Goal: Task Accomplishment & Management: Use online tool/utility

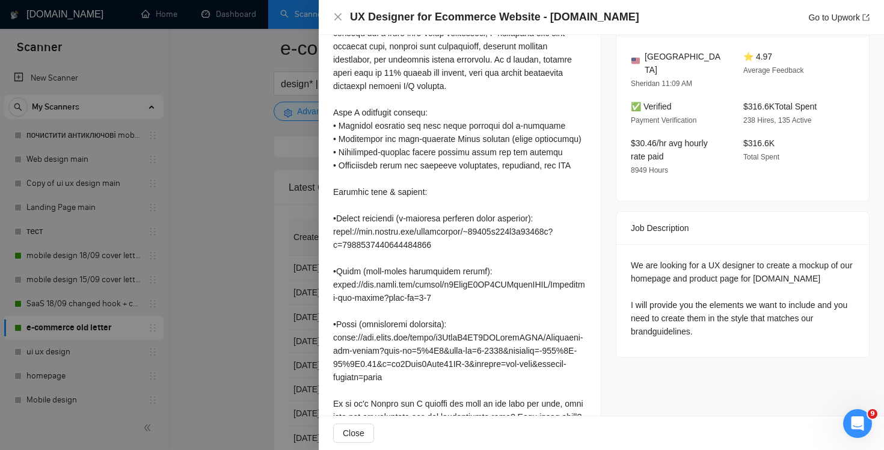
scroll to position [391, 0]
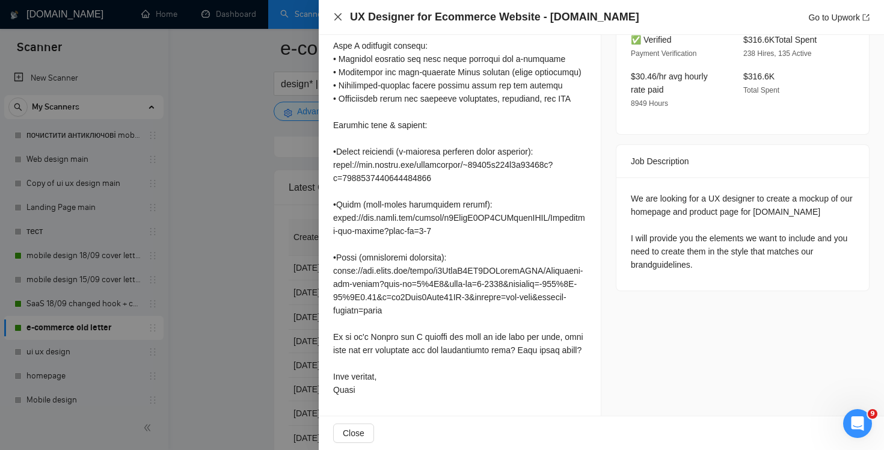
click at [341, 14] on icon "close" at bounding box center [337, 16] width 7 height 7
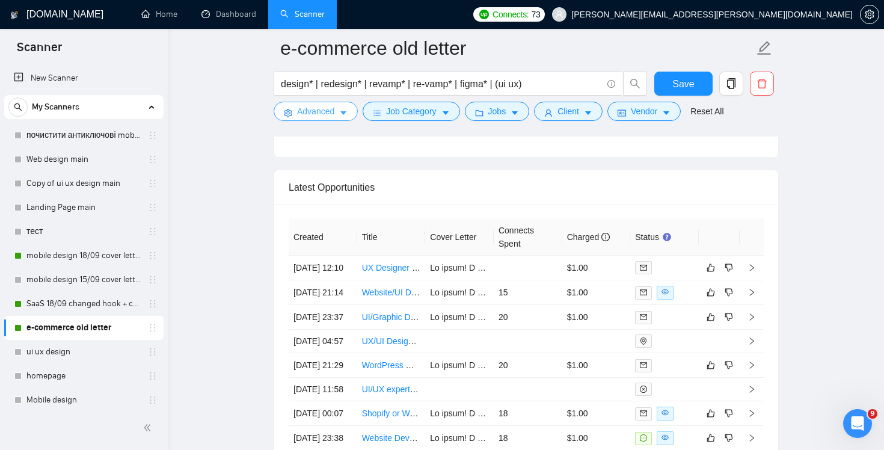
click at [321, 112] on span "Advanced" at bounding box center [315, 111] width 37 height 13
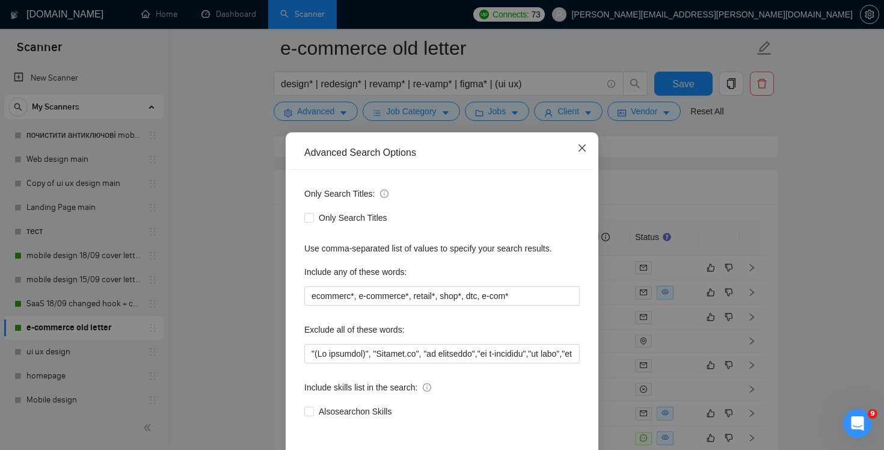
click at [580, 154] on span "Close" at bounding box center [582, 148] width 32 height 32
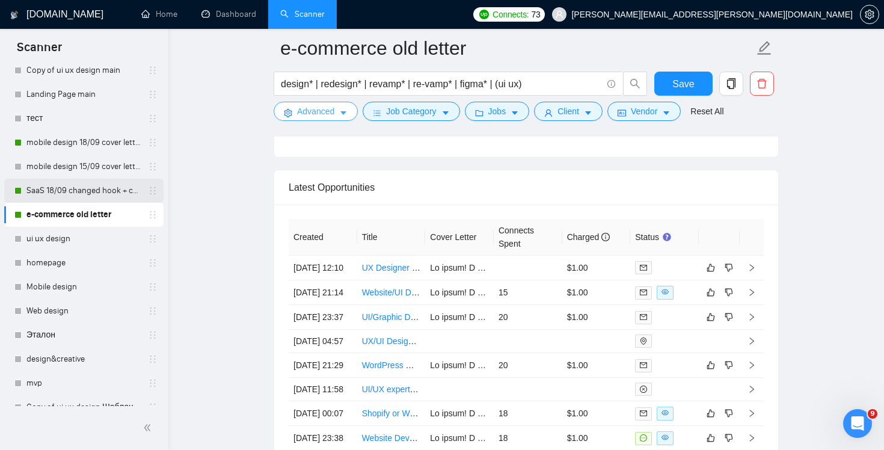
scroll to position [246, 0]
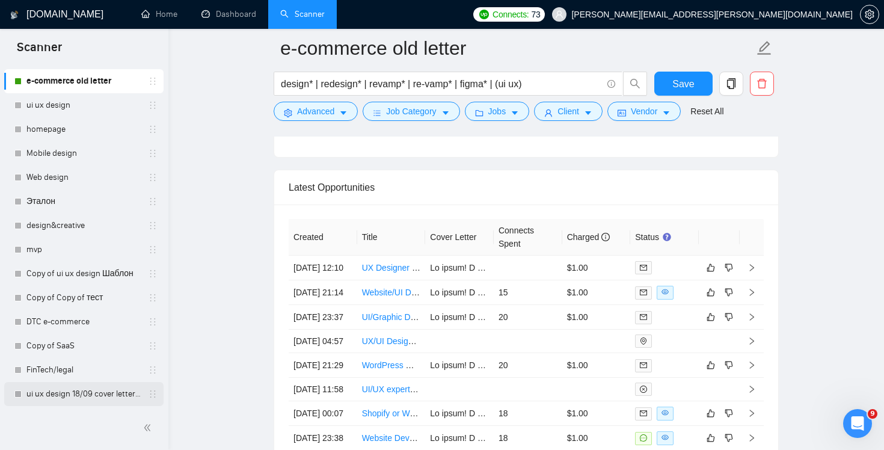
click at [97, 399] on link "ui ux design 18/09 cover letter changed & cases revised" at bounding box center [83, 394] width 114 height 24
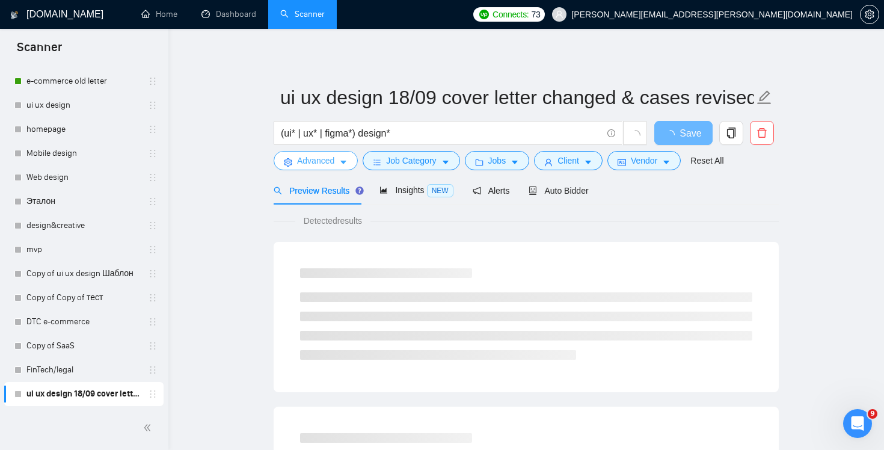
click at [328, 164] on span "Advanced" at bounding box center [315, 160] width 37 height 13
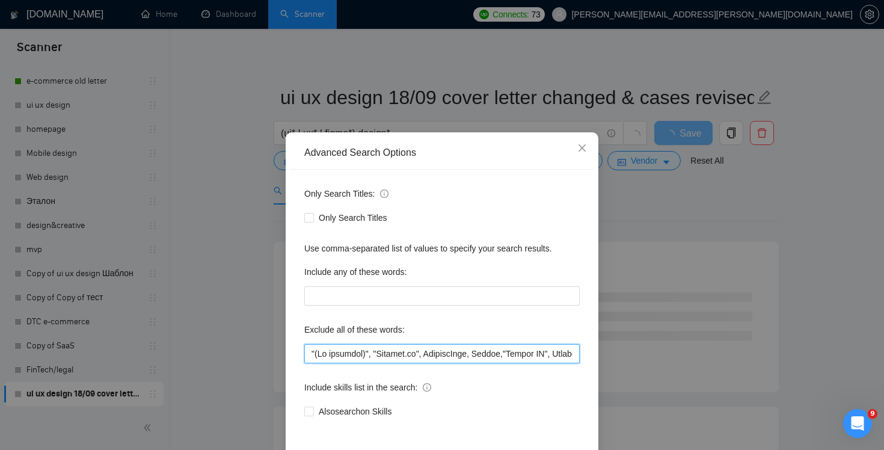
click at [435, 349] on input "text" at bounding box center [441, 353] width 275 height 19
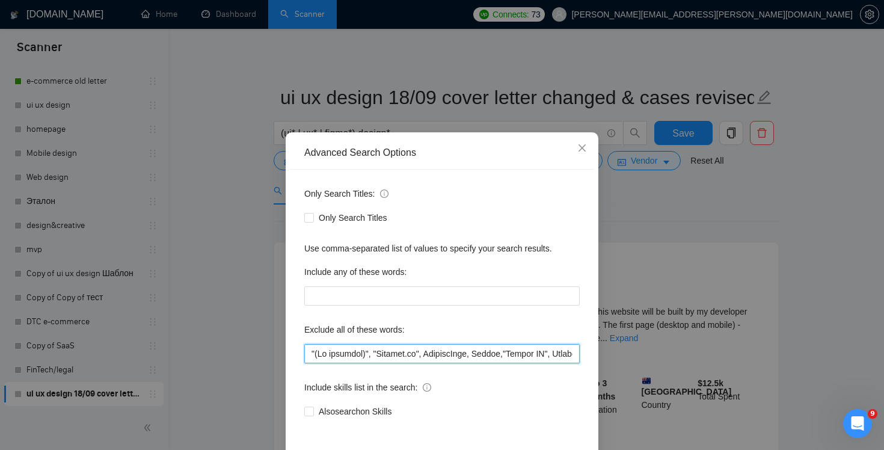
click at [535, 349] on input "text" at bounding box center [441, 353] width 275 height 19
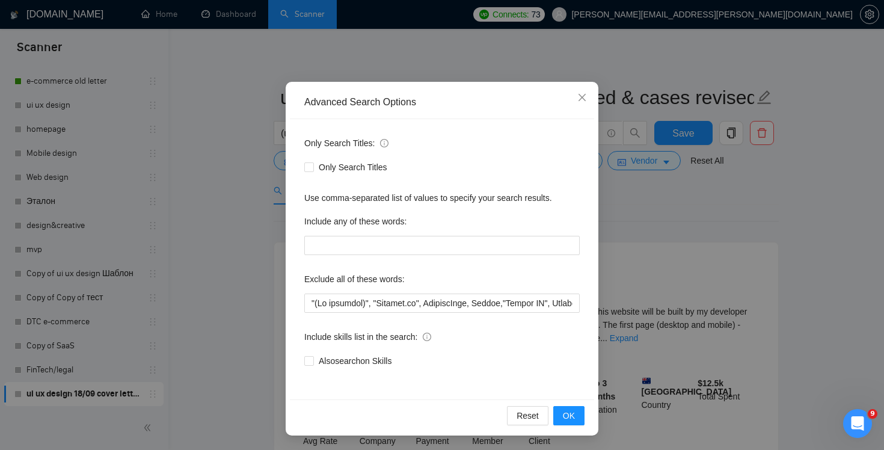
click at [589, 79] on div "Advanced Search Options Only Search Titles: Only Search Titles Use comma-separa…" at bounding box center [442, 225] width 884 height 450
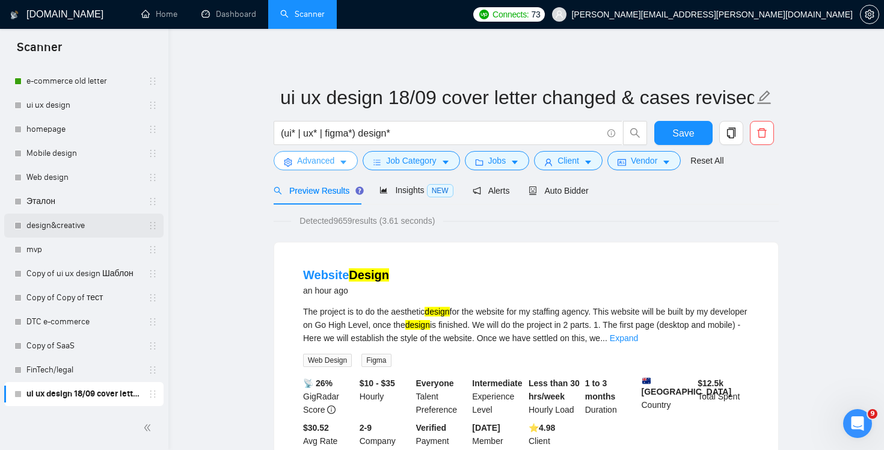
scroll to position [124, 0]
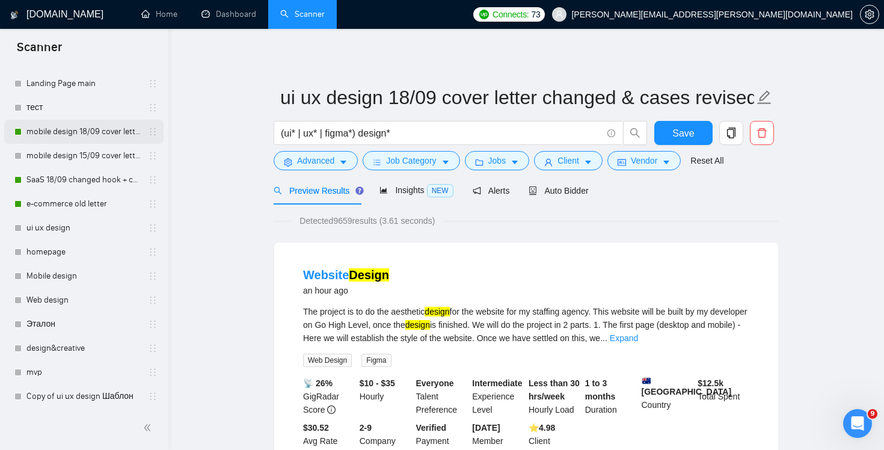
click at [89, 123] on link "mobile design 18/09 cover letter another first part" at bounding box center [83, 132] width 114 height 24
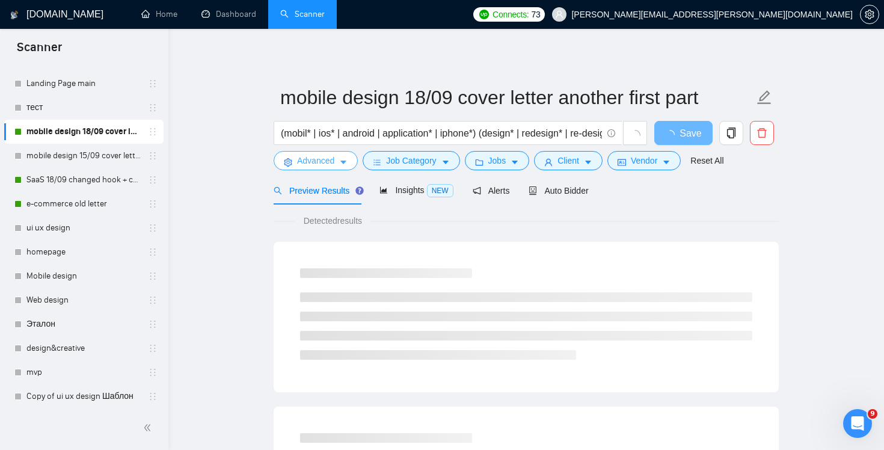
click at [325, 165] on span "Advanced" at bounding box center [315, 160] width 37 height 13
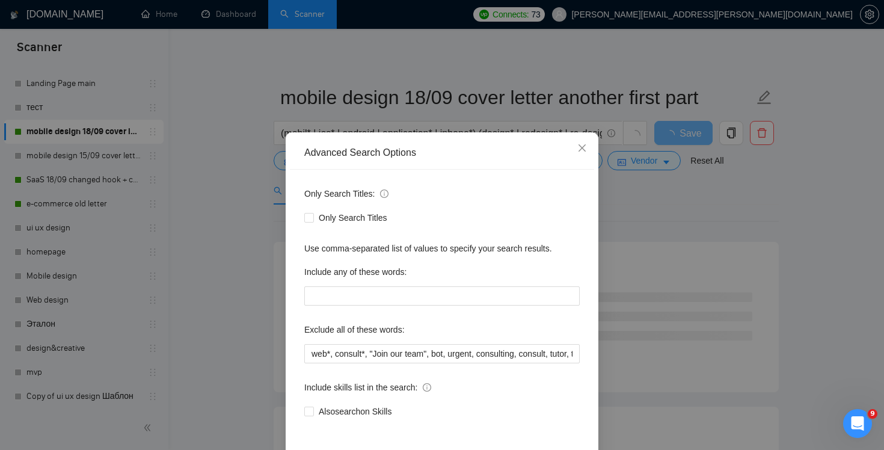
scroll to position [6, 0]
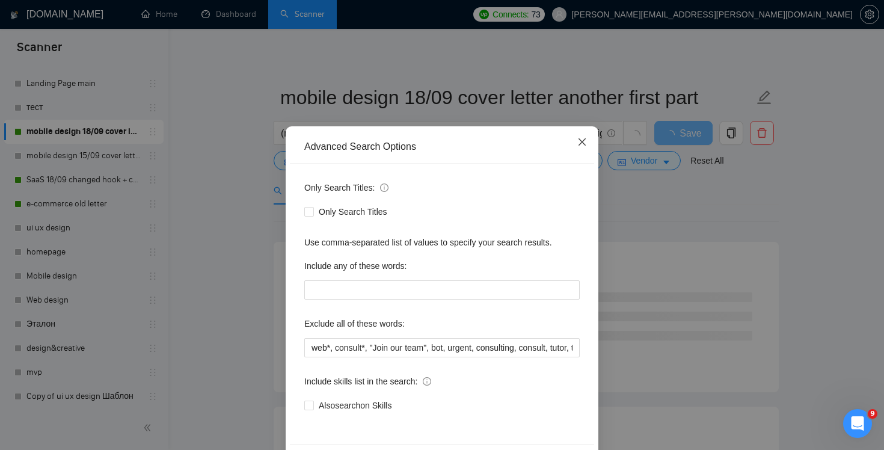
click at [584, 139] on icon "close" at bounding box center [582, 142] width 10 height 10
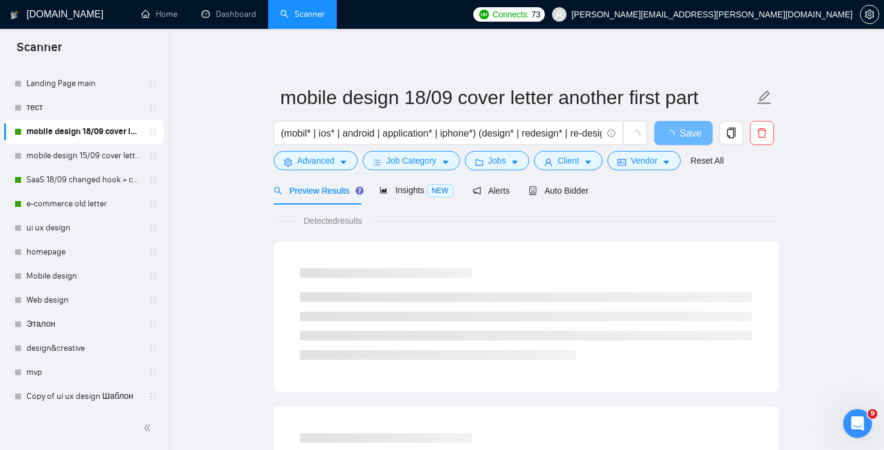
scroll to position [0, 0]
click at [71, 180] on link "SaaS 18/09 changed hook + case + final question" at bounding box center [83, 180] width 114 height 24
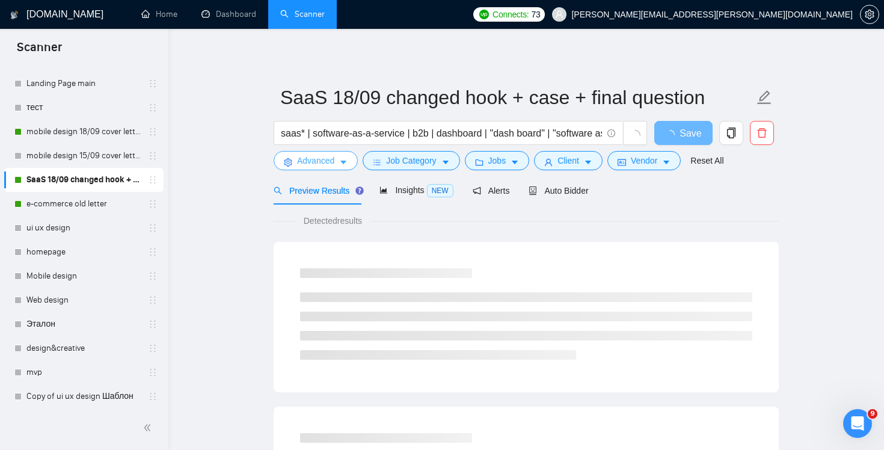
click at [300, 162] on span "Advanced" at bounding box center [315, 160] width 37 height 13
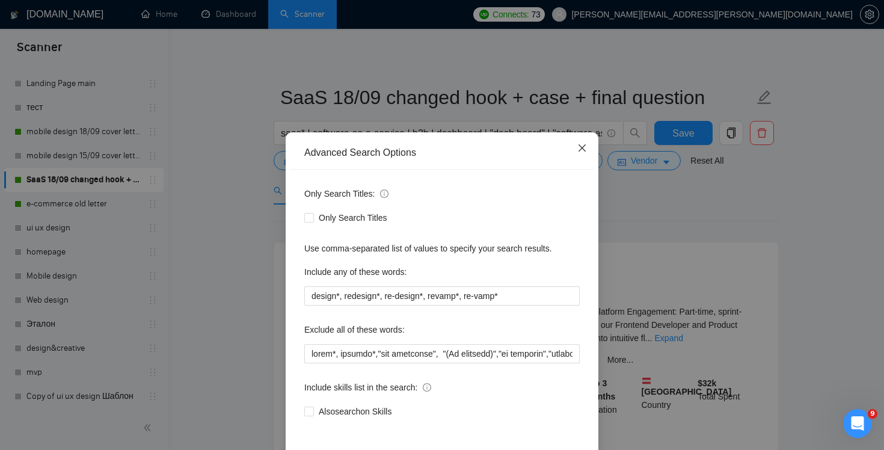
click at [587, 148] on span "Close" at bounding box center [582, 148] width 32 height 32
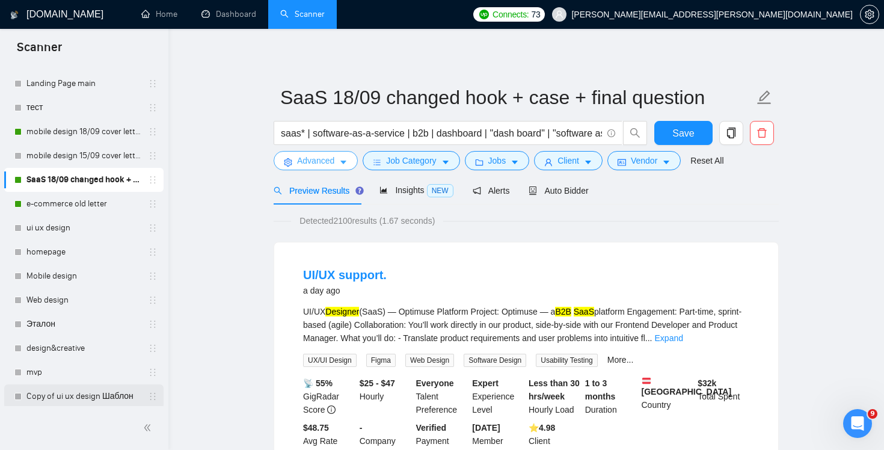
scroll to position [246, 0]
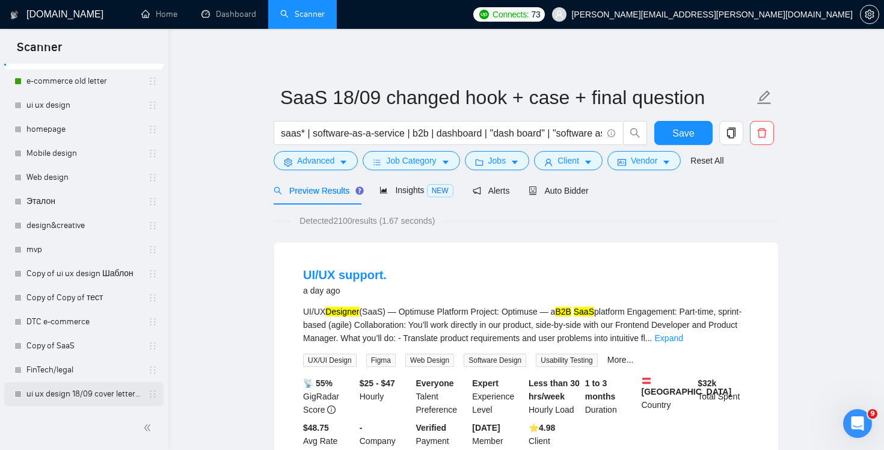
click at [90, 400] on link "ui ux design 18/09 cover letter changed & cases revised" at bounding box center [83, 394] width 114 height 24
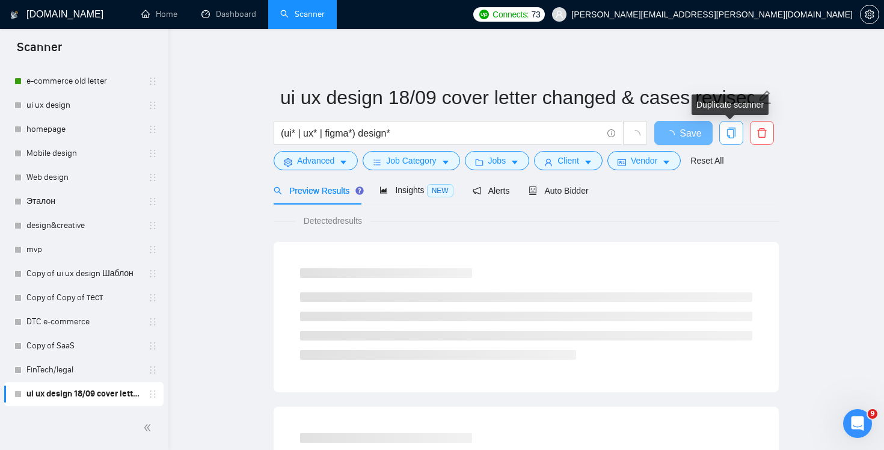
click at [731, 133] on icon "copy" at bounding box center [731, 132] width 11 height 11
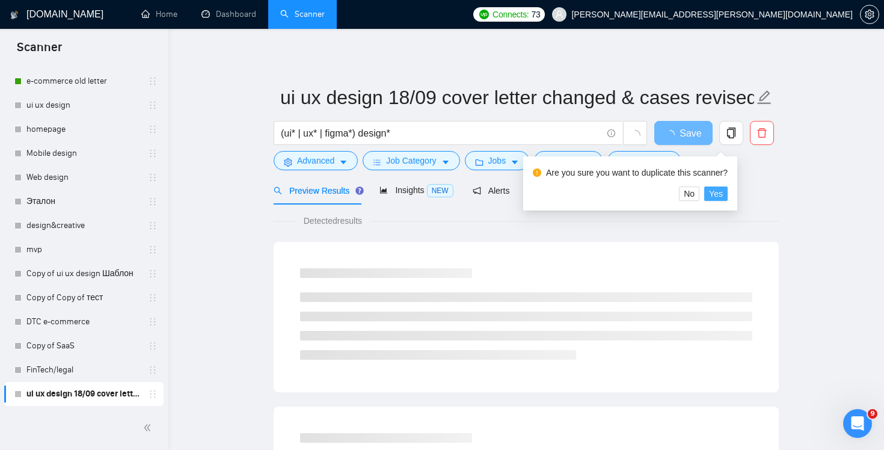
click at [723, 192] on span "Yes" at bounding box center [716, 193] width 14 height 13
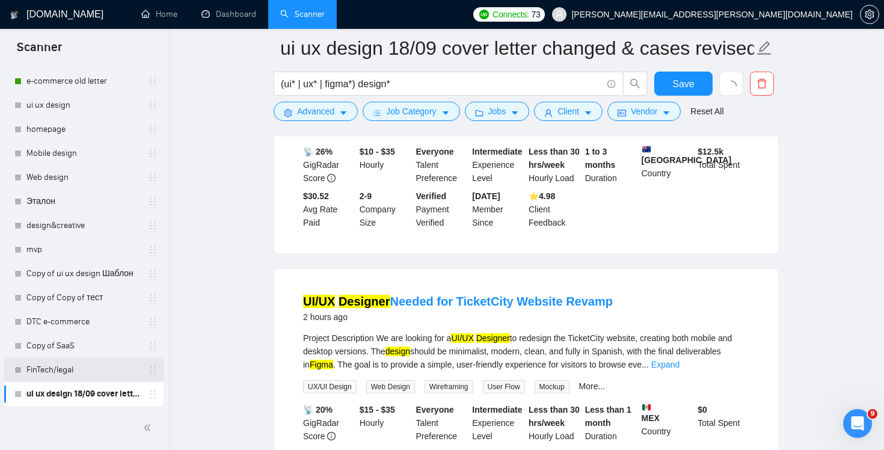
scroll to position [251, 0]
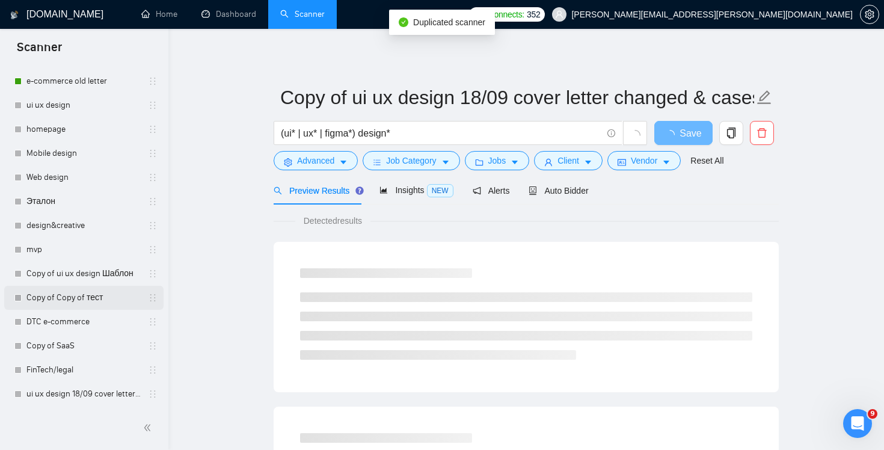
scroll to position [271, 0]
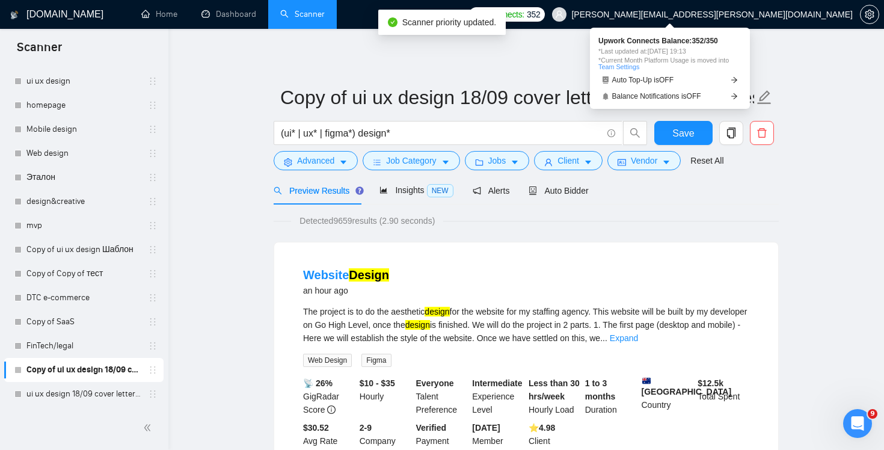
drag, startPoint x: 151, startPoint y: 394, endPoint x: 698, endPoint y: 16, distance: 664.2
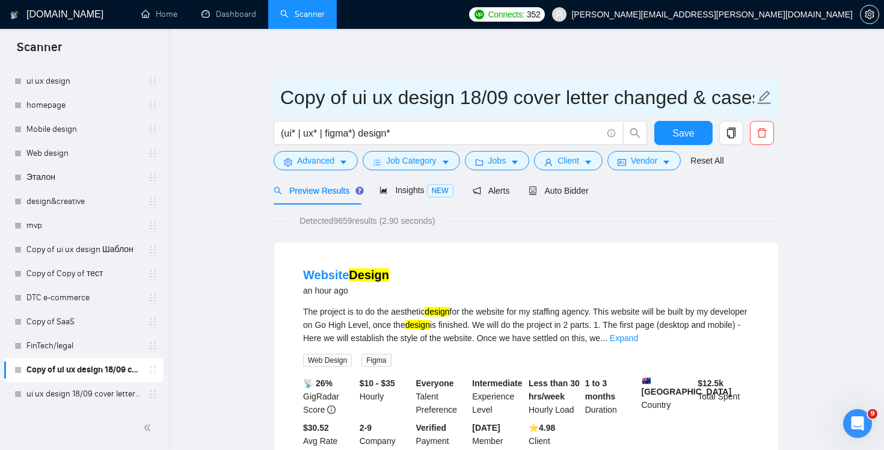
click at [494, 97] on input "Copy of ui ux design 18/09 cover letter changed & cases revised" at bounding box center [517, 97] width 474 height 30
paste input "Wireframes / Prototype / MVP"
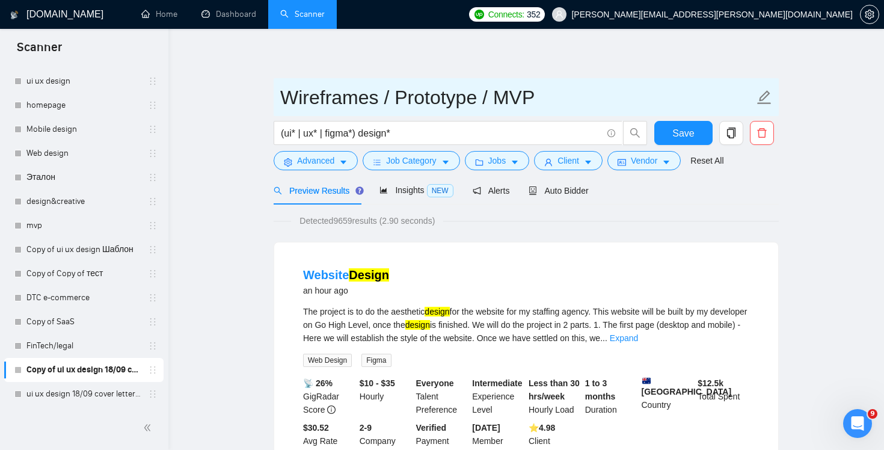
type input "Wireframes / Prototype / MVP"
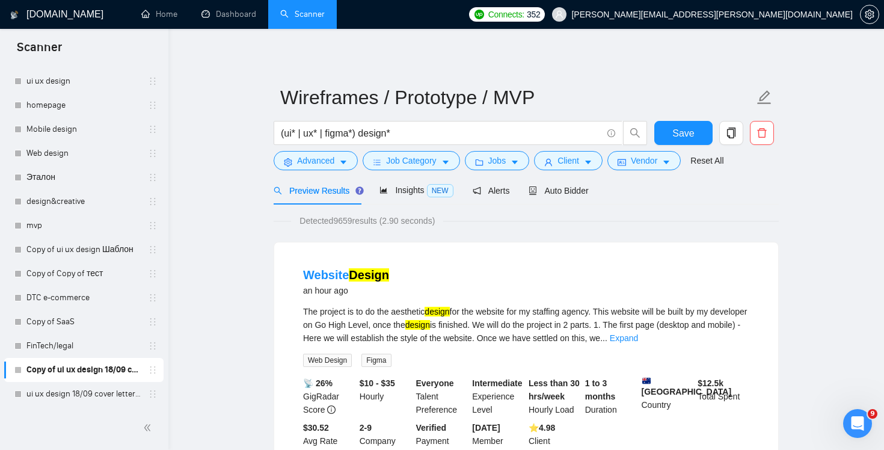
click at [644, 217] on div "Detected 9659 results (2.90 seconds)" at bounding box center [526, 220] width 505 height 13
click at [610, 133] on icon "info-circle" at bounding box center [611, 133] width 8 height 8
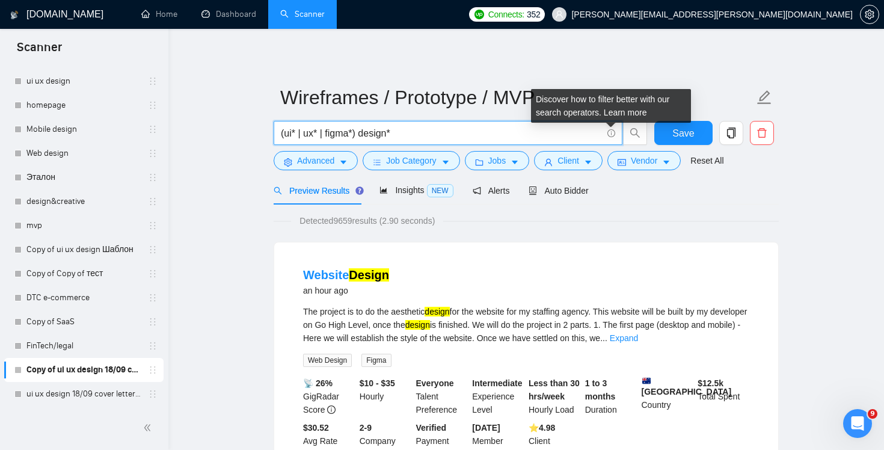
click at [610, 133] on icon "info-circle" at bounding box center [611, 133] width 8 height 8
click at [632, 108] on link "Learn more" at bounding box center [625, 113] width 43 height 10
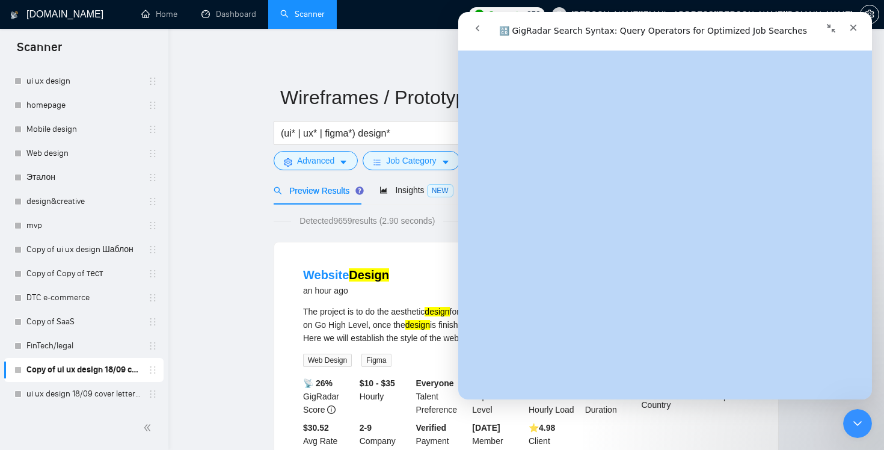
scroll to position [4386, 0]
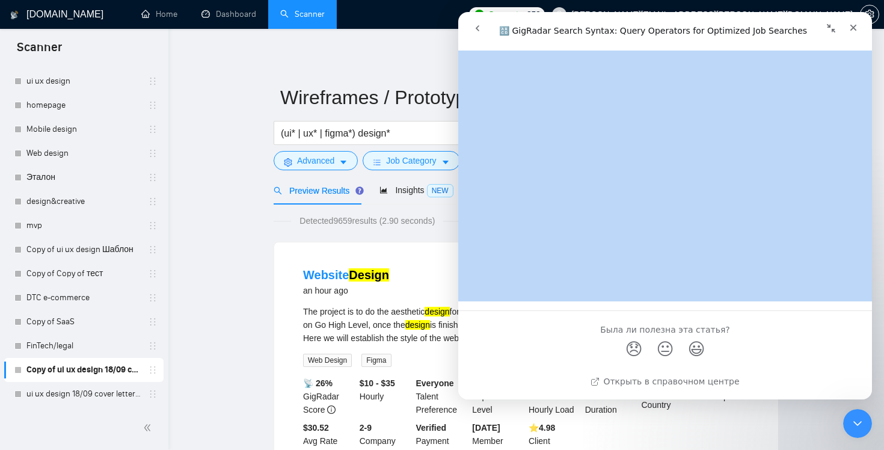
drag, startPoint x: 485, startPoint y: 67, endPoint x: 707, endPoint y: 267, distance: 298.8
click at [707, 267] on div "🔠 GigRadar Search Syntax: Query Operators for Optimized Job Searches Была ли по…" at bounding box center [665, 224] width 414 height 349
copy h1 "🔠 GigRadar Search Syntax: Query Operators for Optimized Job Searches"
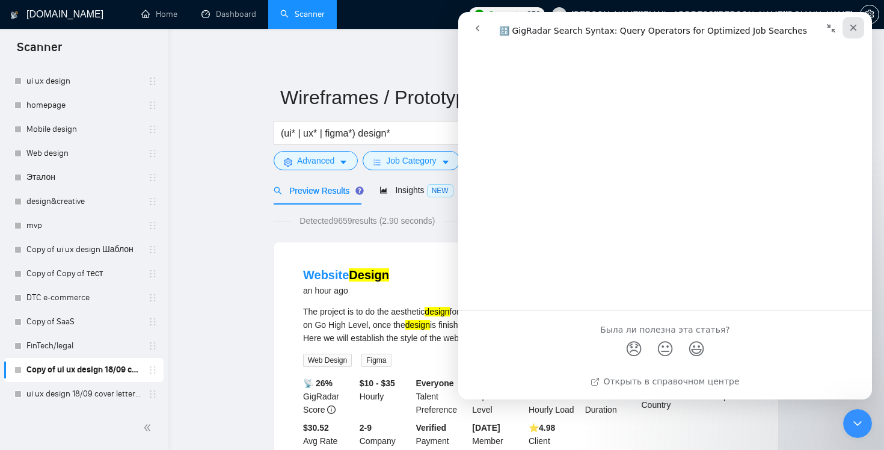
click at [856, 31] on icon "Закрыть" at bounding box center [853, 28] width 10 height 10
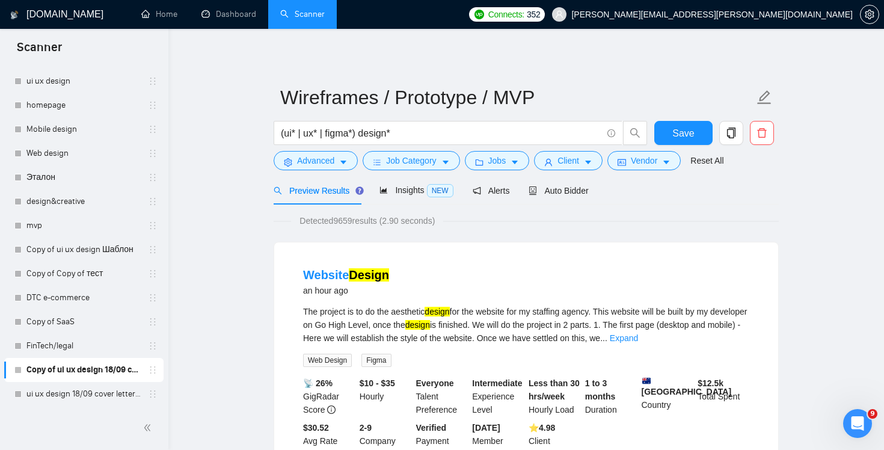
scroll to position [0, 0]
click at [610, 129] on icon "info-circle" at bounding box center [611, 133] width 8 height 8
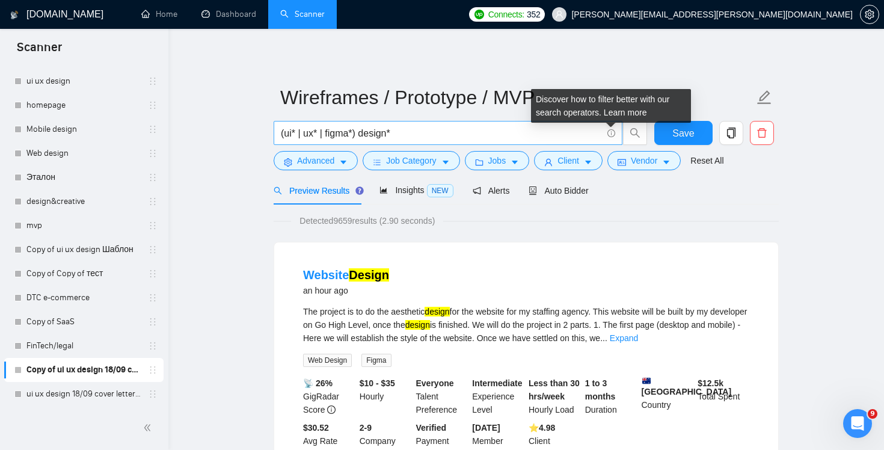
click at [609, 131] on icon "info-circle" at bounding box center [611, 133] width 8 height 8
click at [623, 112] on link "Learn more" at bounding box center [625, 113] width 43 height 10
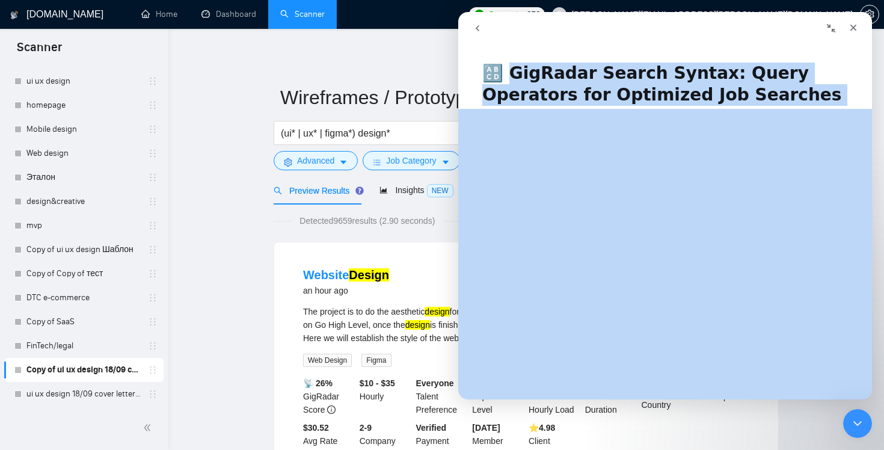
drag, startPoint x: 503, startPoint y: 72, endPoint x: 680, endPoint y: 349, distance: 329.2
click at [680, 349] on div "🔠 GigRadar Search Syntax: Query Operators for Optimized Job Searches Была ли по…" at bounding box center [665, 224] width 414 height 349
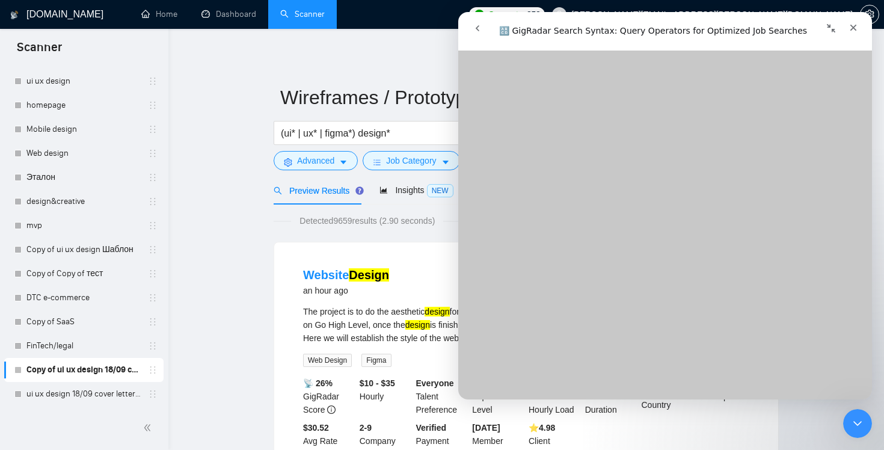
scroll to position [1288, 0]
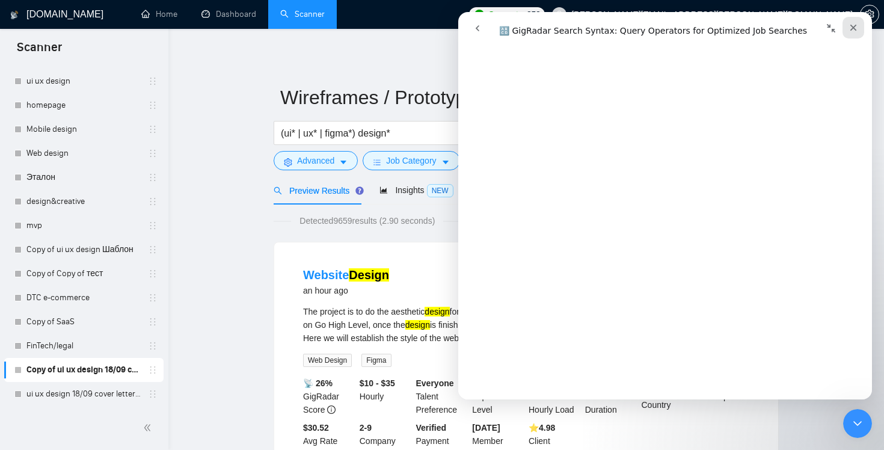
click at [853, 23] on icon "Закрыть" at bounding box center [853, 28] width 10 height 10
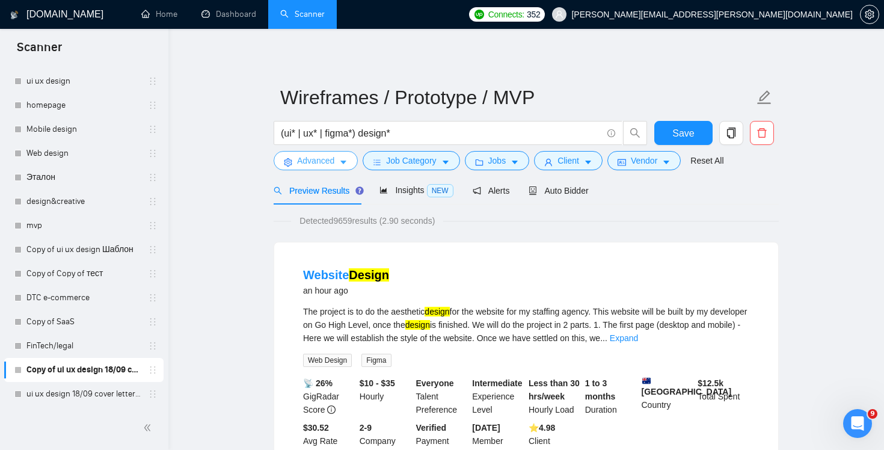
click at [320, 161] on span "Advanced" at bounding box center [315, 160] width 37 height 13
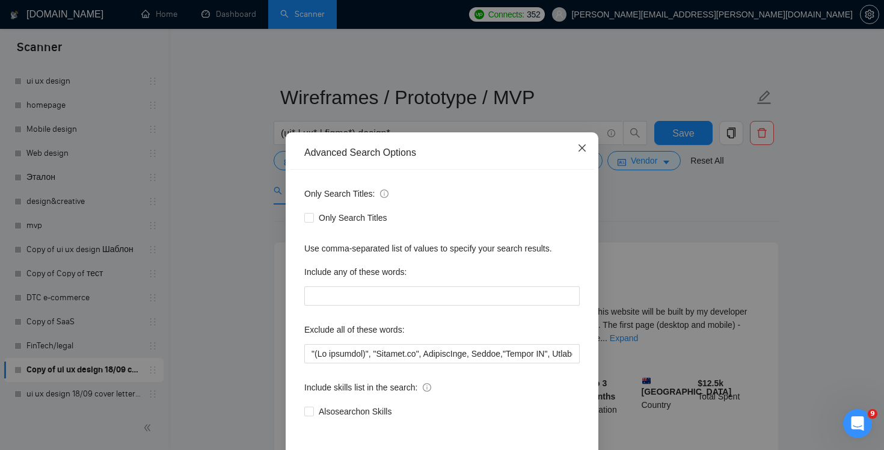
click at [581, 149] on icon "close" at bounding box center [581, 147] width 7 height 7
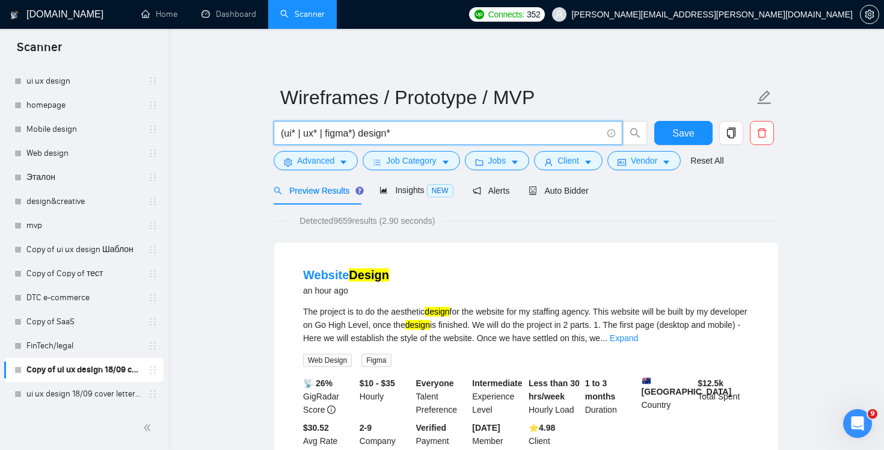
click at [370, 134] on input "(ui* | ux* | figma*) design*" at bounding box center [441, 133] width 321 height 15
click at [281, 132] on input "(ui* | ux* | figma*) design*" at bounding box center [441, 133] width 321 height 15
paste input "wireframe"
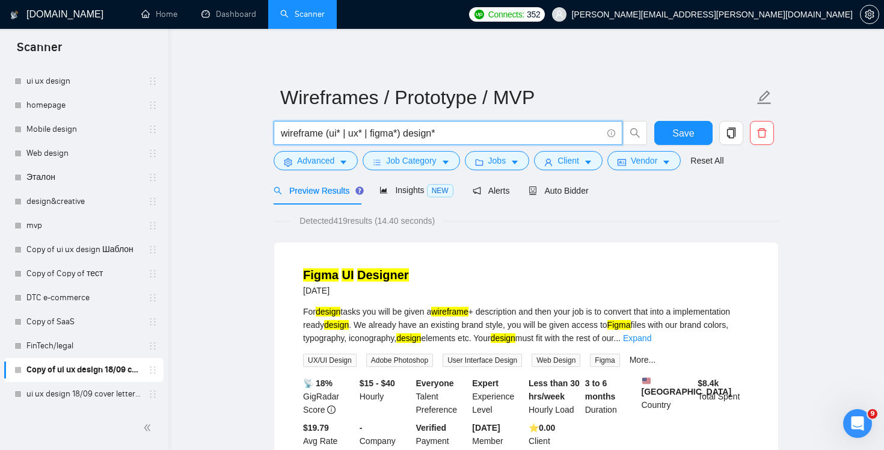
click at [322, 134] on input "wireframe (ui* | ux* | figma*) design*" at bounding box center [441, 133] width 321 height 15
paste input "wireframes"
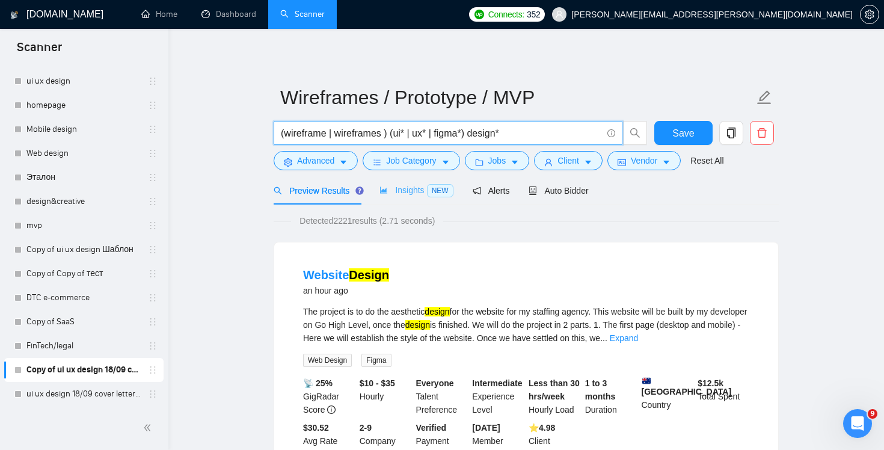
paste input "wireframe"
click at [638, 338] on link "Expand" at bounding box center [624, 338] width 28 height 10
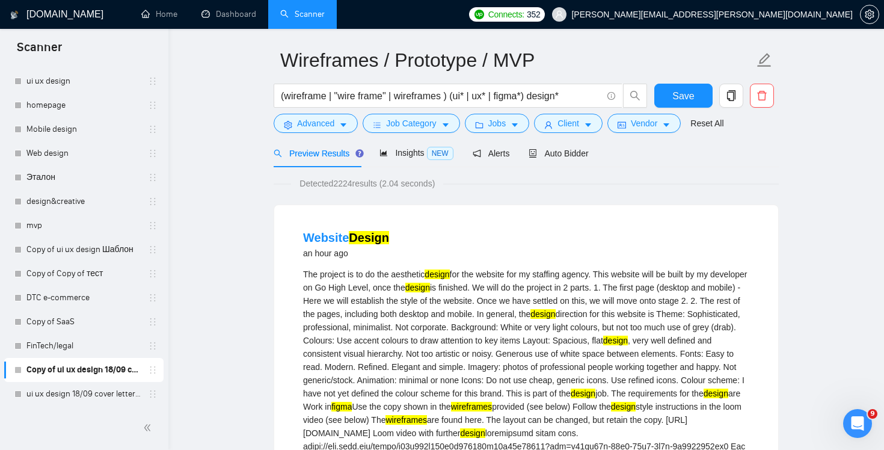
scroll to position [41, 0]
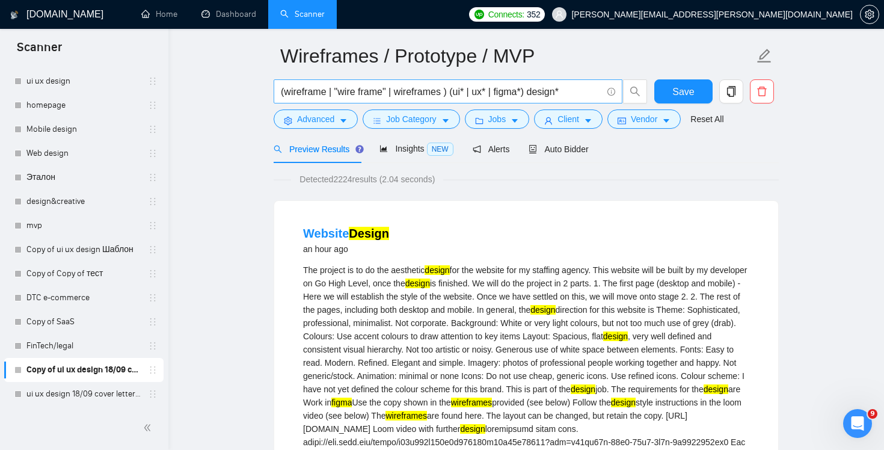
click at [557, 97] on input "(wireframe | "wire frame" | wireframes ) (ui* | ux* | figma*) design*" at bounding box center [441, 91] width 321 height 15
drag, startPoint x: 579, startPoint y: 96, endPoint x: 144, endPoint y: 100, distance: 434.7
click at [405, 94] on input "(wireframe | "wire frame" | wireframes ) (ui* | ux* | figma*) design*" at bounding box center [441, 91] width 321 height 15
paste input ""wireframe" OR "wire frame" OR "wireframes" OR "user flow" OR "user flows" OR "…"
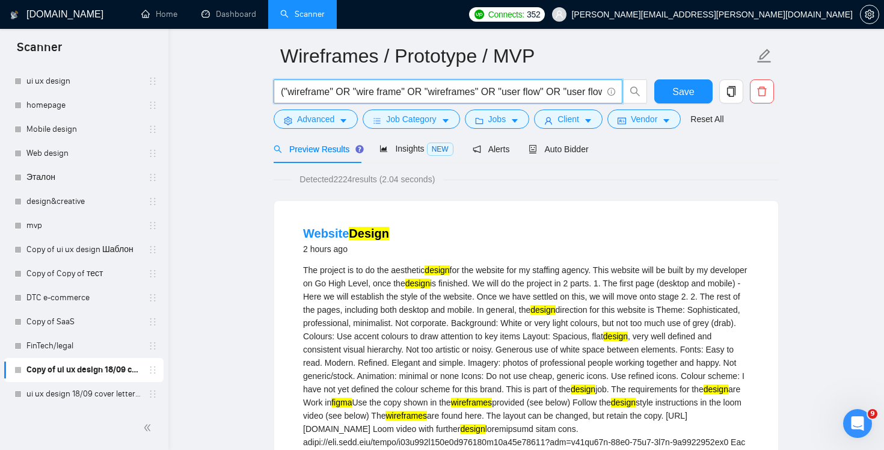
scroll to position [0, 1329]
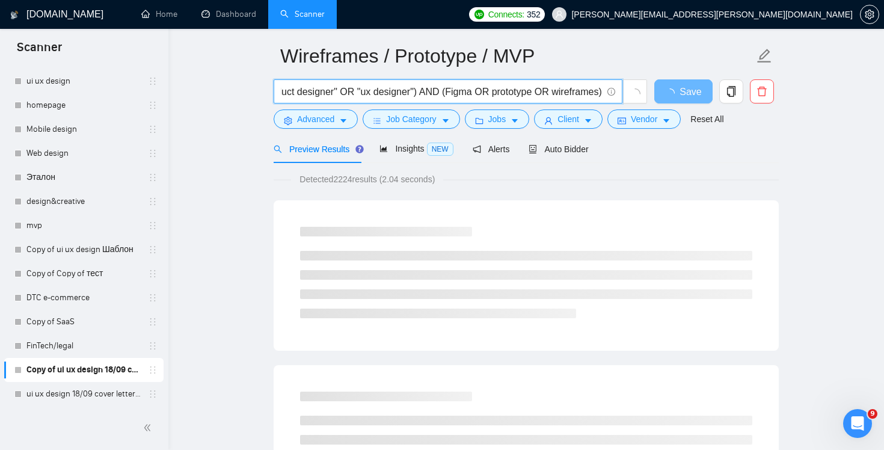
click at [542, 92] on input "("wireframe" OR "wire frame" OR "wireframes" OR "user flow" OR "user flows" OR …" at bounding box center [441, 91] width 321 height 15
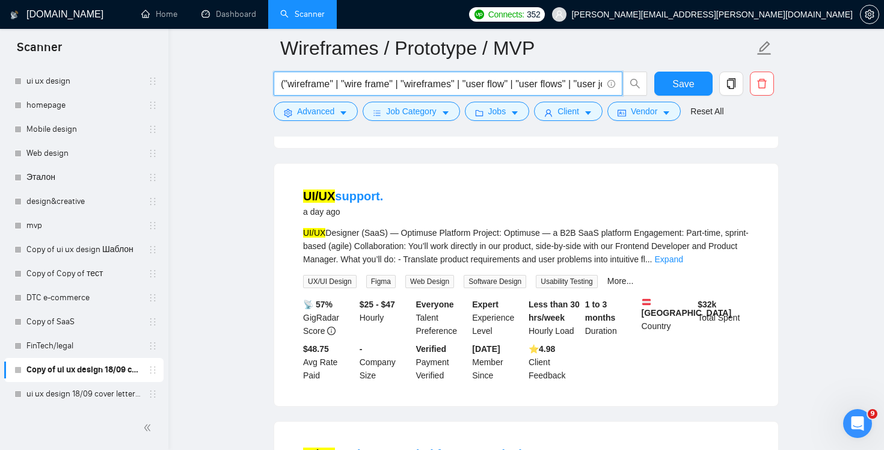
scroll to position [733, 0]
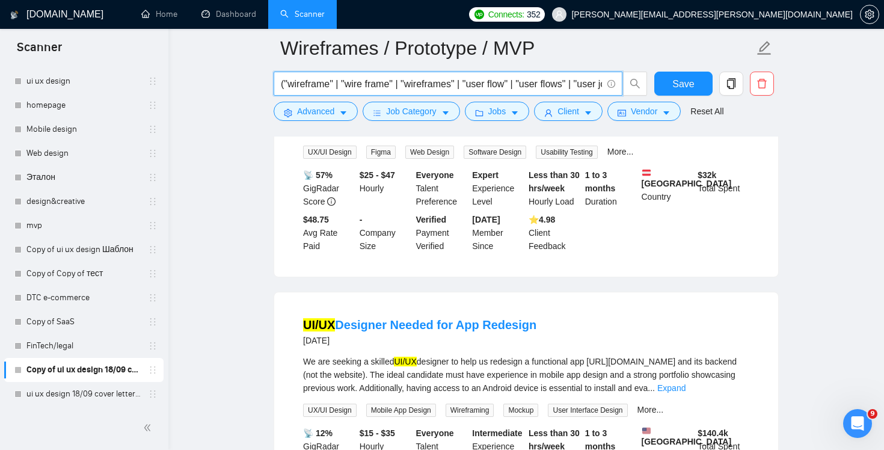
type input "("wireframe" | "wire frame" | "wireframes" | "user flow" | "user flows" | "user…"
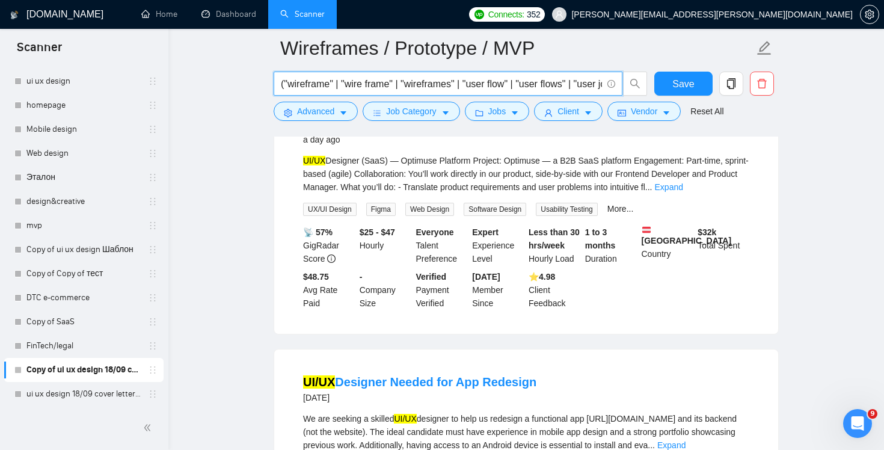
scroll to position [616, 0]
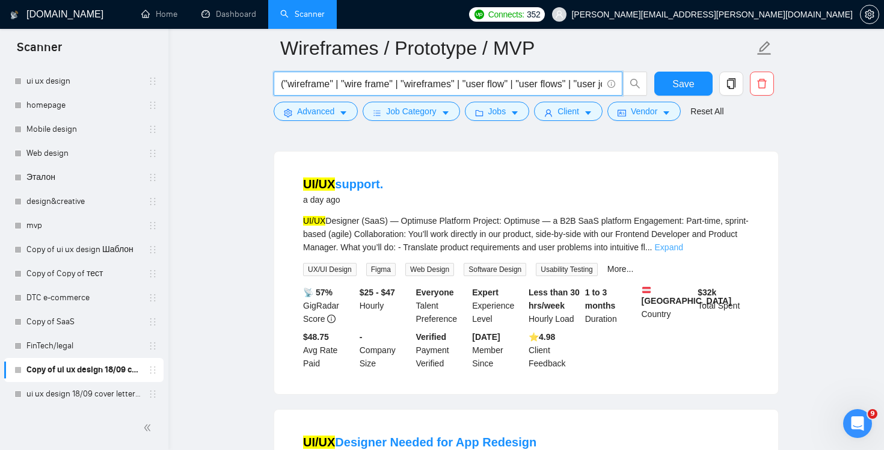
click at [683, 252] on link "Expand" at bounding box center [669, 247] width 28 height 10
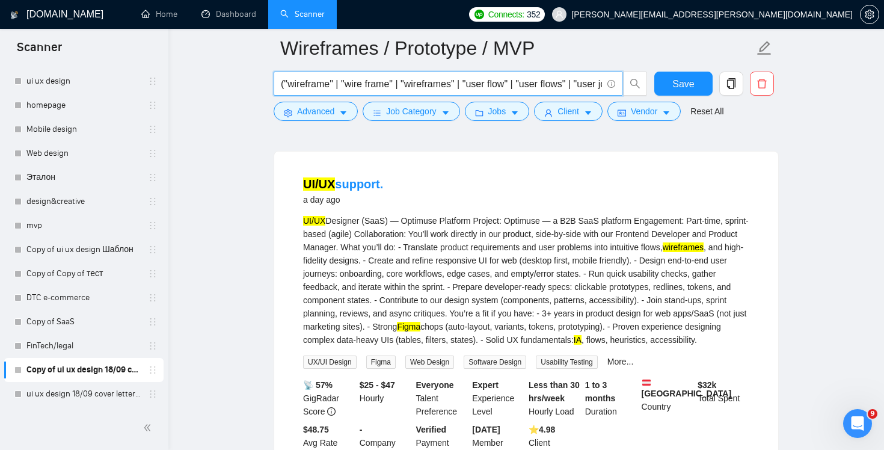
scroll to position [0, 13]
drag, startPoint x: 560, startPoint y: 84, endPoint x: 598, endPoint y: 88, distance: 37.4
click at [598, 88] on input "("wireframe" | "wire frame" | "wireframes" | "user flow" | "user flows" | "user…" at bounding box center [441, 83] width 321 height 15
click at [572, 86] on input "("wireframe" | "wire frame" | "wireframes" | "user flow" | "user flows" | "user…" at bounding box center [441, 83] width 321 height 15
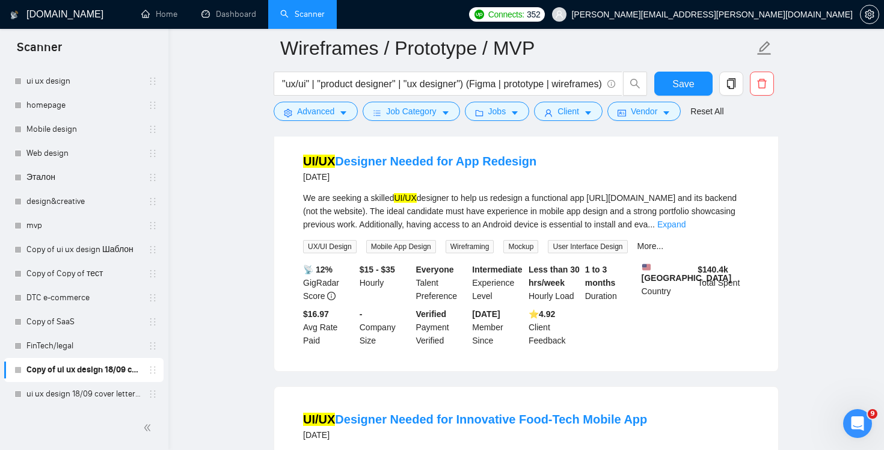
scroll to position [0, 0]
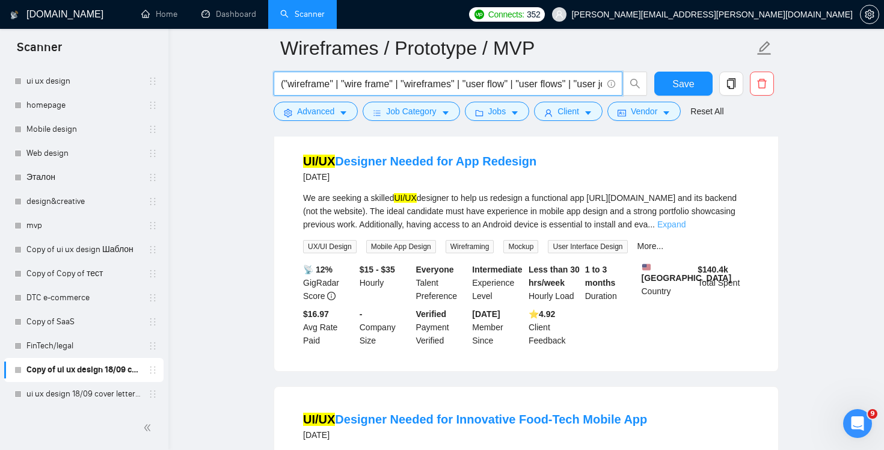
click at [685, 229] on link "Expand" at bounding box center [671, 224] width 28 height 10
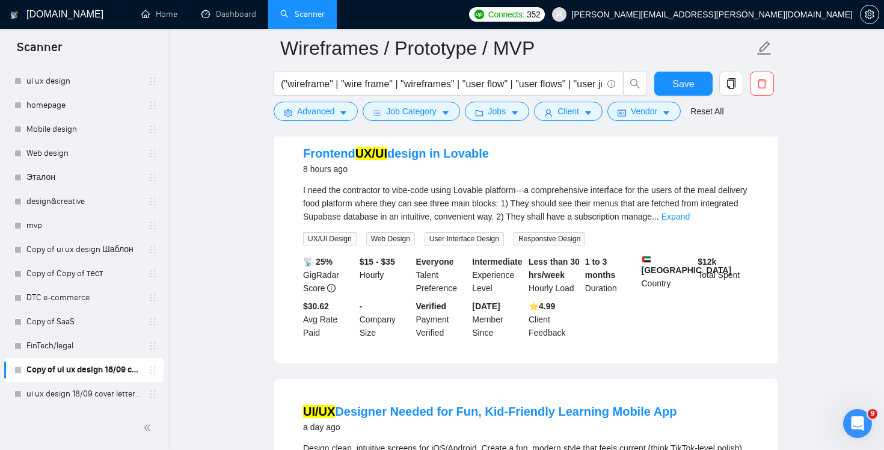
scroll to position [88, 0]
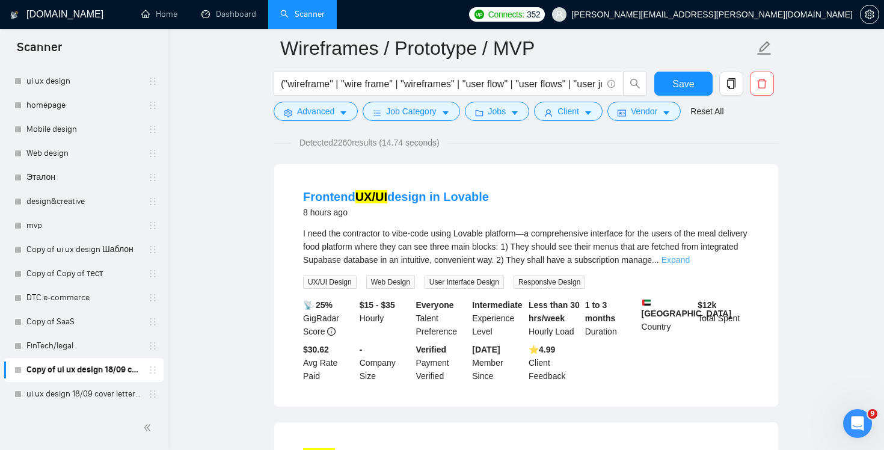
click at [690, 258] on link "Expand" at bounding box center [675, 260] width 28 height 10
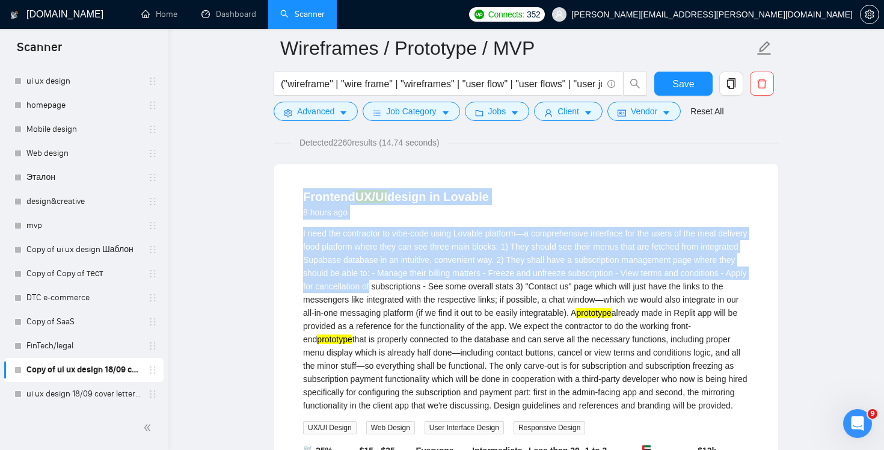
drag, startPoint x: 290, startPoint y: 201, endPoint x: 453, endPoint y: 287, distance: 183.9
click at [450, 283] on li "Frontend UX/UI design in Lovable 8 hours ago I need the contractor to vibe-code…" at bounding box center [526, 358] width 475 height 359
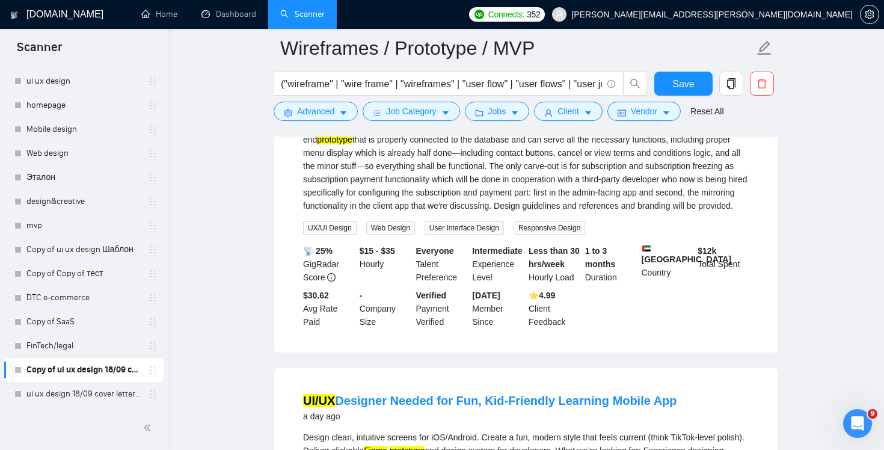
scroll to position [291, 0]
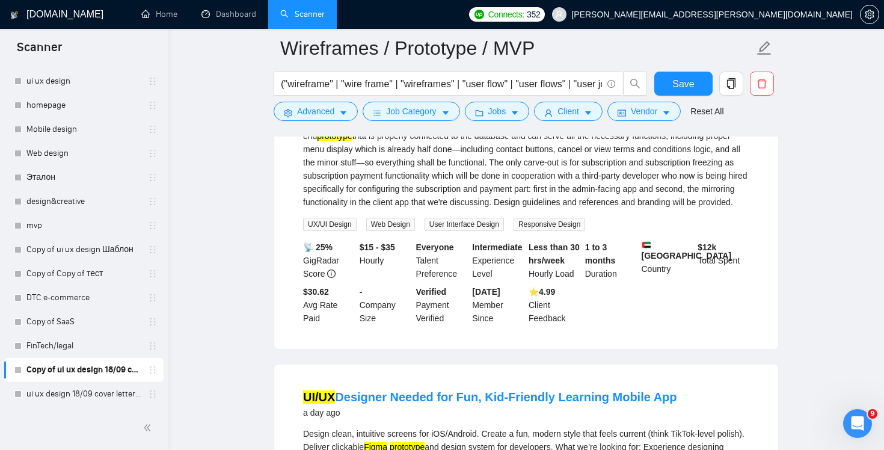
click at [549, 209] on div "I need the contractor to vibe-code using Lovable platform—a comprehensive inter…" at bounding box center [526, 115] width 446 height 185
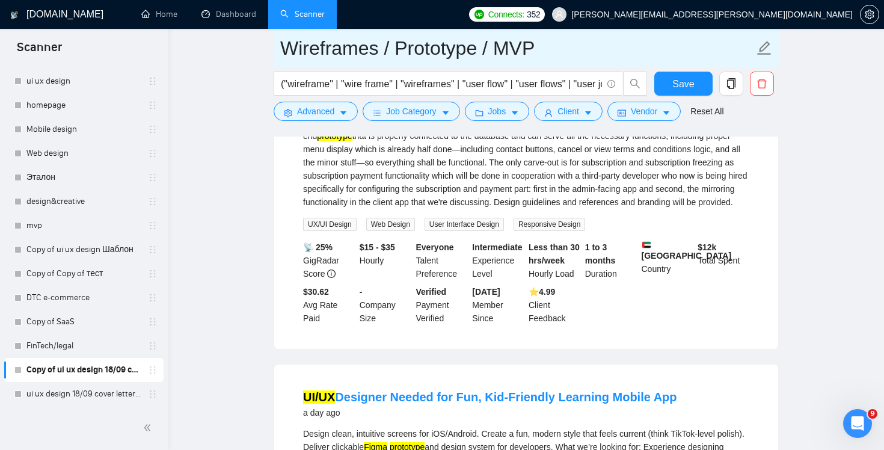
copy li "Frontend UX/UI design in Lovable 8 hours ago I need the contractor to vibe-code…"
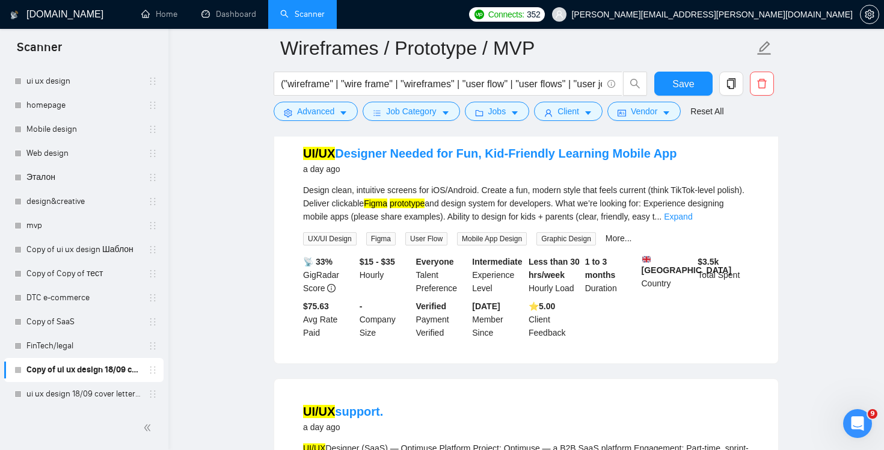
scroll to position [459, 0]
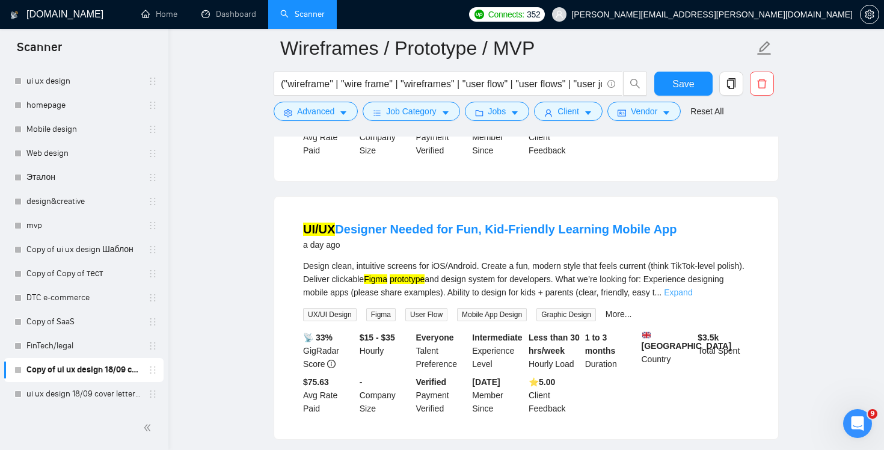
click at [692, 297] on link "Expand" at bounding box center [678, 292] width 28 height 10
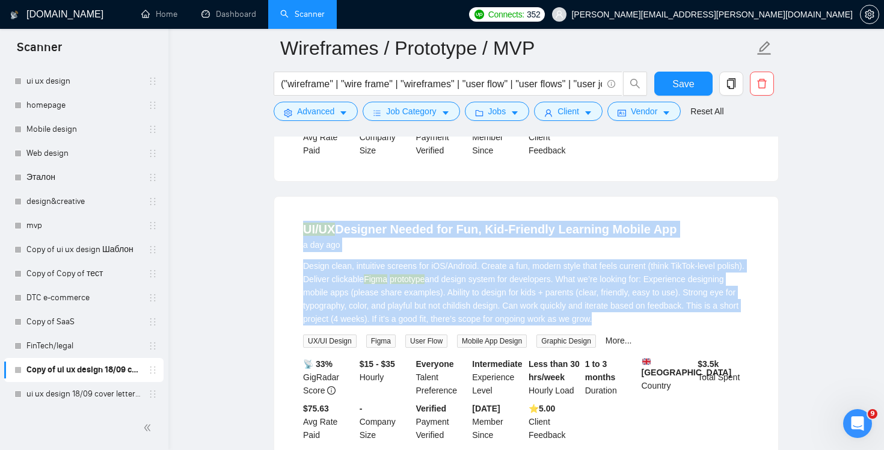
drag, startPoint x: 298, startPoint y: 243, endPoint x: 737, endPoint y: 349, distance: 452.0
click at [737, 349] on li "UI/UX Designer Needed for Fun, Kid-Friendly Learning Mobile App a day ago Desig…" at bounding box center [526, 331] width 475 height 240
copy li "UI/UX Designer Needed for Fun, Kid-Friendly Learning Mobile App a day ago Desig…"
click at [326, 117] on span "Advanced" at bounding box center [315, 111] width 37 height 13
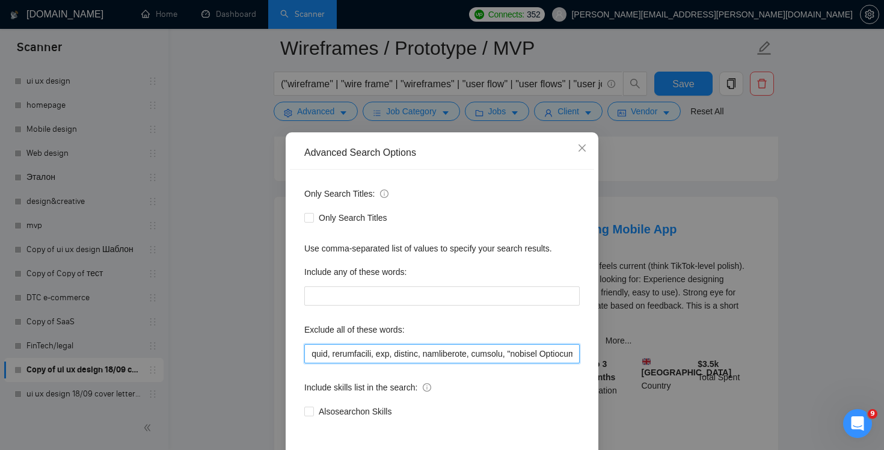
scroll to position [0, 8149]
drag, startPoint x: 498, startPoint y: 351, endPoint x: 737, endPoint y: 377, distance: 240.1
click at [737, 377] on div "Advanced Search Options Only Search Titles: Only Search Titles Use comma-separa…" at bounding box center [442, 225] width 884 height 450
paste input "Lovable, Replit, Supabase, "working front-end", "front-end prototype", "connect…"
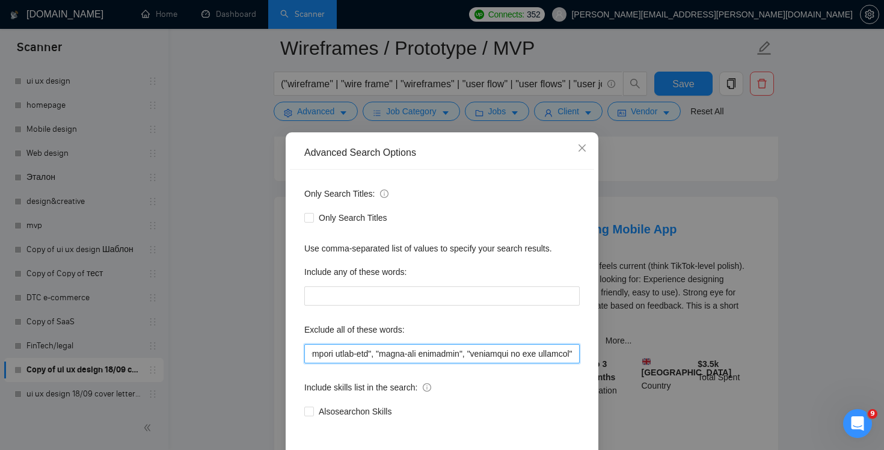
click at [433, 356] on input "text" at bounding box center [441, 353] width 275 height 19
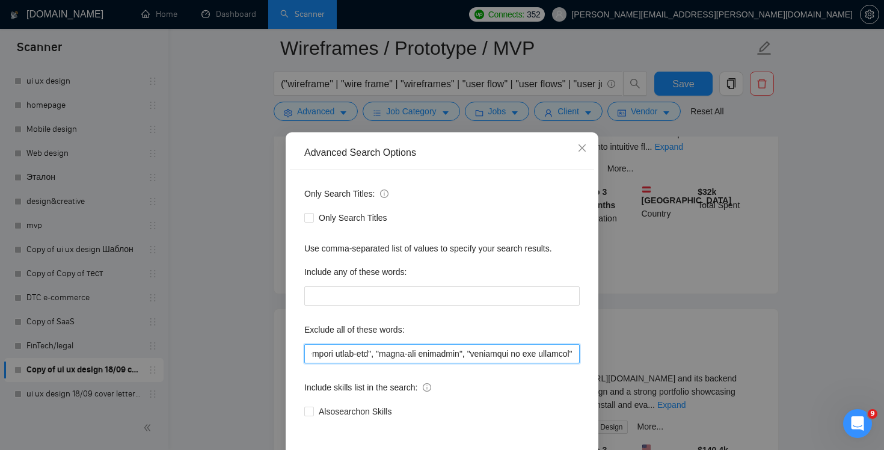
scroll to position [0, 8271]
click at [451, 354] on input "text" at bounding box center [441, 353] width 275 height 19
drag, startPoint x: 449, startPoint y: 354, endPoint x: 706, endPoint y: 376, distance: 257.6
click at [706, 376] on div "Advanced Search Options Only Search Titles: Only Search Titles Use comma-separa…" at bounding box center [442, 225] width 884 height 450
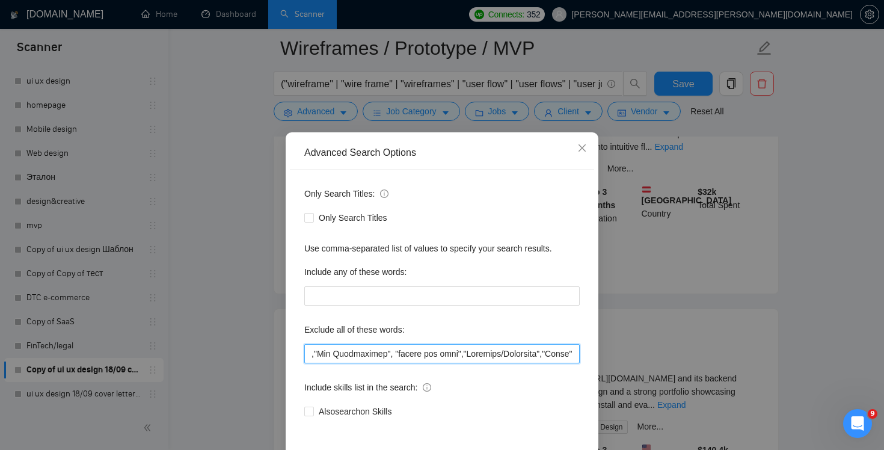
scroll to position [0, 8149]
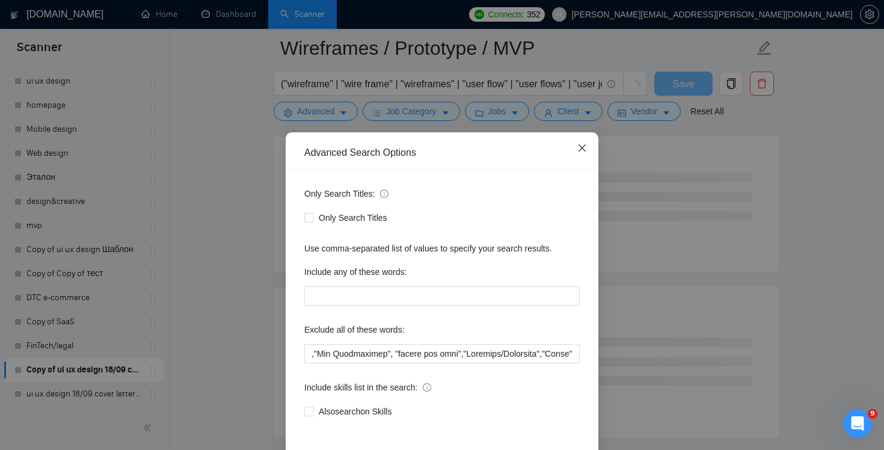
click at [584, 147] on icon "close" at bounding box center [582, 148] width 10 height 10
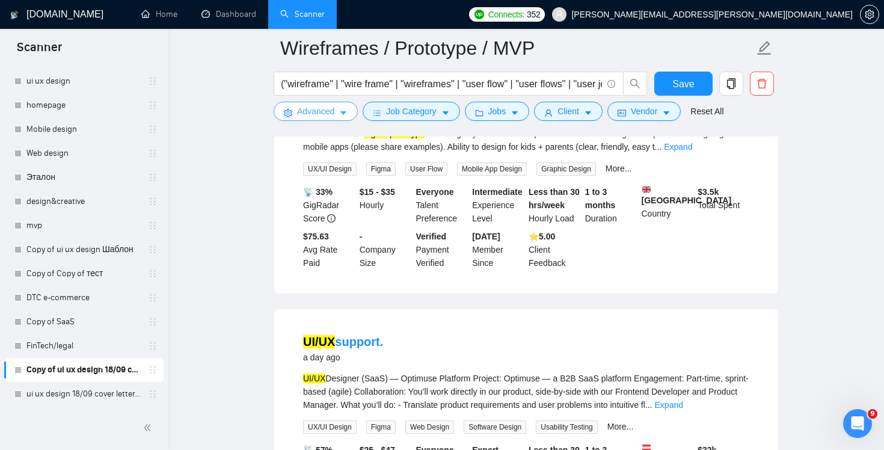
scroll to position [0, 0]
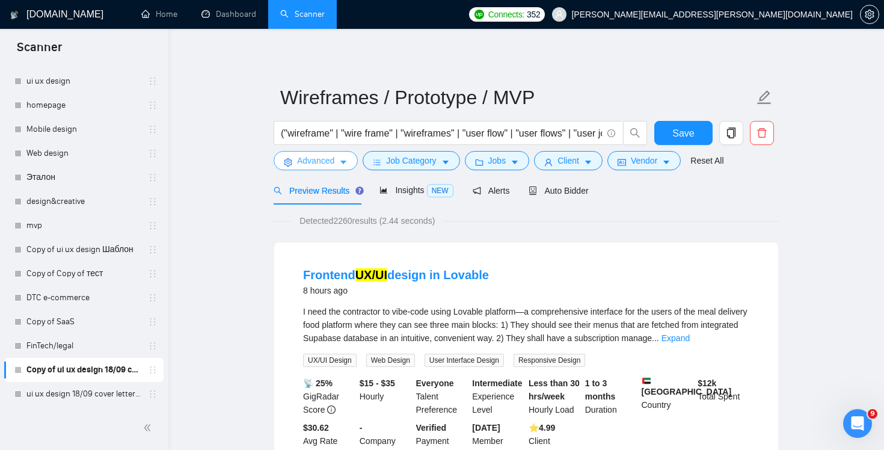
click at [325, 161] on span "Advanced" at bounding box center [315, 160] width 37 height 13
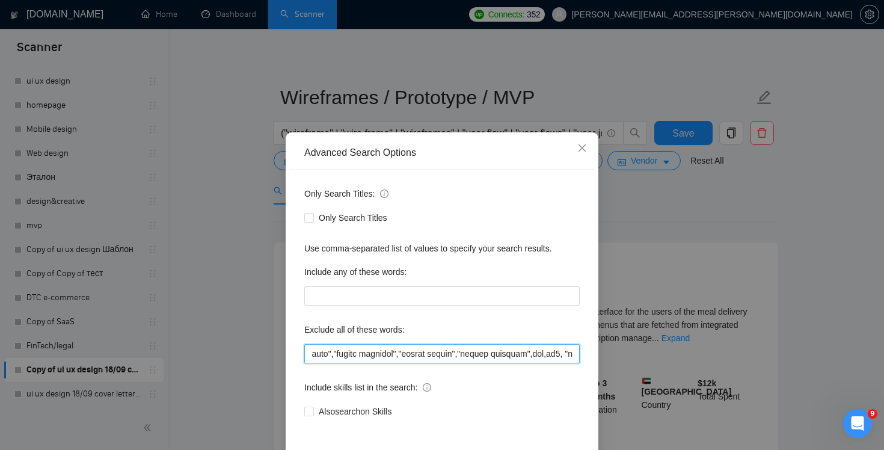
scroll to position [0, 8149]
drag, startPoint x: 510, startPoint y: 353, endPoint x: 883, endPoint y: 409, distance: 377.6
click at [883, 409] on div "Advanced Search Options Only Search Titles: Only Search Titles Use comma-separa…" at bounding box center [442, 225] width 884 height 450
paste input ", Lovable, Replit, Supabase, "working front-end", "front-end prototype", "conne…"
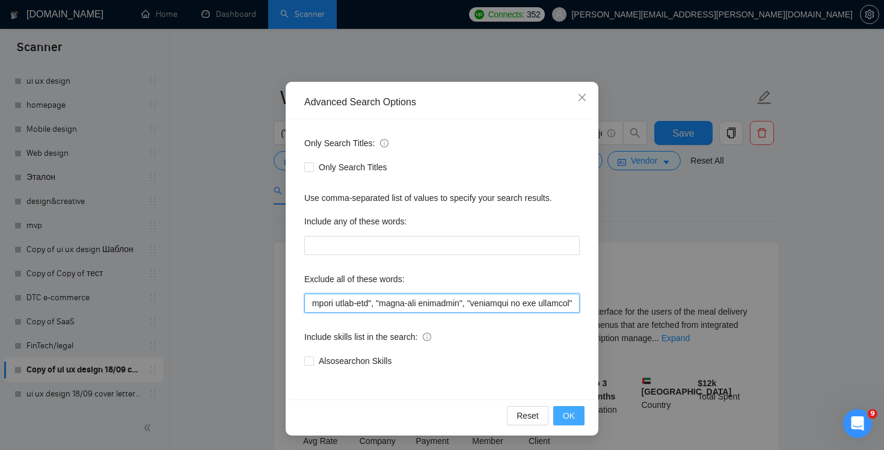
type input ""(No agencies)", "[DOMAIN_NAME]", FlutterFlow, Chakra,"Chakra UI", ChakraUI , "…"
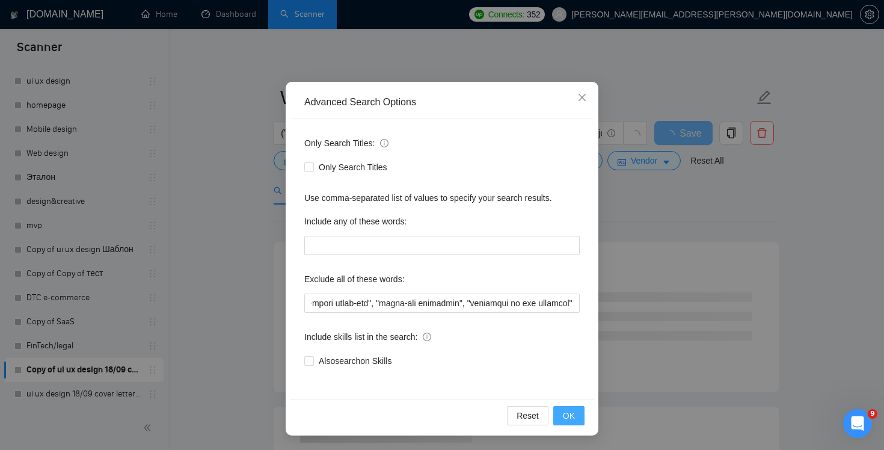
scroll to position [0, 0]
click at [575, 409] on button "OK" at bounding box center [568, 415] width 31 height 19
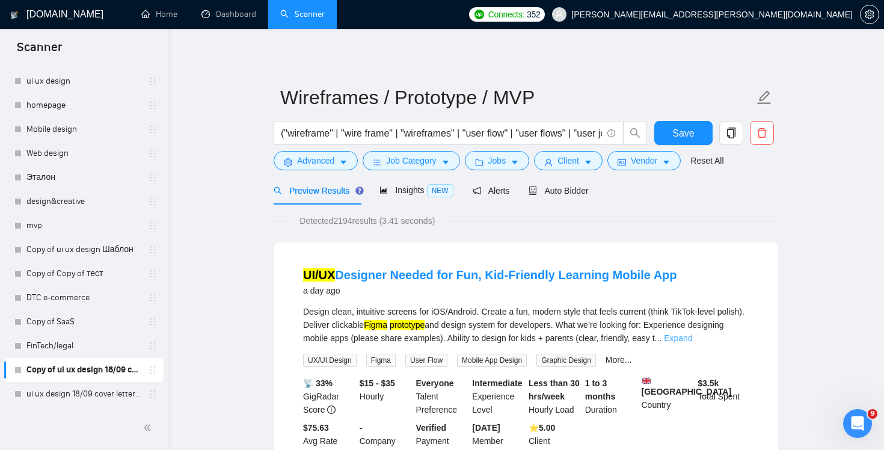
click at [692, 340] on link "Expand" at bounding box center [678, 338] width 28 height 10
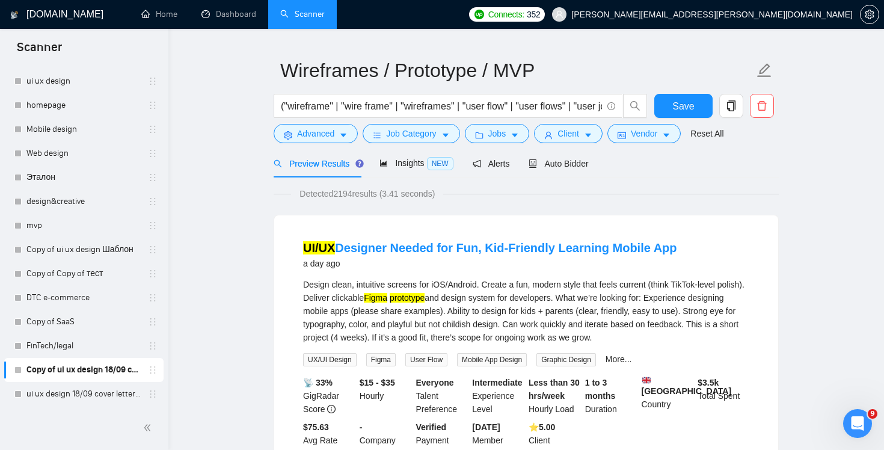
scroll to position [55, 0]
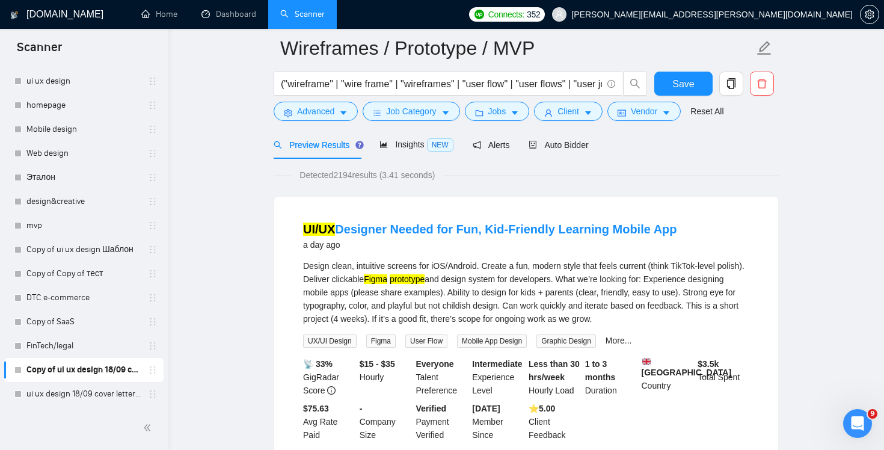
drag, startPoint x: 717, startPoint y: 322, endPoint x: 281, endPoint y: 236, distance: 444.1
click at [281, 236] on div "UI/UX Designer Needed for Fun, Kid-Friendly Learning Mobile App a day ago Desig…" at bounding box center [526, 331] width 504 height 269
copy li "UI/UX Designer Needed for Fun, Kid-Friendly Learning Mobile App a day ago Desig…"
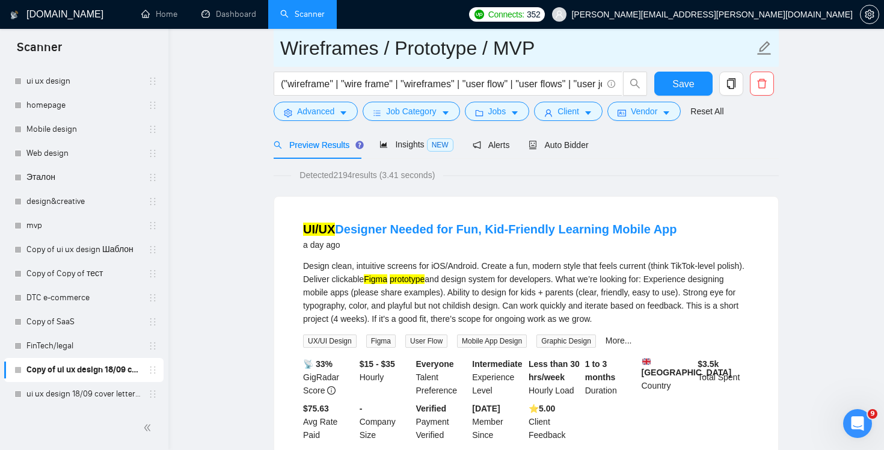
click at [530, 38] on input "Wireframes / Prototype / MVP" at bounding box center [517, 48] width 474 height 30
drag, startPoint x: 533, startPoint y: 40, endPoint x: 268, endPoint y: 43, distance: 264.5
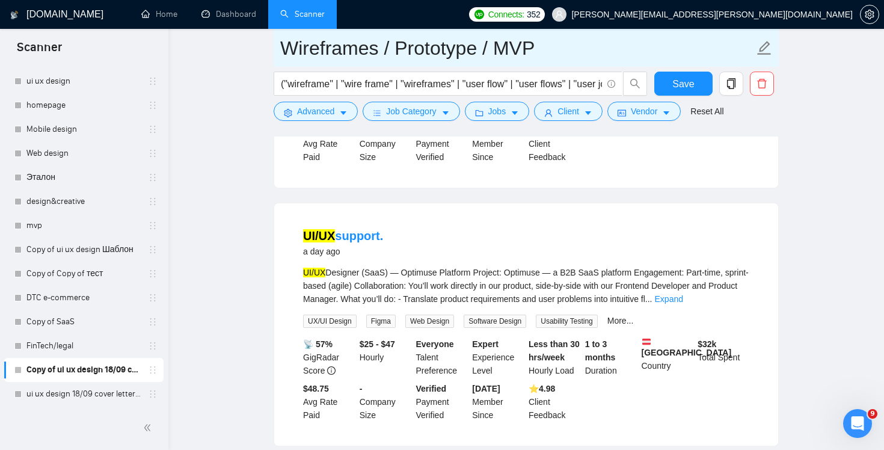
scroll to position [359, 0]
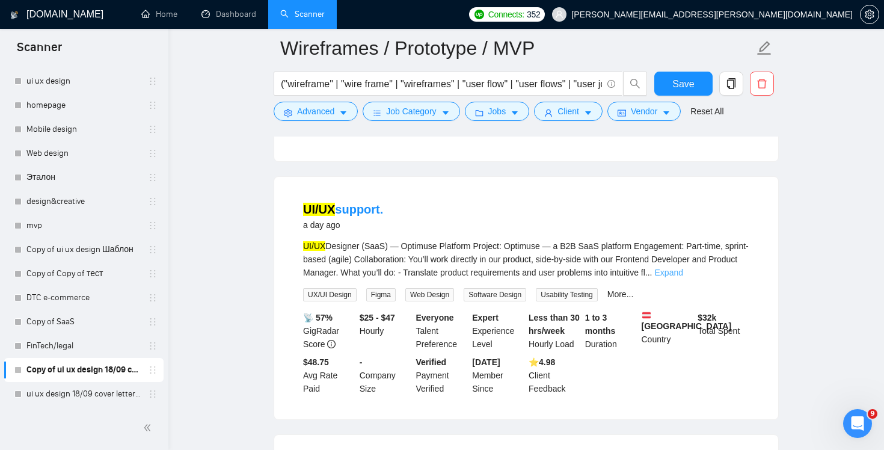
click at [683, 277] on link "Expand" at bounding box center [669, 273] width 28 height 10
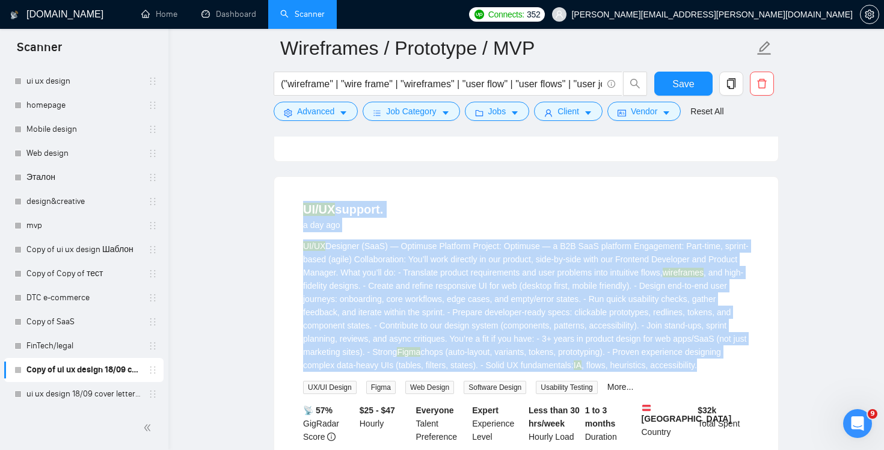
drag, startPoint x: 302, startPoint y: 218, endPoint x: 637, endPoint y: 380, distance: 372.1
click at [637, 380] on li "UI/UX support. a day ago UI/UX Designer (SaaS) — Optimuse Platform Project: Opt…" at bounding box center [526, 344] width 475 height 306
copy li "UI/UX support. a day ago UI/UX Designer (SaaS) — Optimuse Platform Project: Opt…"
click at [685, 372] on div "UI/UX Designer (SaaS) — Optimuse Platform Project: Optimuse — a B2B SaaS platfo…" at bounding box center [526, 305] width 446 height 132
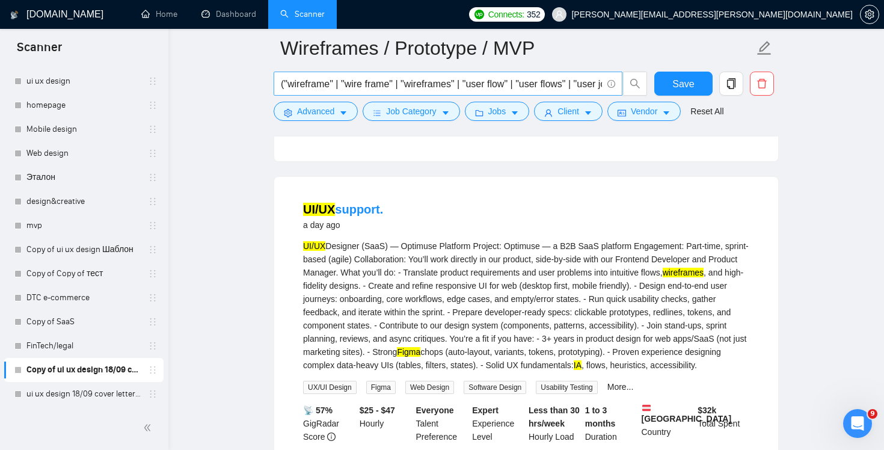
click at [593, 87] on input "("wireframe" | "wire frame" | "wireframes" | "user flow" | "user flows" | "user…" at bounding box center [441, 83] width 321 height 15
drag, startPoint x: 583, startPoint y: 86, endPoint x: 883, endPoint y: 114, distance: 301.8
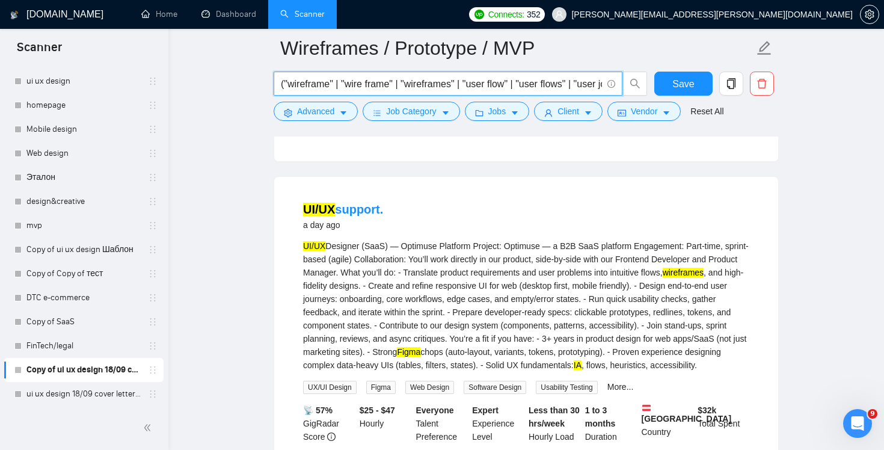
click at [483, 85] on input "("wireframe" | "wire frame" | "wireframes" | "user flow" | "user flows" | "user…" at bounding box center [441, 83] width 321 height 15
drag, startPoint x: 486, startPoint y: 85, endPoint x: 125, endPoint y: 84, distance: 360.7
drag, startPoint x: 530, startPoint y: 88, endPoint x: 883, endPoint y: 133, distance: 355.7
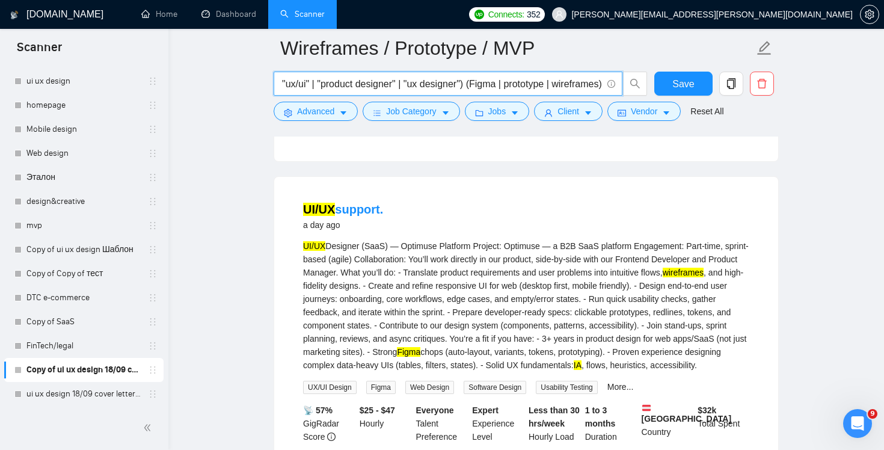
click at [459, 81] on input "("wireframe" | "wire frame" | "wireframes" | "user flow" | "user flows" | "user…" at bounding box center [441, 83] width 321 height 15
drag, startPoint x: 563, startPoint y: 83, endPoint x: 768, endPoint y: 87, distance: 204.4
click at [768, 87] on div "("wireframe" | "wire frame" | "wireframes" | "user flow" | "user flows" | "user…" at bounding box center [523, 87] width 505 height 30
click at [462, 74] on span "("wireframe" | "wire frame" | "wireframes" | "user flow" | "user flows" | "user…" at bounding box center [448, 84] width 349 height 24
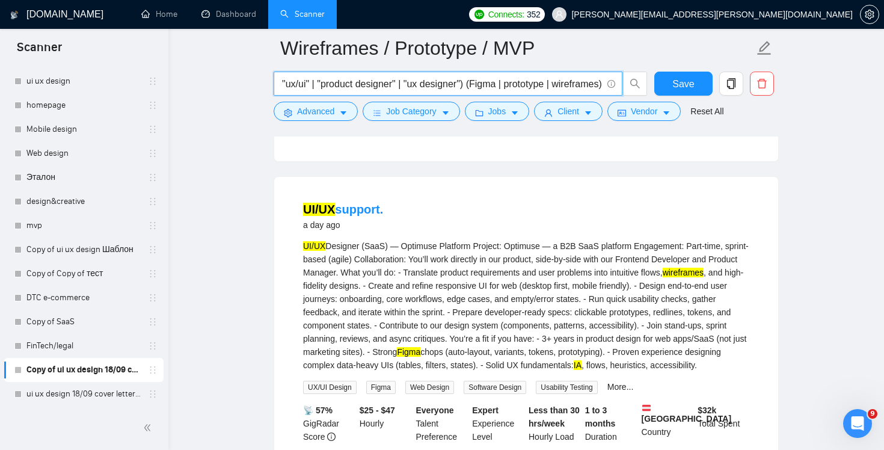
scroll to position [0, 0]
click at [460, 76] on input "("wireframe" | "wire frame" | "wireframes" | "user flow" | "user flows" | "user…" at bounding box center [441, 83] width 321 height 15
drag, startPoint x: 556, startPoint y: 82, endPoint x: 883, endPoint y: 111, distance: 328.3
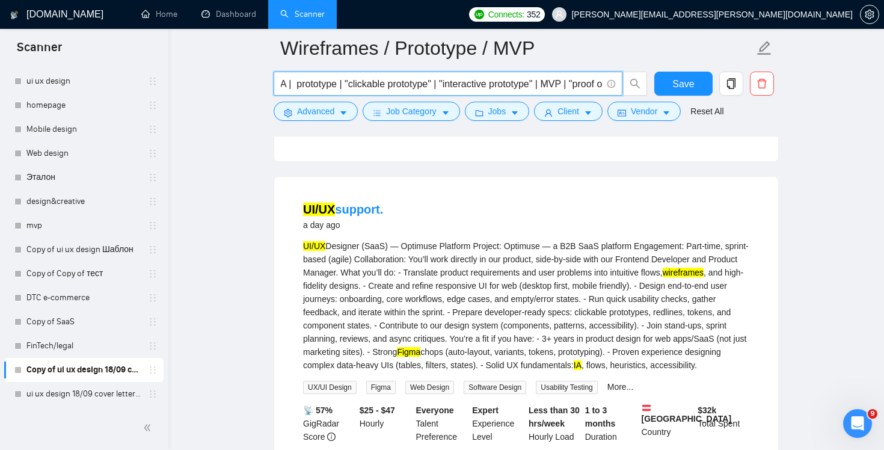
scroll to position [0, 0]
click at [536, 84] on input "("wireframe" | "wire frame" | "wireframes" | "user flow" | "user flows" | "user…" at bounding box center [441, 83] width 321 height 15
paste input "("wireframe" OR "wire frame" OR "wireframes") OR ("user flow" OR "user flows" O…"
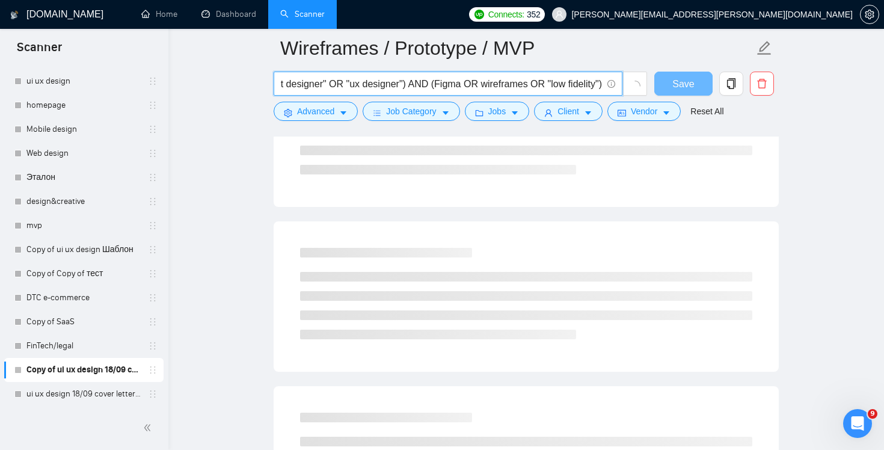
click at [537, 78] on input "(("wireframe" OR "wire frame" OR "wireframes") OR ("user flow" OR "user flows" …" at bounding box center [441, 83] width 321 height 15
click at [535, 81] on input "(("wireframe" OR "wire frame" OR "wireframes") OR ("user flow" OR "user flows" …" at bounding box center [441, 83] width 321 height 15
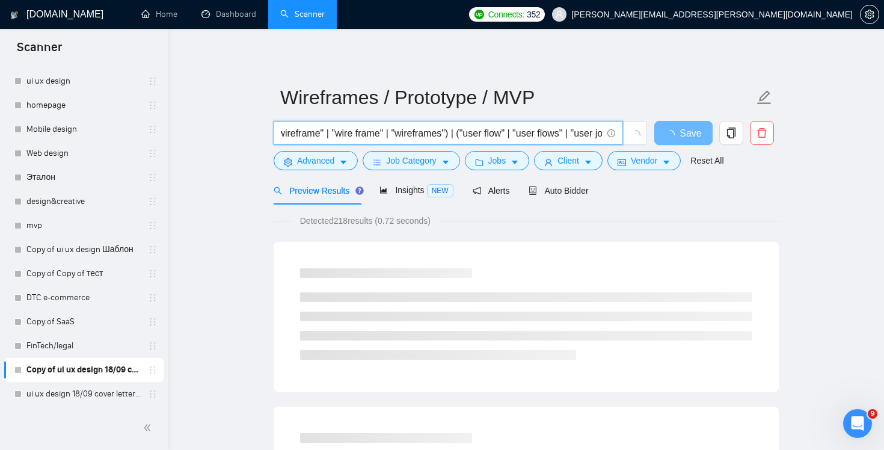
scroll to position [0, 0]
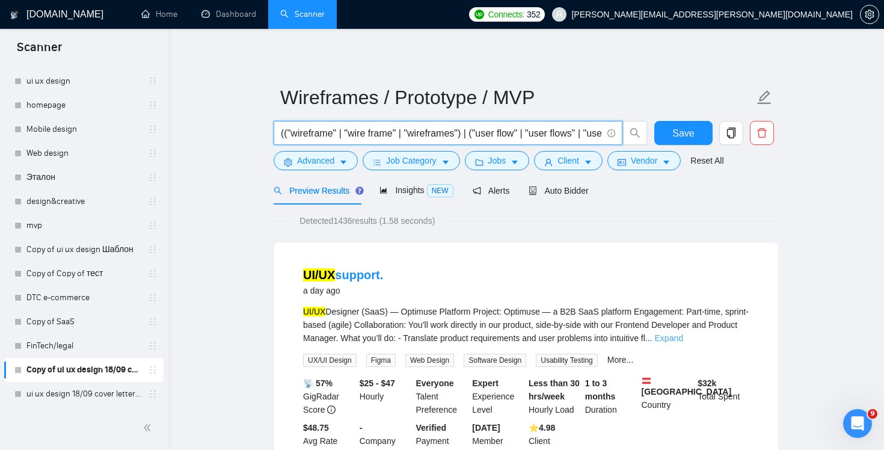
type input "(("wireframe" | "wire frame" | "wireframes") | ("user flow" | "user flows" | "u…"
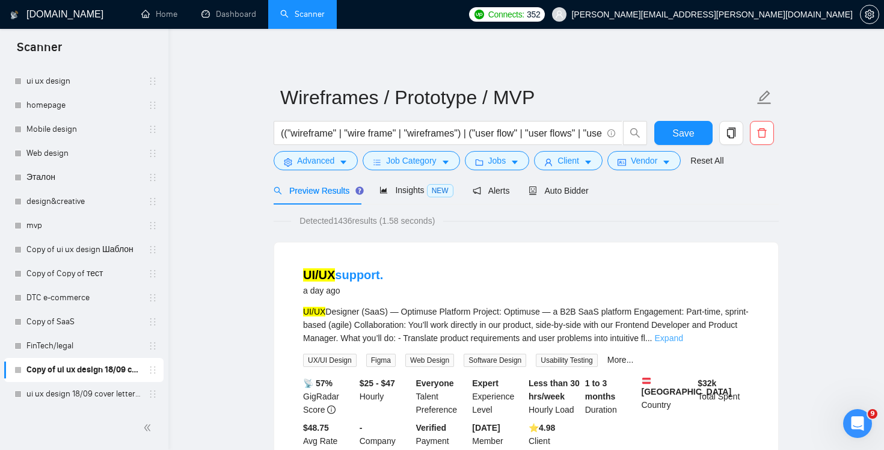
click at [683, 341] on link "Expand" at bounding box center [669, 338] width 28 height 10
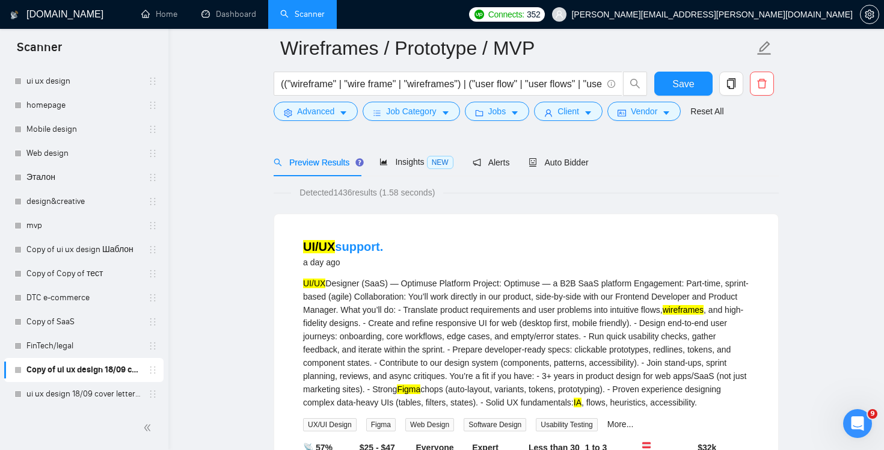
scroll to position [56, 0]
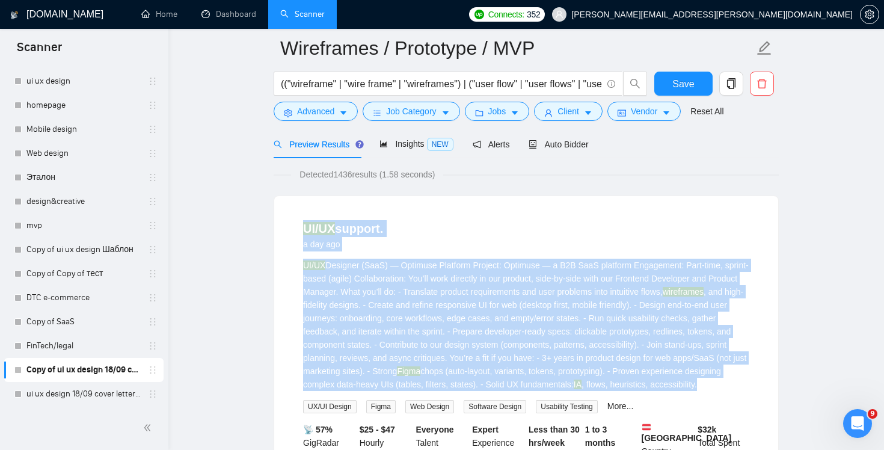
drag, startPoint x: 497, startPoint y: 399, endPoint x: 272, endPoint y: 229, distance: 281.9
copy li "UI/UX support. a day ago UI/UX Designer (SaaS) — Optimuse Platform Project: Opt…"
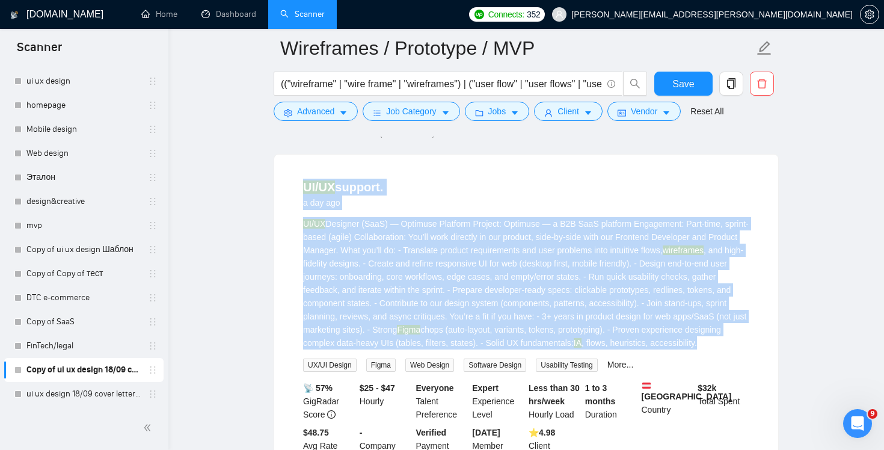
scroll to position [109, 0]
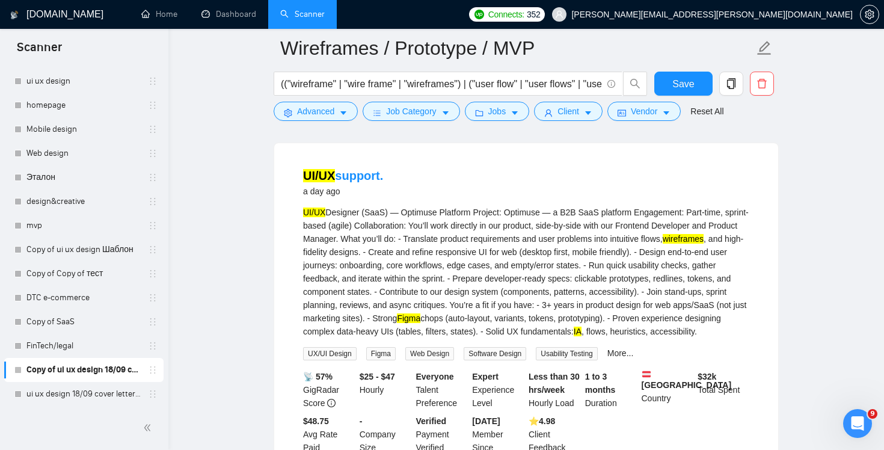
click at [503, 319] on div "UI/UX Designer (SaaS) — Optimuse Platform Project: Optimuse — a B2B SaaS platfo…" at bounding box center [526, 272] width 446 height 132
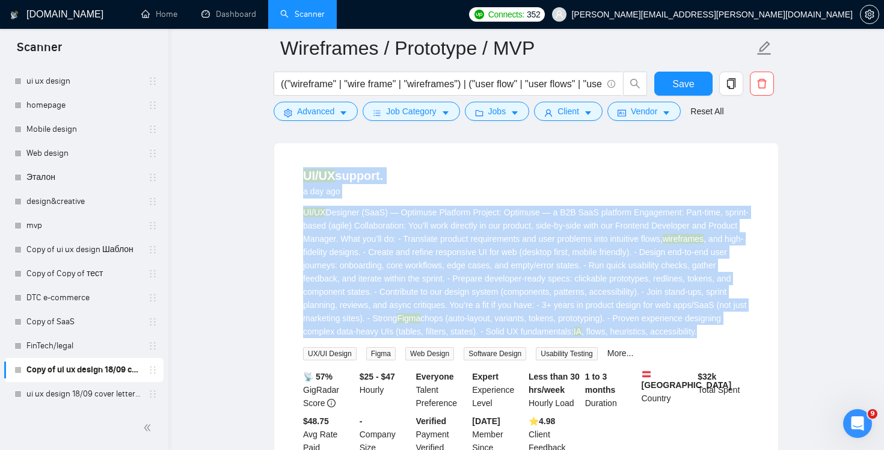
drag, startPoint x: 497, startPoint y: 341, endPoint x: 293, endPoint y: 177, distance: 262.5
click at [292, 176] on li "UI/UX support. a day ago UI/UX Designer (SaaS) — Optimuse Platform Project: Opt…" at bounding box center [526, 311] width 475 height 306
copy li "UI/UX support. a day ago UI/UX Designer (SaaS) — Optimuse Platform Project: Opt…"
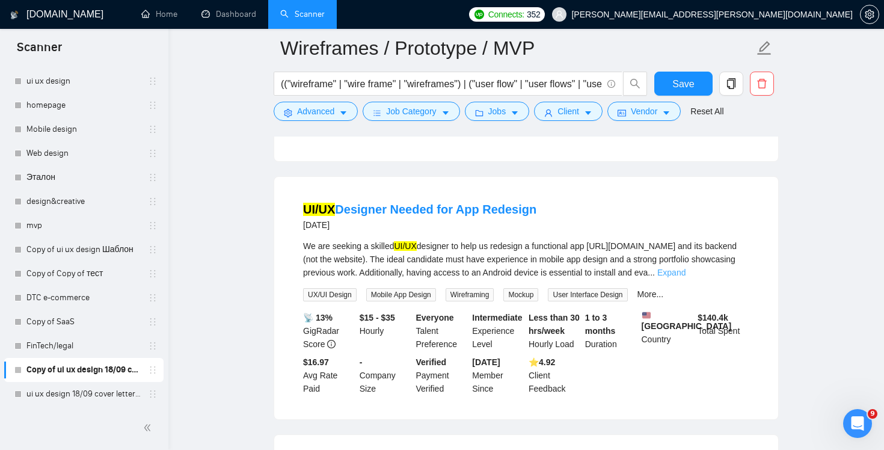
click at [685, 277] on link "Expand" at bounding box center [671, 273] width 28 height 10
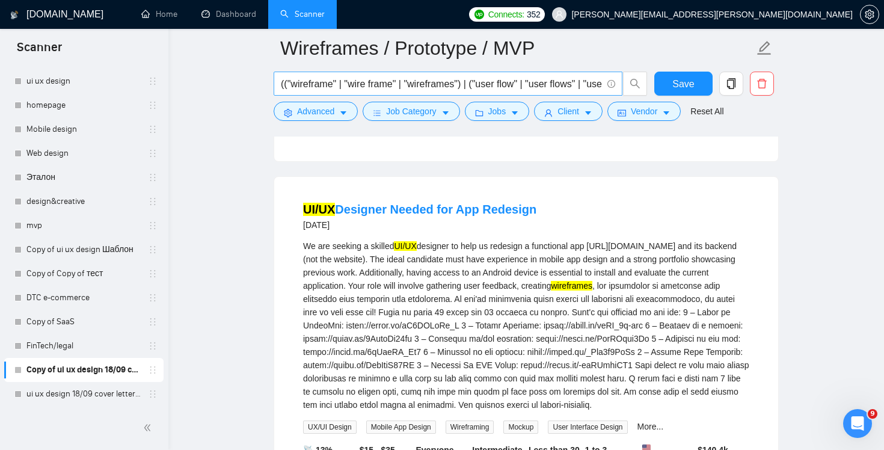
click at [515, 89] on input "(("wireframe" | "wire frame" | "wireframes") | ("user flow" | "user flows" | "u…" at bounding box center [441, 83] width 321 height 15
drag, startPoint x: 567, startPoint y: 77, endPoint x: 726, endPoint y: 111, distance: 162.2
click at [726, 111] on form "Wireframes / Prototype / MVP (("wireframe" | "wire frame" | "wireframes") | ("u…" at bounding box center [526, 78] width 505 height 98
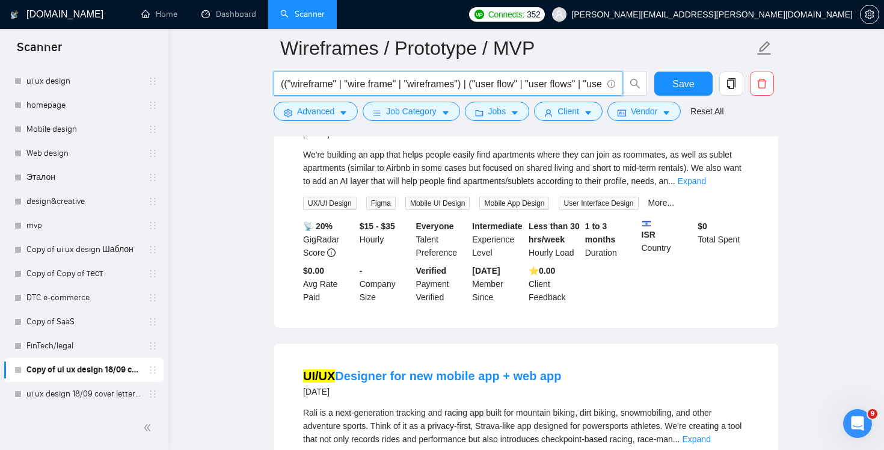
scroll to position [1701, 0]
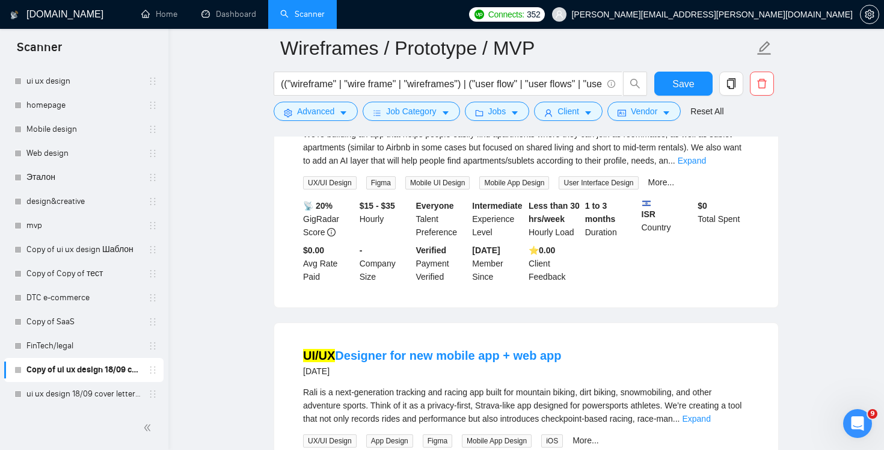
drag, startPoint x: 302, startPoint y: 158, endPoint x: 365, endPoint y: 158, distance: 63.7
click at [365, 158] on li "Mobile App UX/UI Design in Figma 3 days ago We're building an app that helps pe…" at bounding box center [526, 185] width 475 height 213
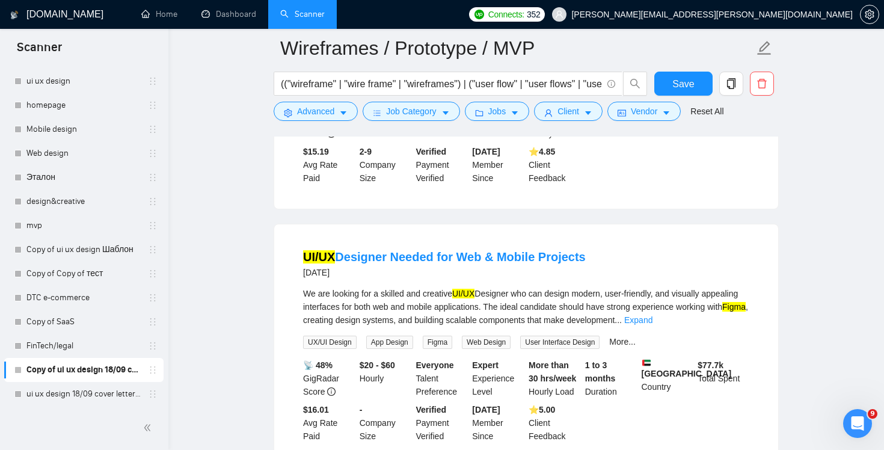
scroll to position [2742, 0]
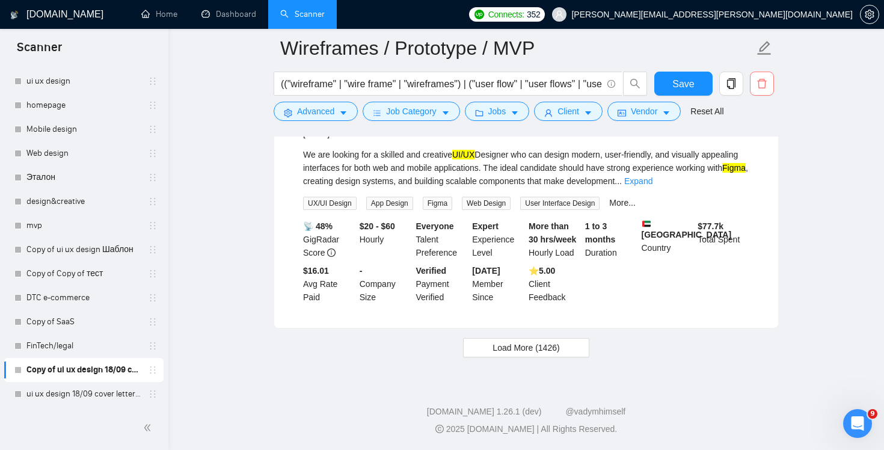
click at [758, 82] on icon "delete" at bounding box center [761, 84] width 9 height 10
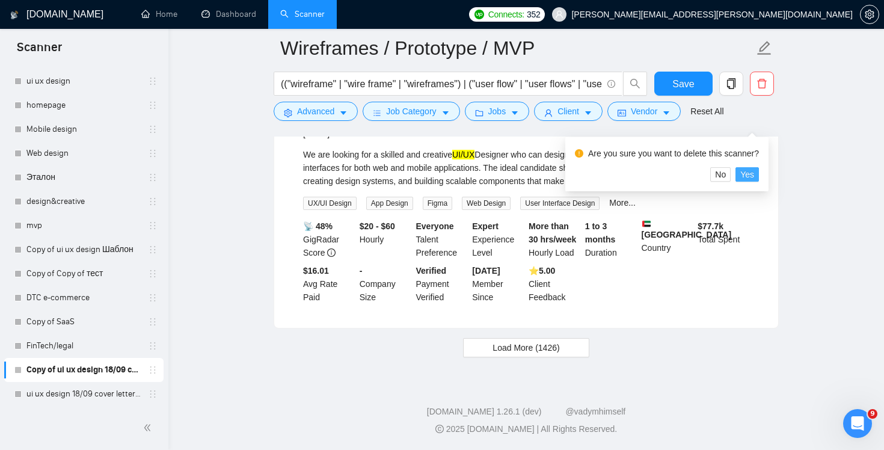
click at [750, 168] on span "Yes" at bounding box center [747, 174] width 14 height 13
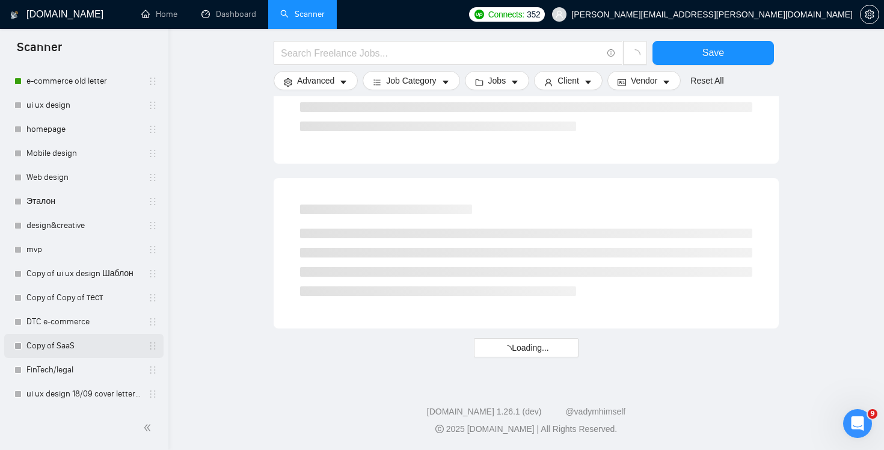
scroll to position [246, 0]
click at [89, 395] on link "ui ux design 18/09 cover letter changed & cases revised" at bounding box center [83, 394] width 114 height 24
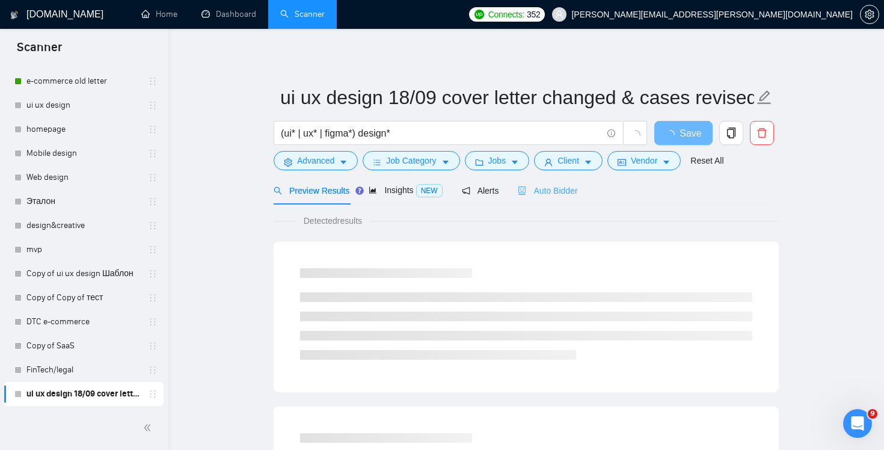
click at [545, 204] on div "Auto Bidder" at bounding box center [548, 190] width 60 height 28
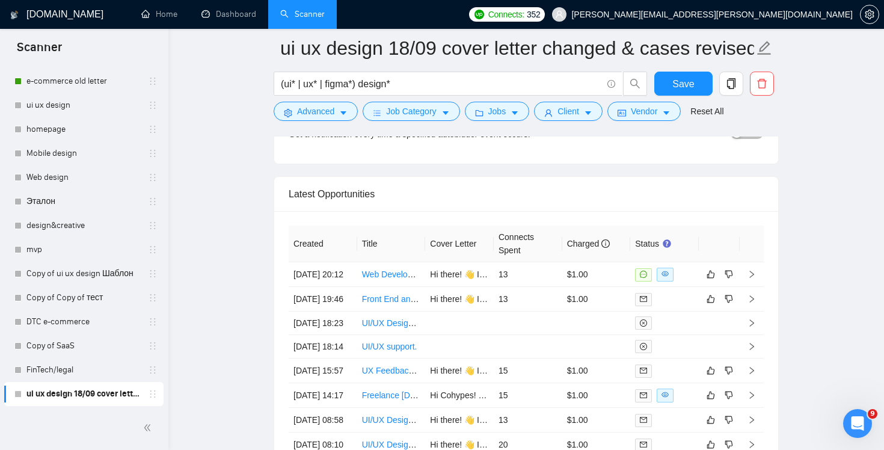
scroll to position [2996, 0]
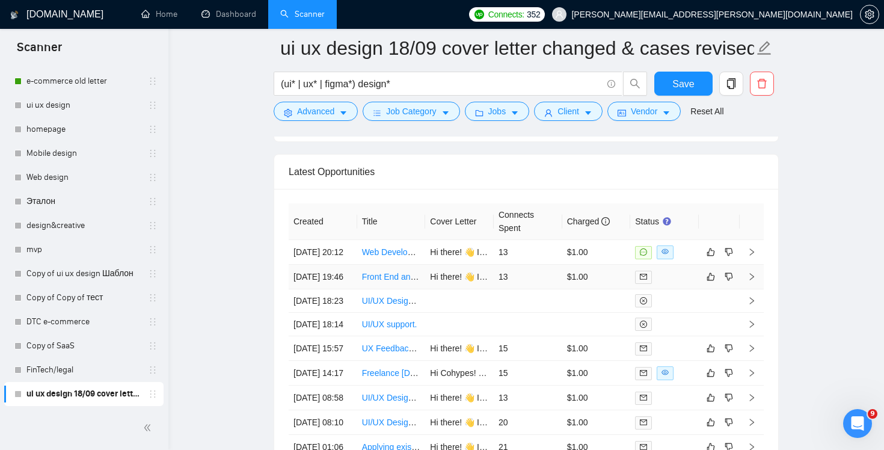
click at [535, 287] on td "13" at bounding box center [528, 277] width 69 height 25
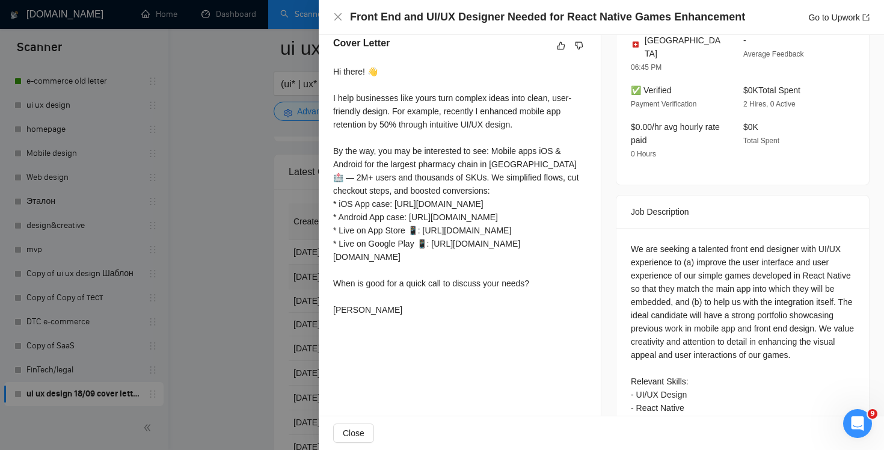
scroll to position [329, 0]
click at [265, 271] on div at bounding box center [442, 225] width 884 height 450
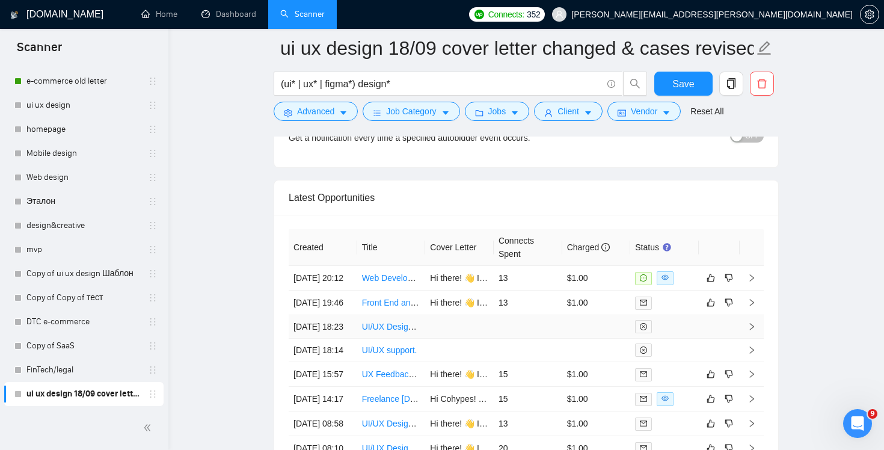
scroll to position [2965, 0]
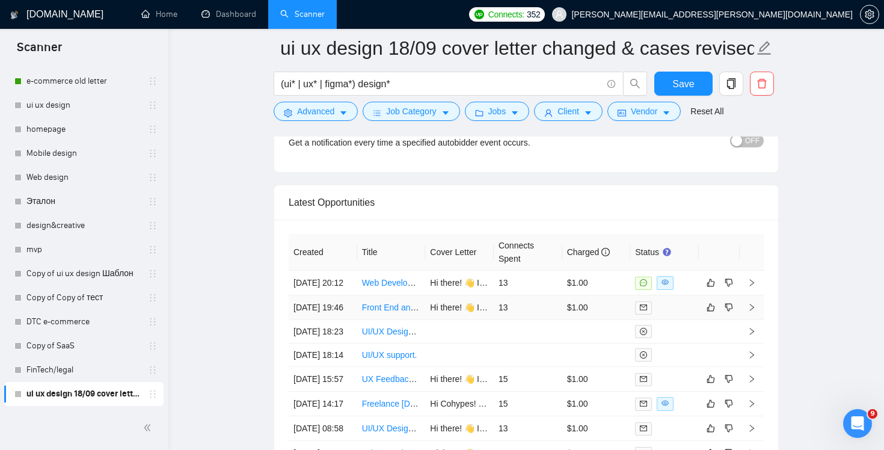
click at [542, 320] on td "13" at bounding box center [528, 307] width 69 height 25
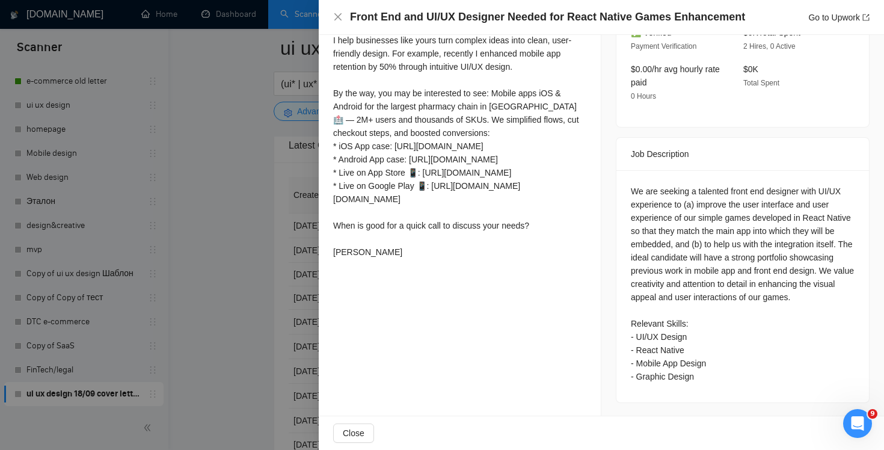
scroll to position [301, 0]
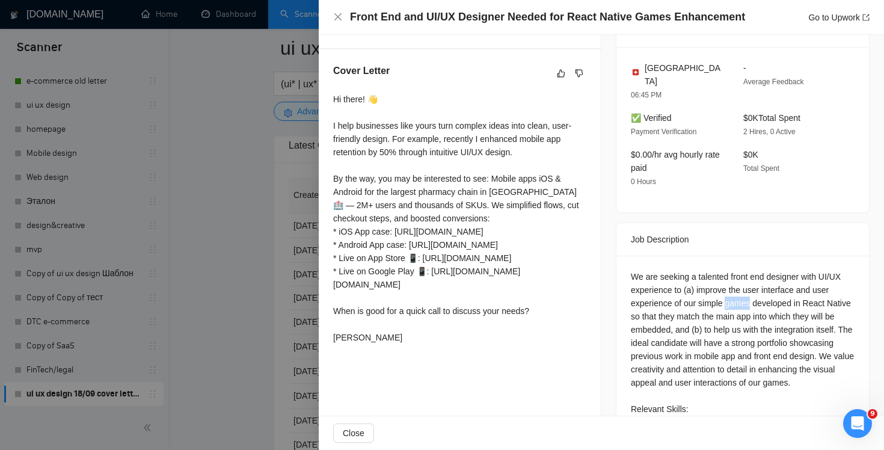
drag, startPoint x: 730, startPoint y: 290, endPoint x: 753, endPoint y: 286, distance: 23.8
click at [753, 286] on div "We are seeking a talented front end designer with UI/UX experience to (a) impro…" at bounding box center [743, 369] width 224 height 198
copy div "games"
click at [337, 17] on icon "close" at bounding box center [337, 16] width 7 height 7
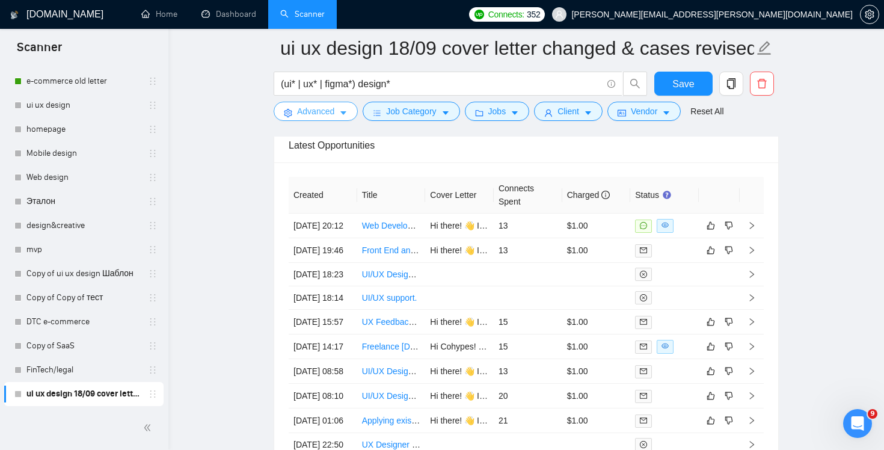
click at [314, 118] on button "Advanced" at bounding box center [316, 111] width 84 height 19
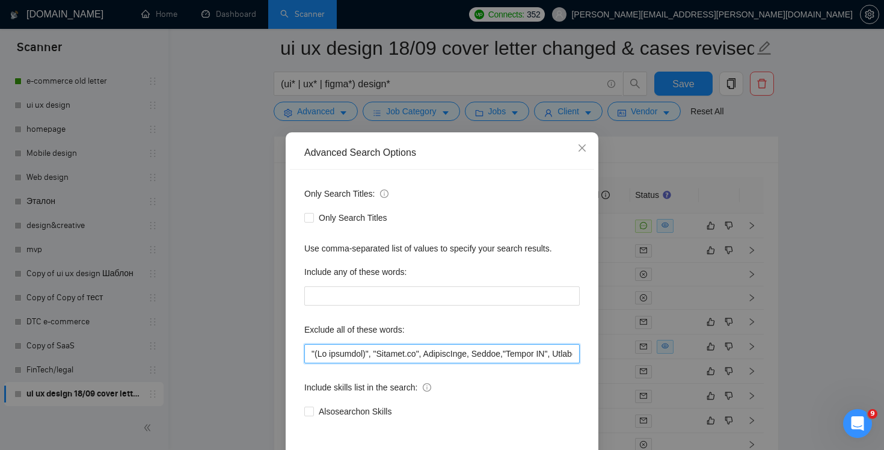
click at [477, 353] on input "text" at bounding box center [441, 353] width 275 height 19
drag, startPoint x: 527, startPoint y: 352, endPoint x: 730, endPoint y: 358, distance: 202.7
click at [730, 358] on div "Advanced Search Options Only Search Titles: Only Search Titles Use comma-separa…" at bounding box center [442, 225] width 884 height 450
click at [581, 145] on icon "close" at bounding box center [582, 148] width 10 height 10
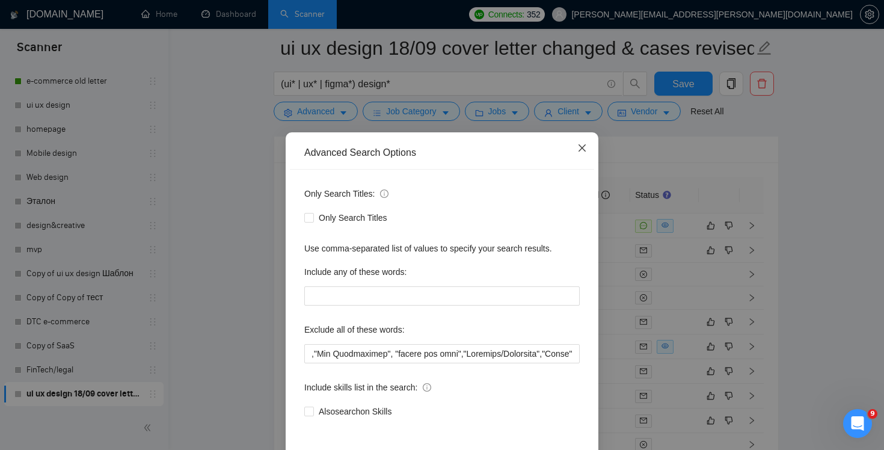
scroll to position [0, 0]
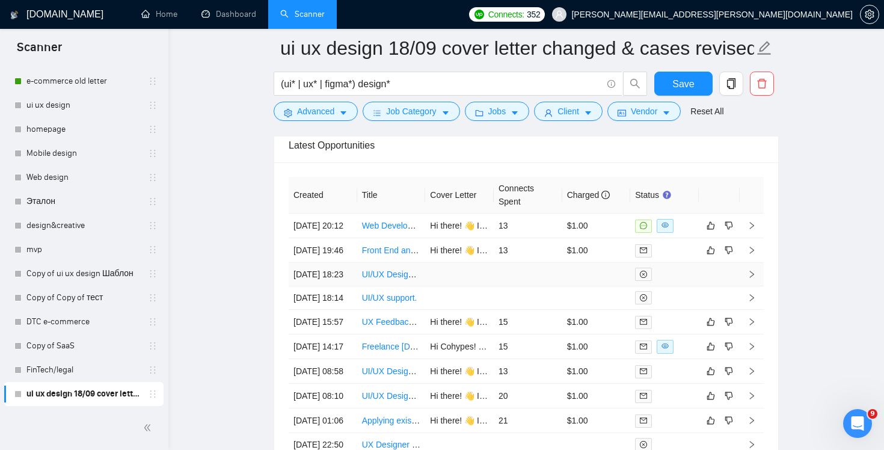
click at [548, 286] on td at bounding box center [528, 274] width 69 height 23
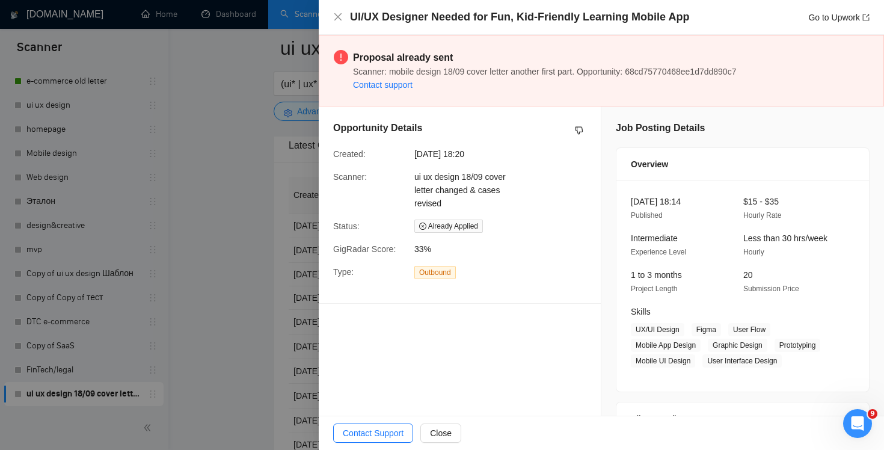
click at [334, 22] on div "UI/UX Designer Needed for Fun, Kid-Friendly Learning Mobile App Go to Upwork" at bounding box center [601, 17] width 536 height 15
click at [335, 20] on icon "close" at bounding box center [337, 16] width 7 height 7
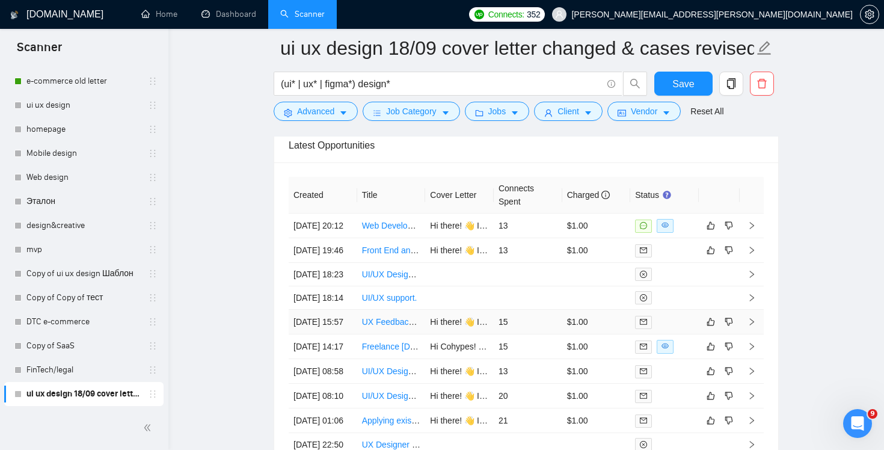
click at [538, 334] on td "15" at bounding box center [528, 322] width 69 height 25
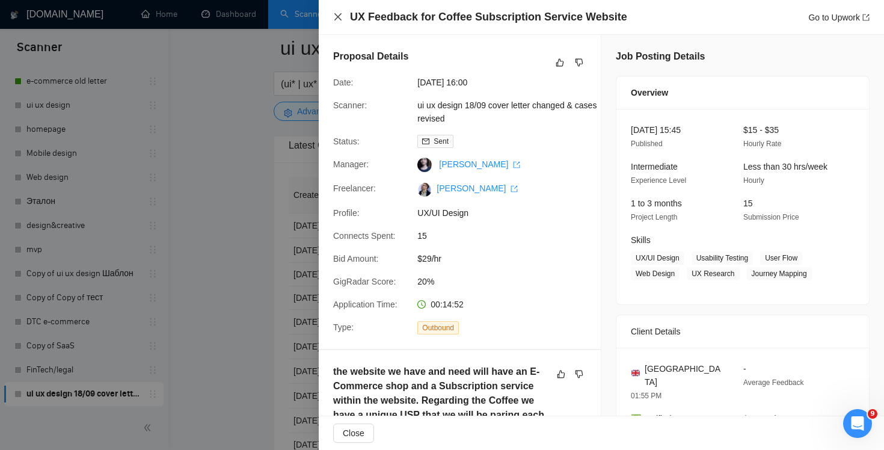
click at [338, 15] on icon "close" at bounding box center [338, 17] width 10 height 10
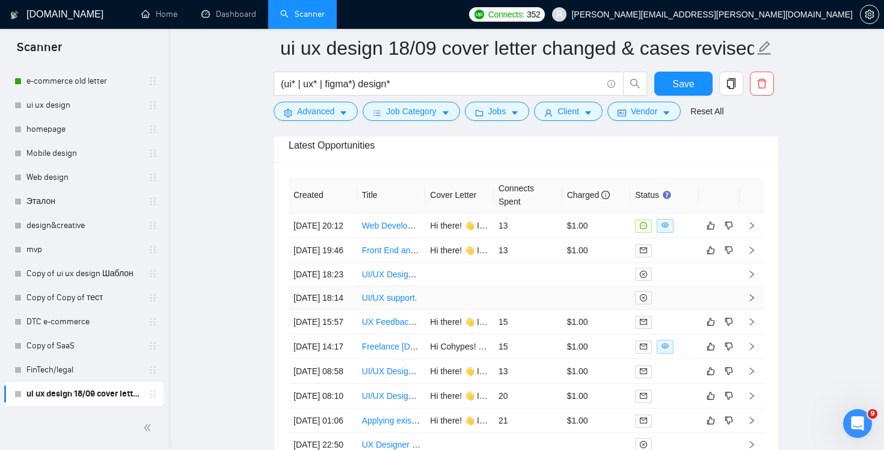
click at [536, 310] on td at bounding box center [528, 297] width 69 height 23
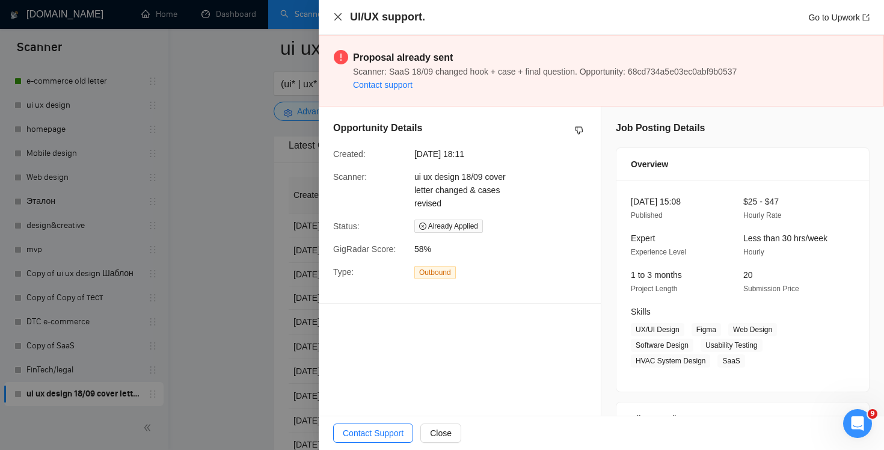
click at [338, 14] on icon "close" at bounding box center [338, 17] width 10 height 10
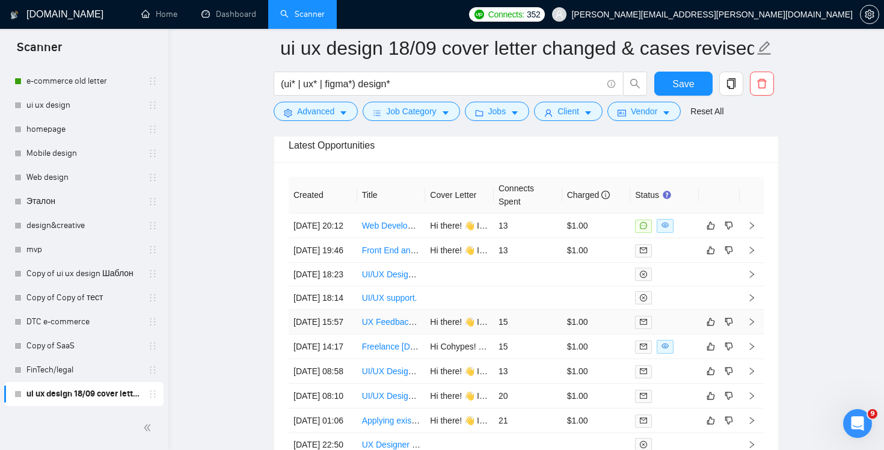
click at [541, 334] on td "15" at bounding box center [528, 322] width 69 height 25
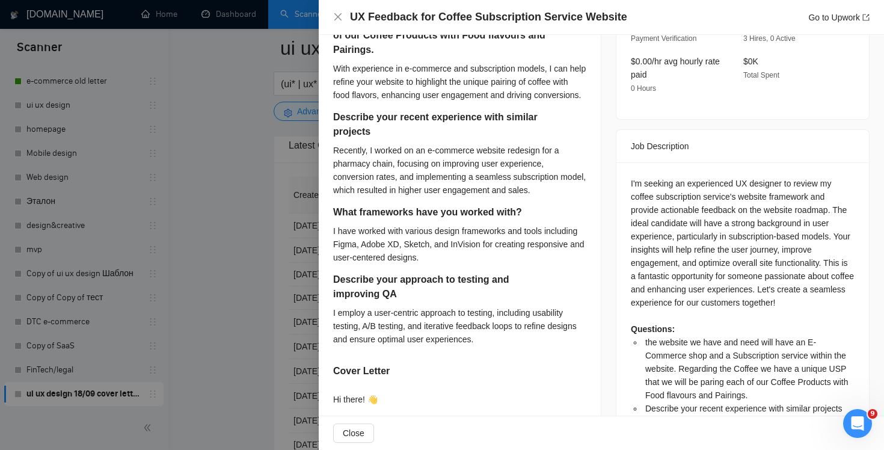
scroll to position [541, 0]
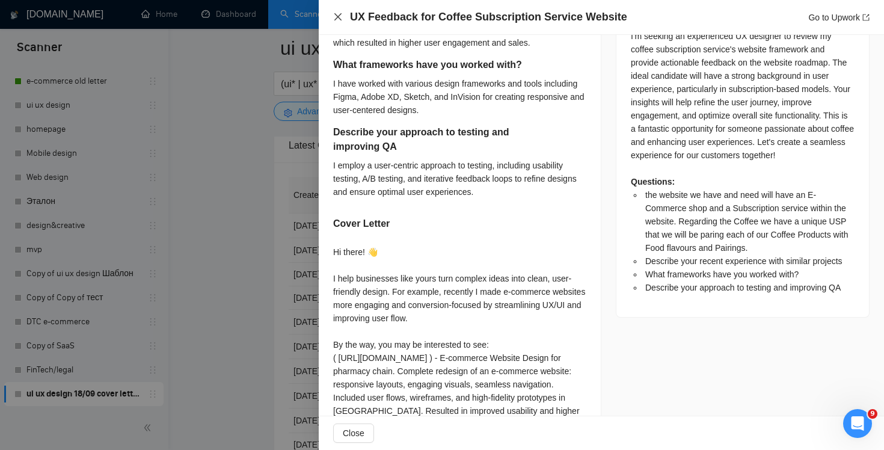
click at [334, 13] on icon "close" at bounding box center [338, 17] width 10 height 10
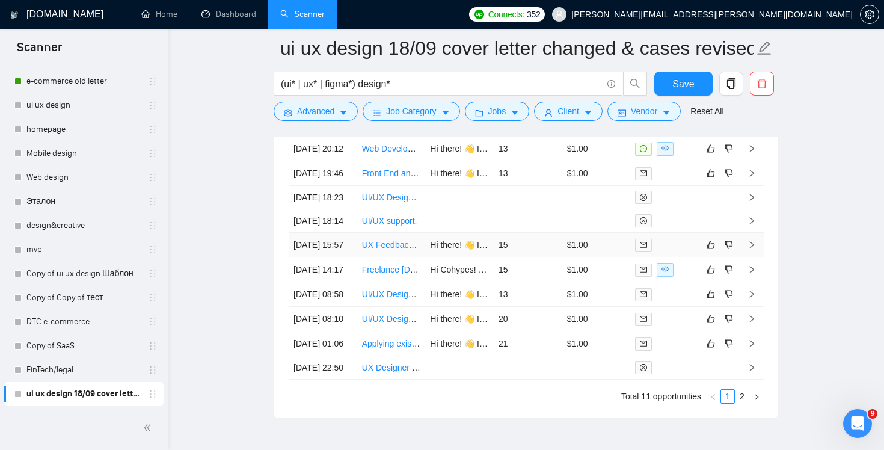
scroll to position [3103, 0]
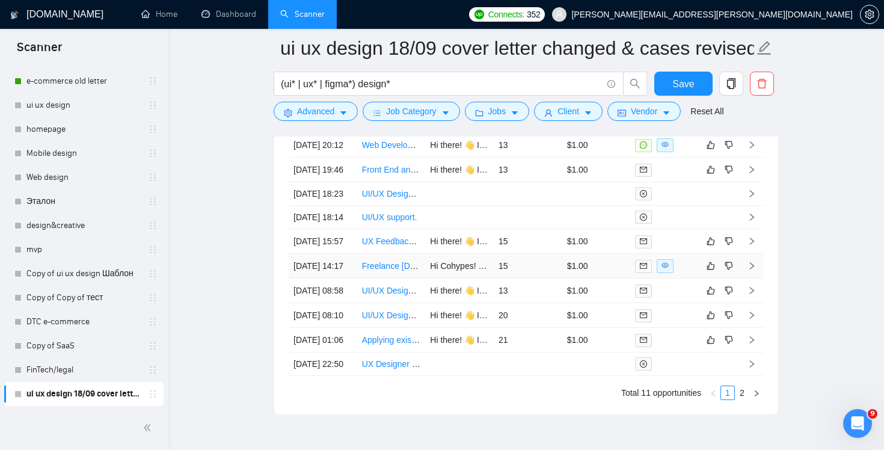
click at [533, 278] on td "15" at bounding box center [528, 266] width 69 height 25
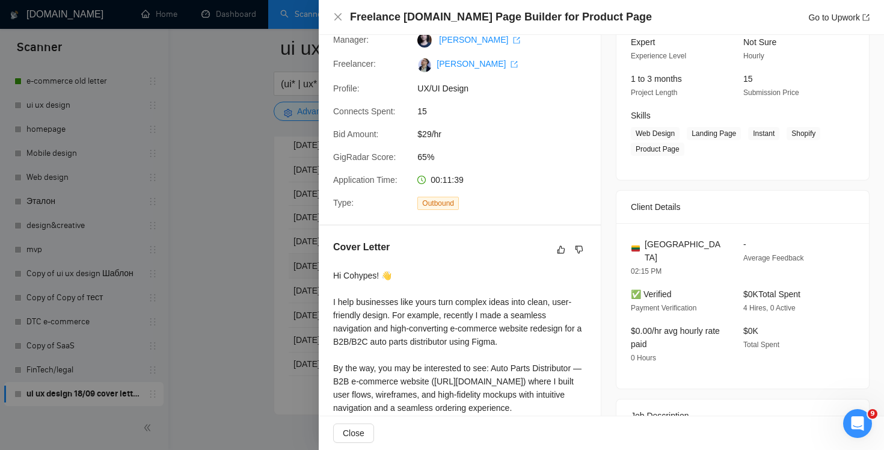
scroll to position [225, 0]
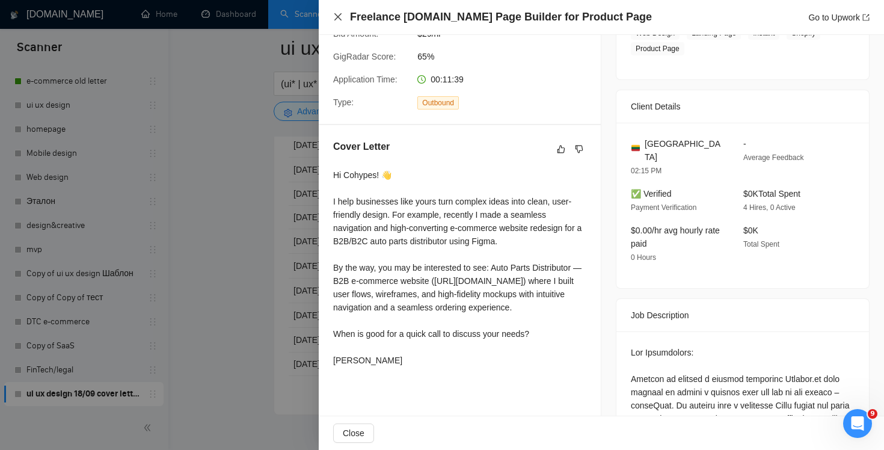
click at [338, 17] on icon "close" at bounding box center [337, 16] width 7 height 7
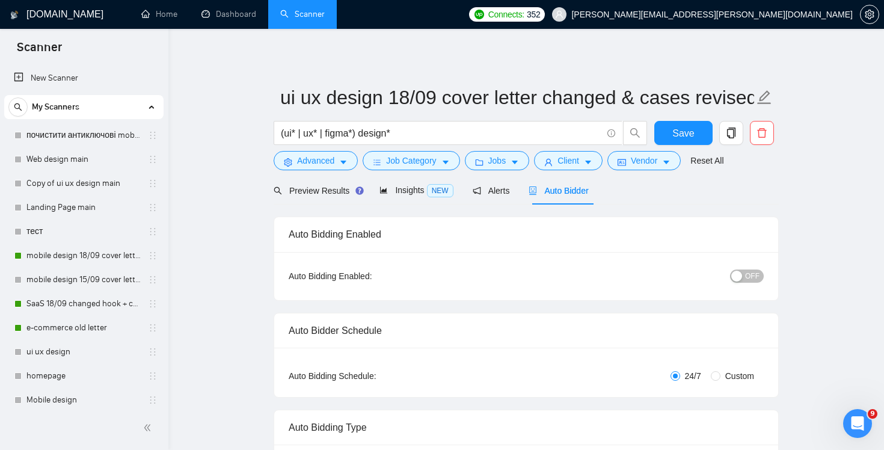
click at [52, 11] on h1 "[DOMAIN_NAME]" at bounding box center [64, 14] width 77 height 29
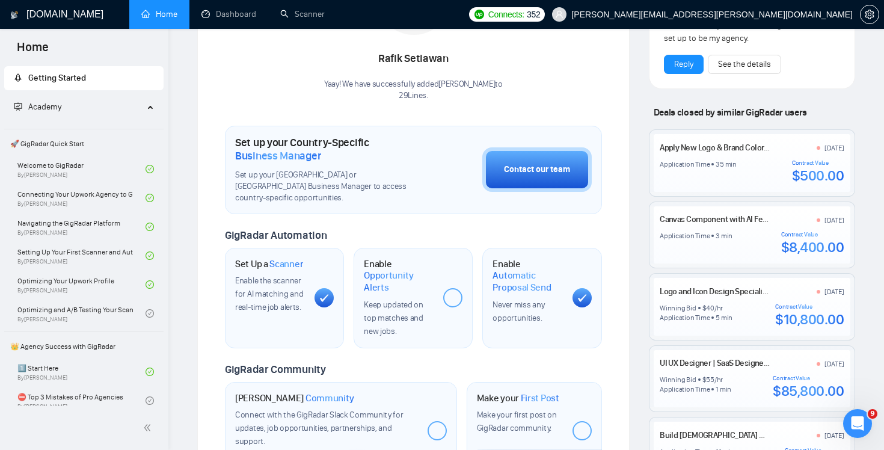
scroll to position [249, 0]
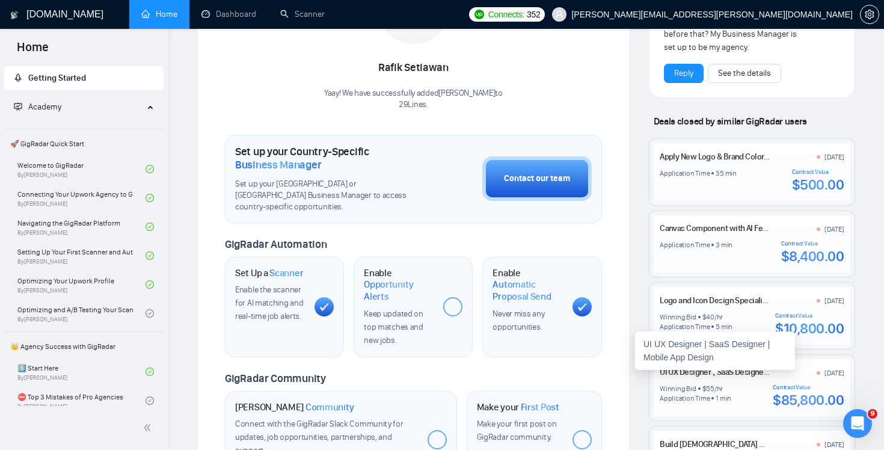
click at [730, 371] on link "UI UX Designer | SaaS Designer | Mobile App Design" at bounding box center [747, 372] width 177 height 10
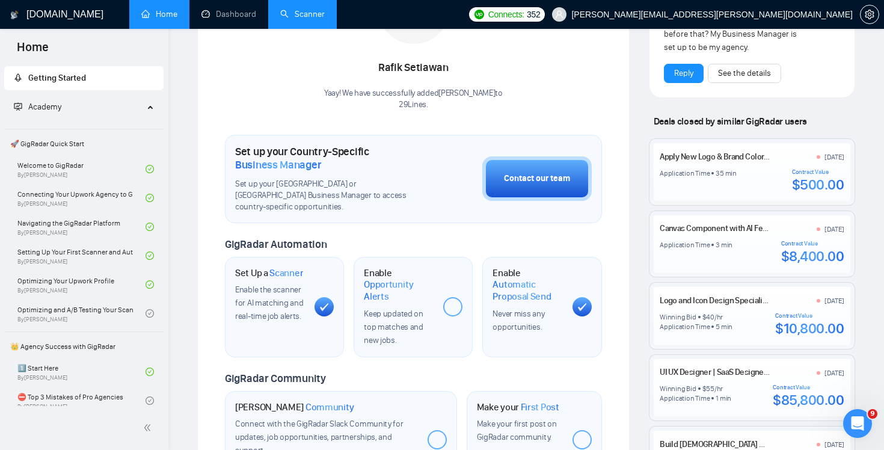
click at [306, 19] on link "Scanner" at bounding box center [302, 14] width 44 height 10
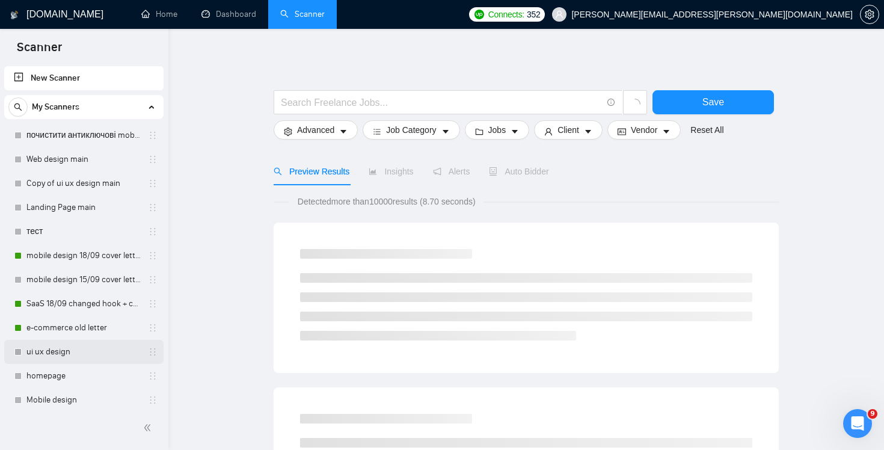
scroll to position [246, 0]
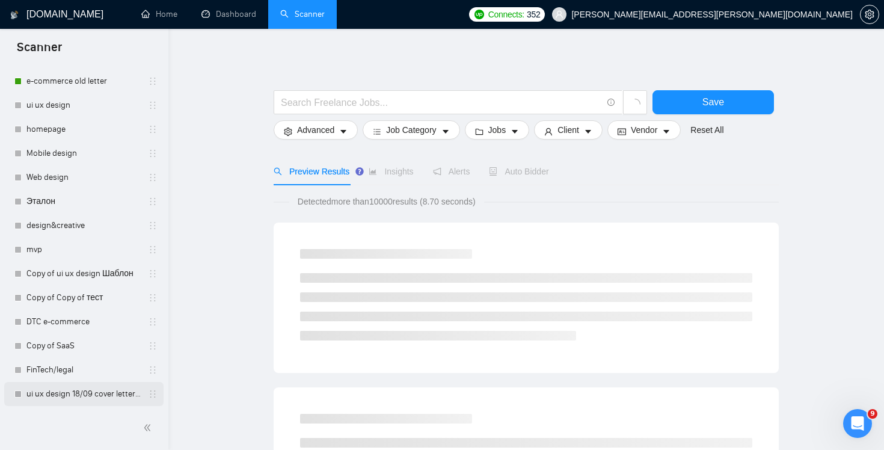
click at [79, 393] on link "ui ux design 18/09 cover letter changed & cases revised" at bounding box center [83, 394] width 114 height 24
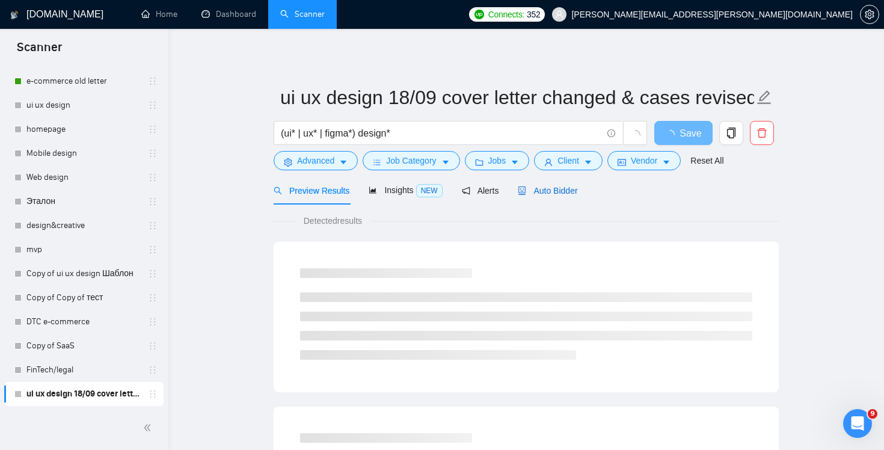
click at [564, 190] on span "Auto Bidder" at bounding box center [548, 191] width 60 height 10
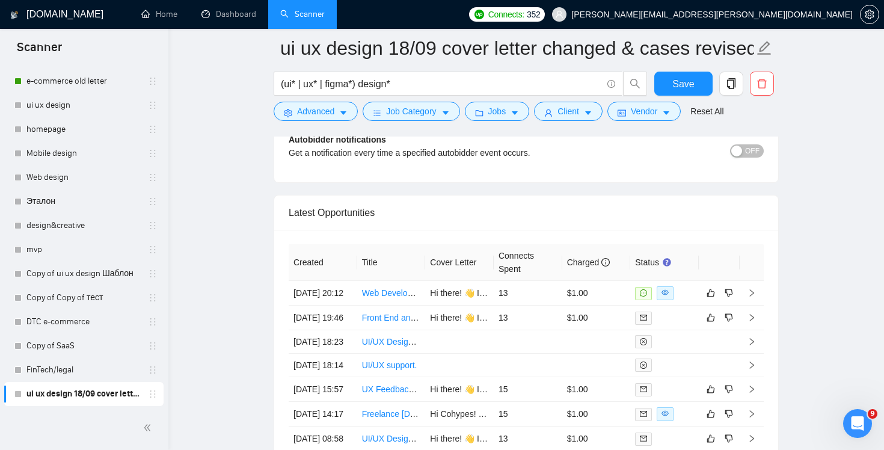
scroll to position [2965, 0]
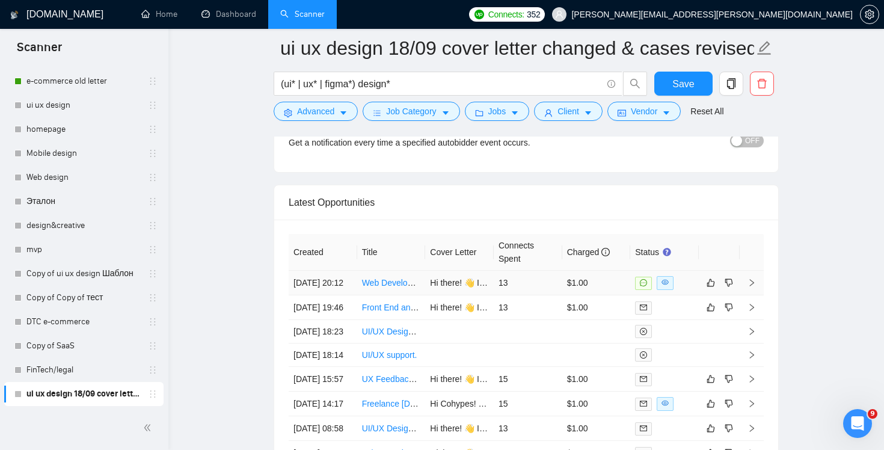
click at [521, 289] on td "13" at bounding box center [528, 283] width 69 height 25
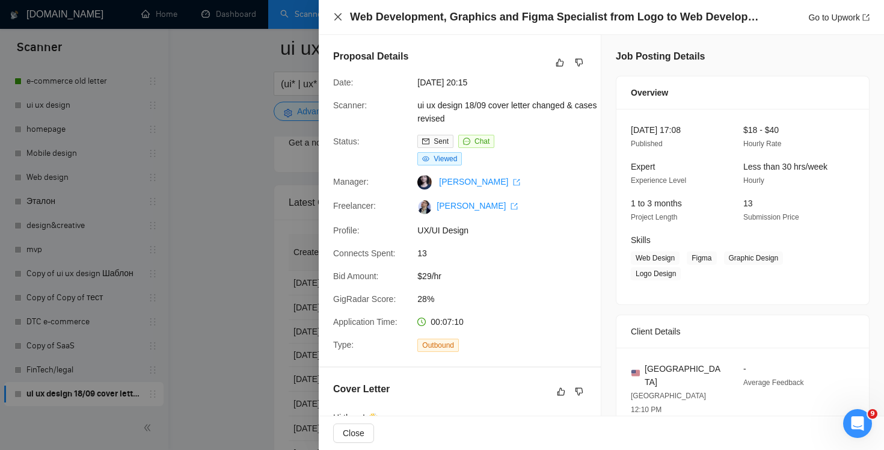
click at [334, 19] on icon "close" at bounding box center [338, 17] width 10 height 10
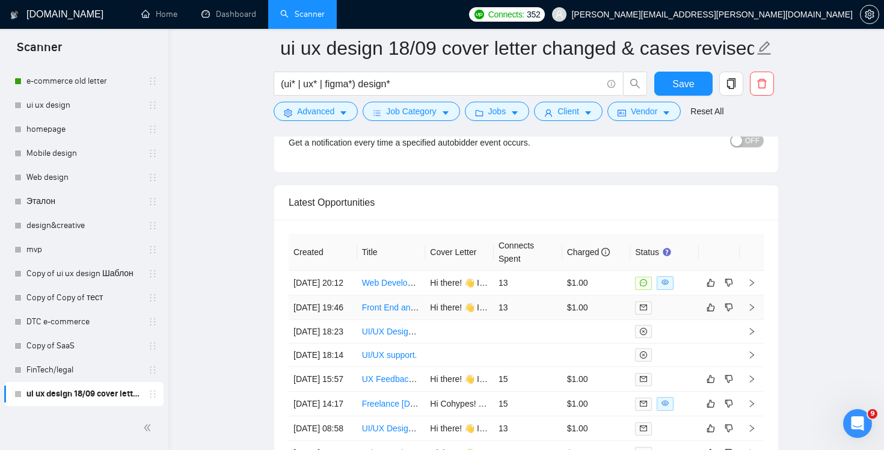
click at [534, 320] on td "13" at bounding box center [528, 307] width 69 height 25
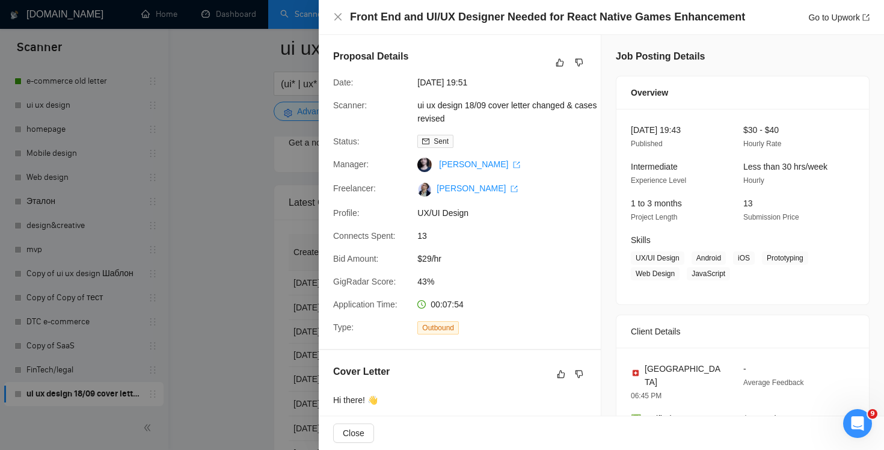
click at [332, 13] on div "Front End and UI/UX Designer Needed for React Native Games Enhancement Go to Up…" at bounding box center [601, 17] width 565 height 35
click at [343, 19] on div "Front End and UI/UX Designer Needed for React Native Games Enhancement Go to Up…" at bounding box center [601, 17] width 536 height 15
click at [341, 19] on icon "close" at bounding box center [338, 17] width 10 height 10
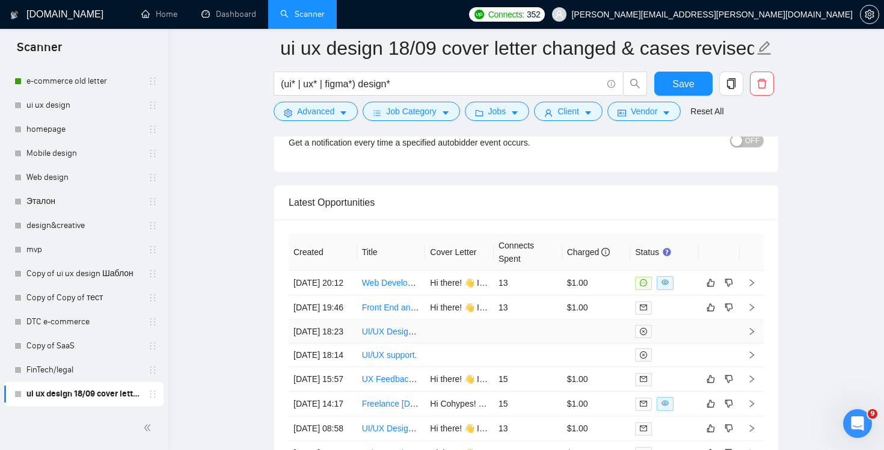
scroll to position [3025, 0]
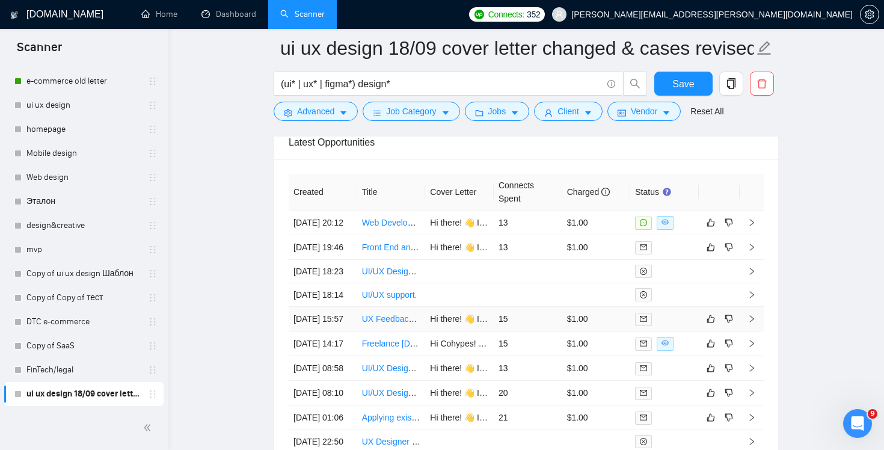
click at [522, 331] on td "15" at bounding box center [528, 319] width 69 height 25
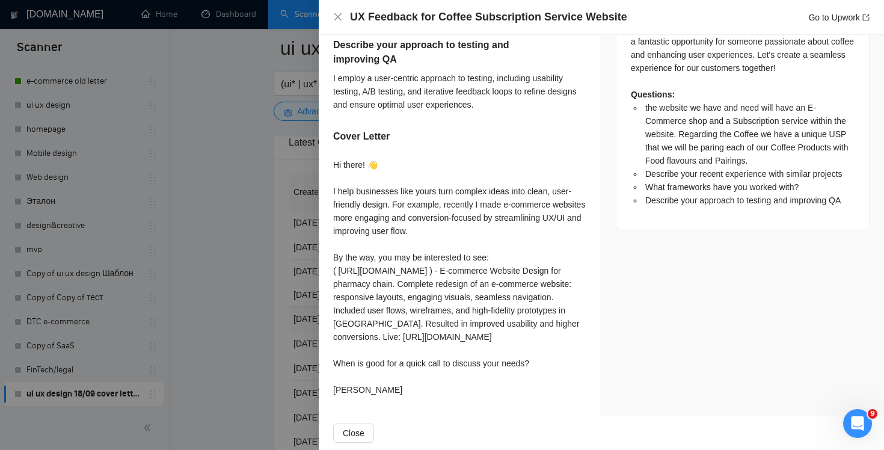
scroll to position [667, 0]
click at [334, 12] on div "UX Feedback for Coffee Subscription Service Website Go to Upwork" at bounding box center [601, 17] width 536 height 15
click at [340, 20] on icon "close" at bounding box center [338, 17] width 10 height 10
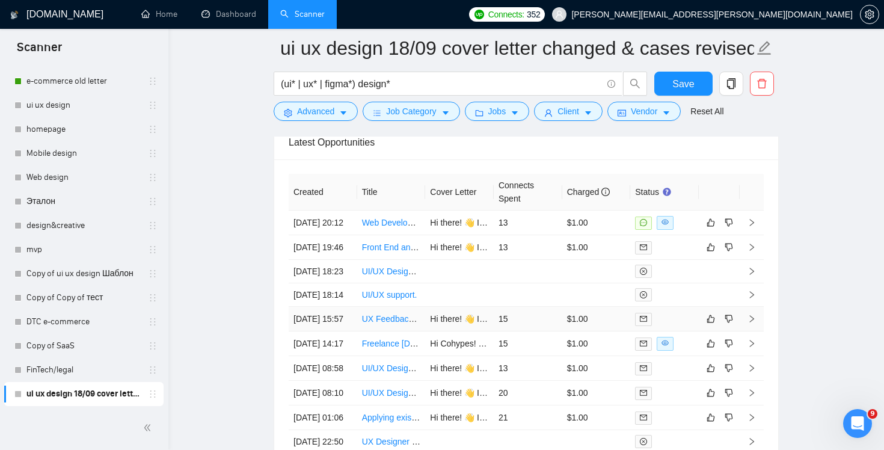
click at [546, 331] on td "15" at bounding box center [528, 319] width 69 height 25
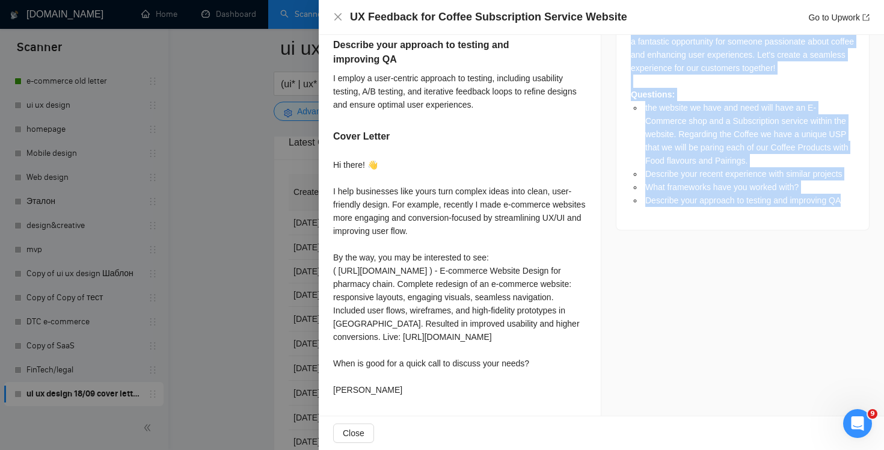
scroll to position [667, 0]
drag, startPoint x: 630, startPoint y: 130, endPoint x: 848, endPoint y: 305, distance: 279.7
copy div "Job Description I'm seeking an experienced UX designer to review my coffee subs…"
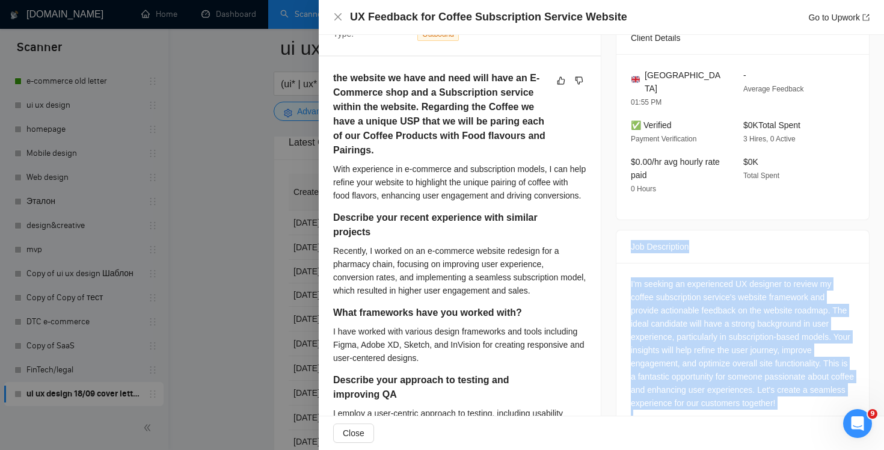
scroll to position [516, 0]
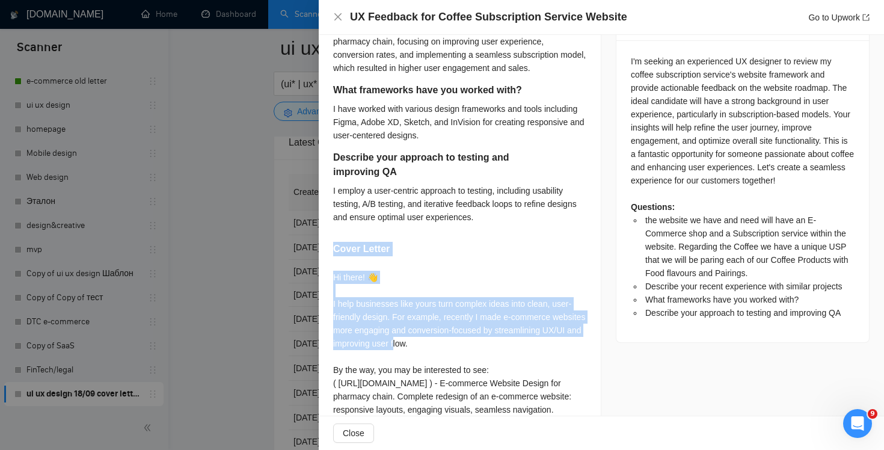
drag, startPoint x: 335, startPoint y: 261, endPoint x: 438, endPoint y: 353, distance: 138.0
click at [438, 353] on div "the website we have and need will have an E-Commerce shop and a Subscription se…" at bounding box center [460, 181] width 282 height 694
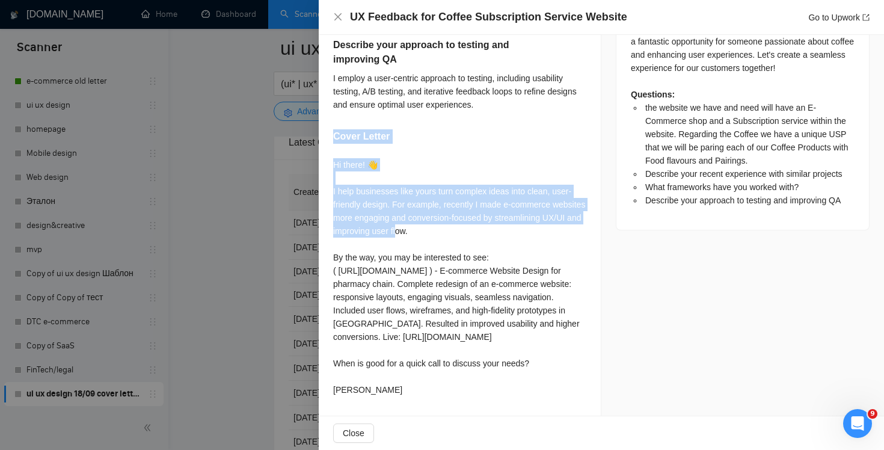
click at [406, 397] on div "Hi there! 👋 I help businesses like yours turn complex ideas into clean, user-fr…" at bounding box center [459, 279] width 253 height 243
copy div "Cover Letter Hi there! 👋 I help businesses like yours turn complex ideas into c…"
click at [423, 219] on div "Hi there! 👋 I help businesses like yours turn complex ideas into clean, user-fr…" at bounding box center [459, 277] width 253 height 238
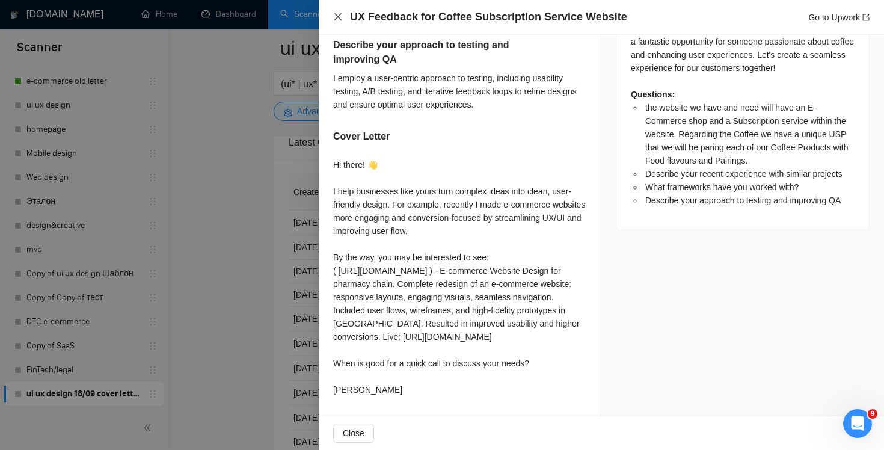
click at [338, 14] on icon "close" at bounding box center [338, 17] width 10 height 10
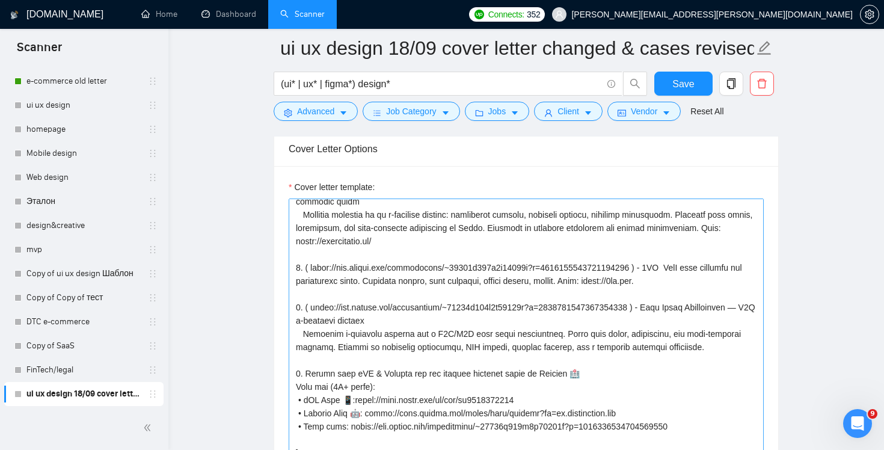
scroll to position [133, 0]
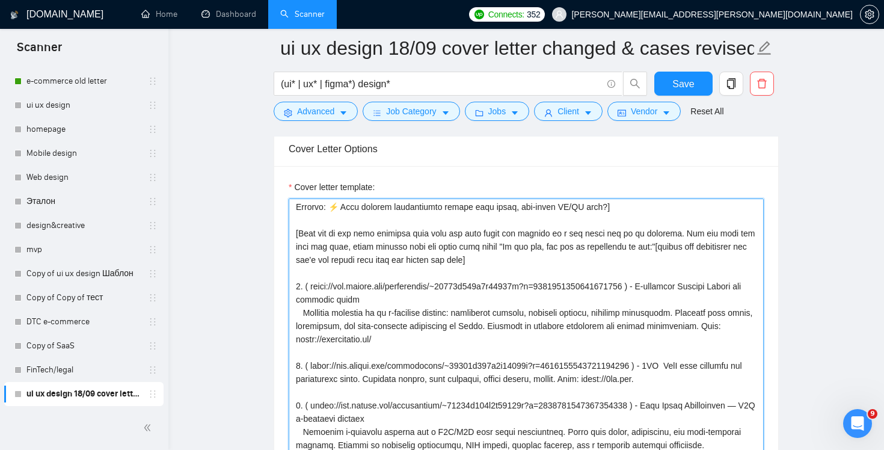
click at [426, 334] on textarea "Cover letter template:" at bounding box center [526, 333] width 475 height 271
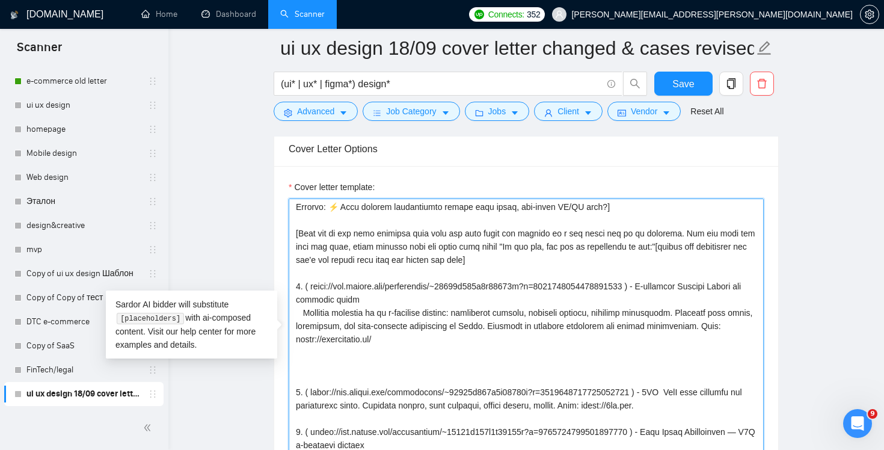
paste textarea "Relevant work: • E-commerce redesign for a national retail chain (live): https:…"
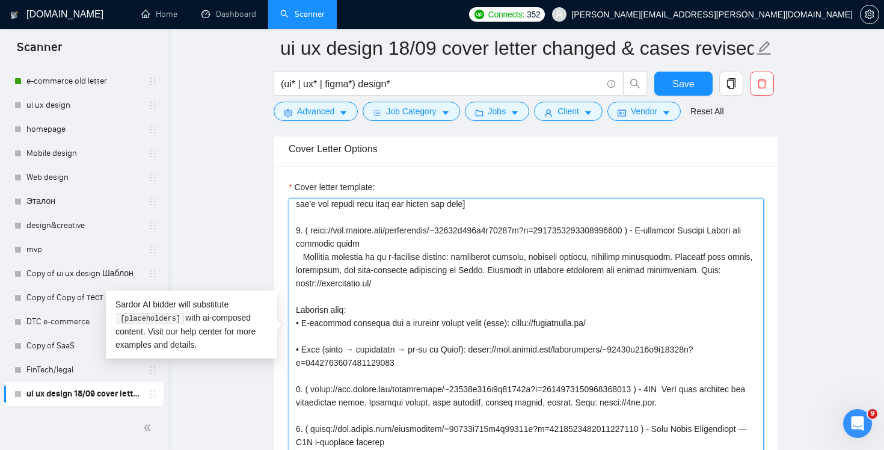
scroll to position [190, 0]
click at [374, 310] on textarea "Cover letter template:" at bounding box center [526, 333] width 475 height 271
click at [367, 334] on textarea "Cover letter template:" at bounding box center [526, 333] width 475 height 271
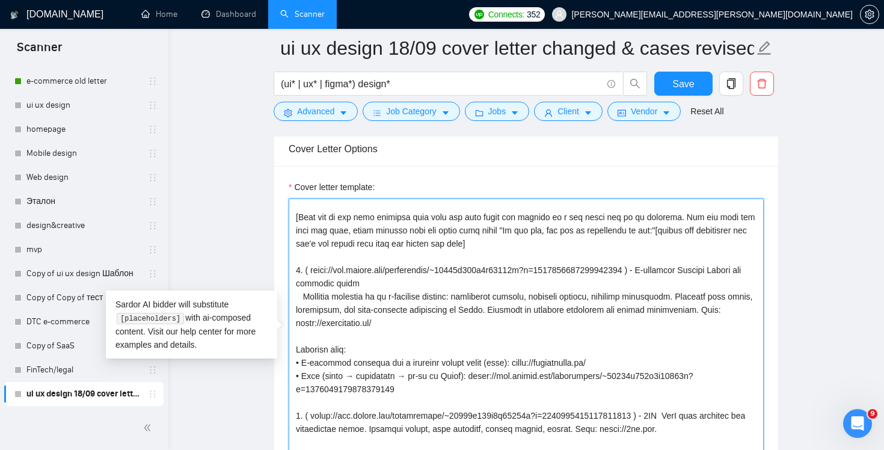
scroll to position [151, 0]
click at [429, 340] on textarea "Cover letter template:" at bounding box center [526, 333] width 475 height 271
click at [418, 346] on textarea "Cover letter template:" at bounding box center [526, 333] width 475 height 271
click at [308, 268] on textarea "Cover letter template:" at bounding box center [526, 333] width 475 height 271
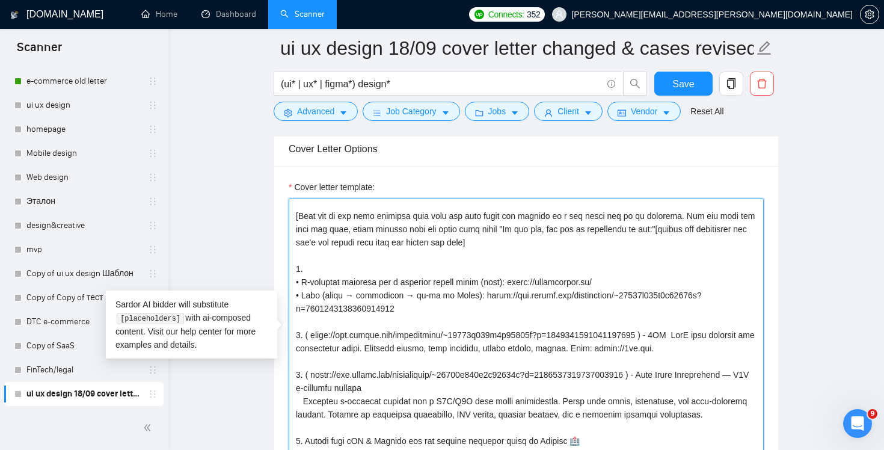
drag, startPoint x: 485, startPoint y: 281, endPoint x: 302, endPoint y: 281, distance: 182.1
click at [302, 281] on textarea "Cover letter template:" at bounding box center [526, 333] width 475 height 271
click at [352, 260] on textarea "Cover letter template:" at bounding box center [526, 333] width 475 height 271
click at [348, 268] on textarea "Cover letter template:" at bounding box center [526, 333] width 475 height 271
paste textarea "E-commerce redesign for a national retail chain"
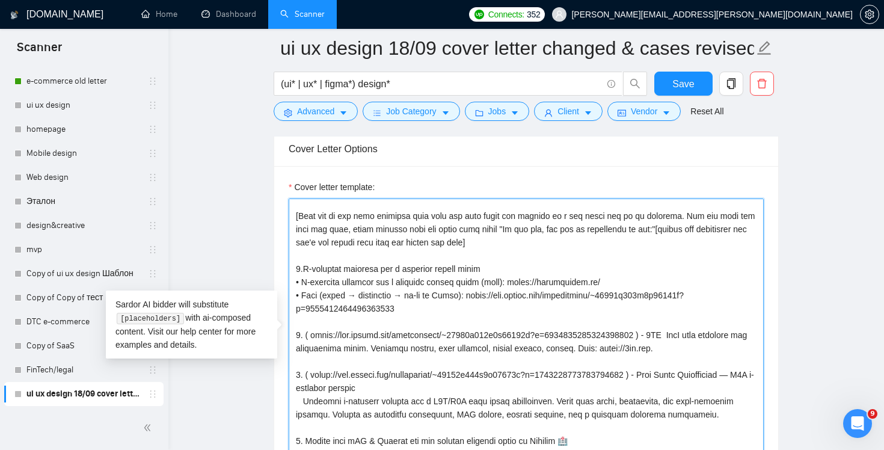
click at [451, 272] on textarea "Cover letter template:" at bounding box center [526, 333] width 475 height 271
click at [505, 282] on textarea "Cover letter template:" at bounding box center [526, 333] width 475 height 271
drag, startPoint x: 506, startPoint y: 282, endPoint x: 304, endPoint y: 283, distance: 202.0
click at [304, 283] on textarea "Cover letter template:" at bounding box center [526, 333] width 475 height 271
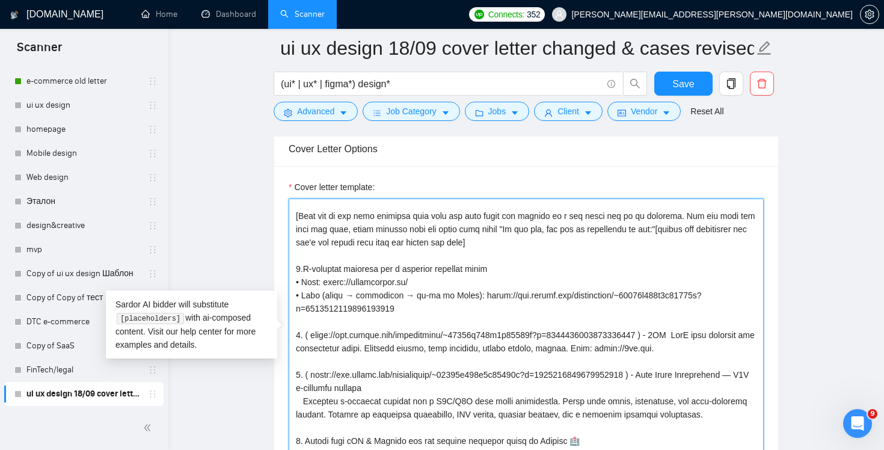
click at [491, 295] on textarea "Cover letter template:" at bounding box center [526, 333] width 475 height 271
click at [479, 311] on textarea "Cover letter template:" at bounding box center [526, 333] width 475 height 271
click at [526, 347] on textarea "Cover letter template:" at bounding box center [526, 333] width 475 height 271
click at [511, 319] on textarea "Cover letter template:" at bounding box center [526, 333] width 475 height 271
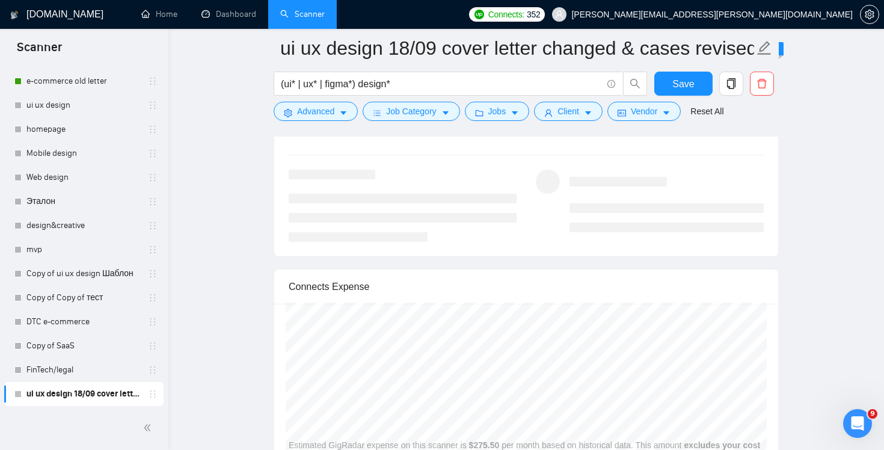
scroll to position [2337, 0]
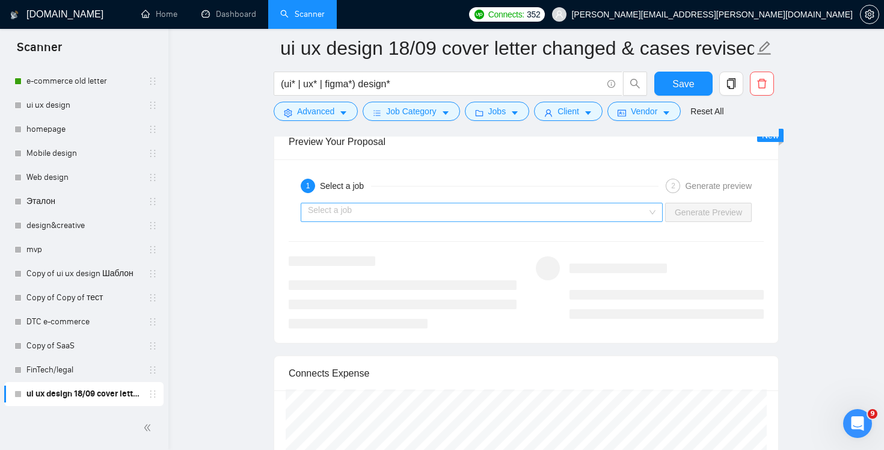
click at [655, 207] on div "Select a job" at bounding box center [482, 212] width 362 height 19
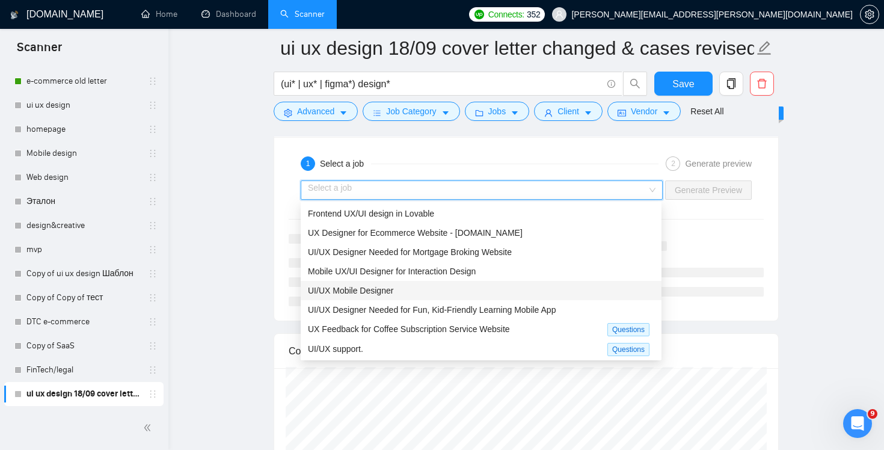
scroll to position [2360, 0]
click at [425, 343] on div "UI/UX support." at bounding box center [457, 348] width 299 height 14
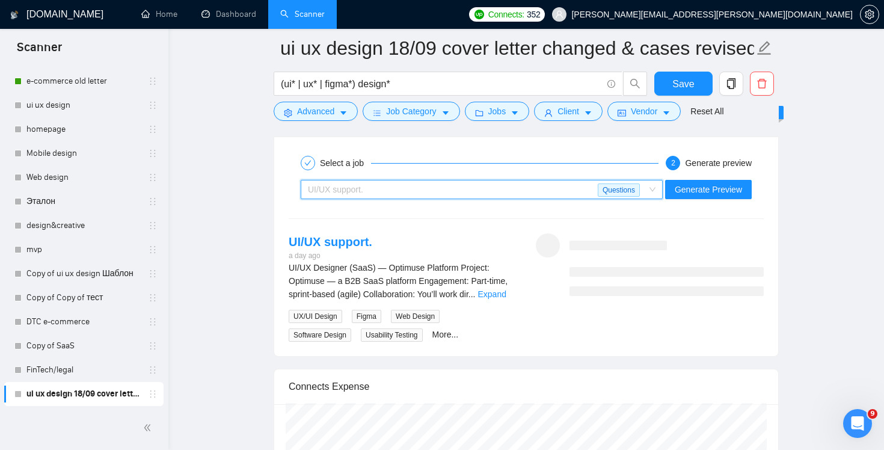
click at [537, 197] on div "UI/UX support." at bounding box center [453, 189] width 290 height 18
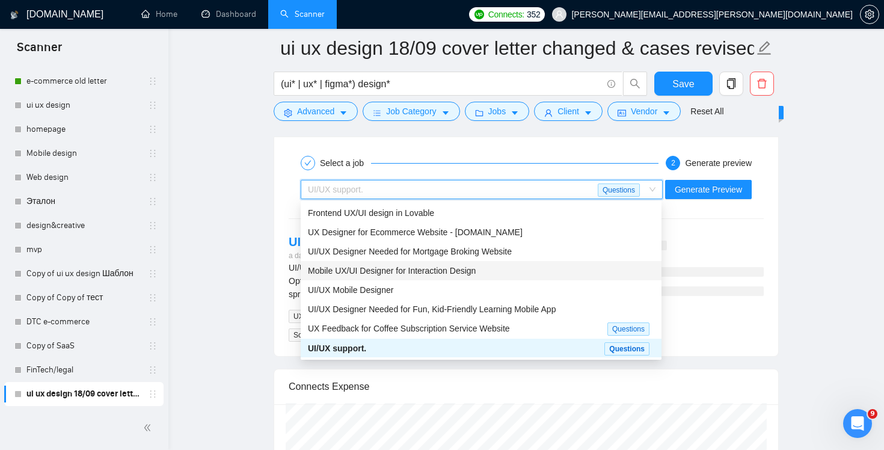
scroll to position [0, 0]
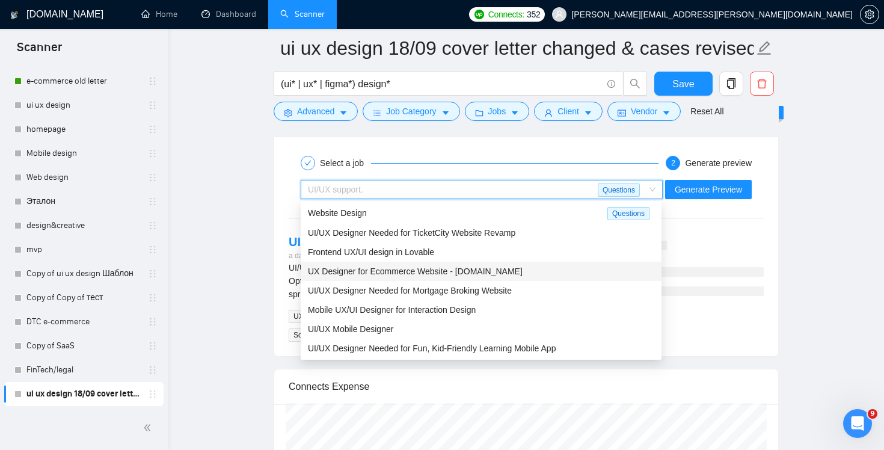
click at [476, 271] on span "UX Designer for Ecommerce Website - [DOMAIN_NAME]" at bounding box center [415, 271] width 215 height 10
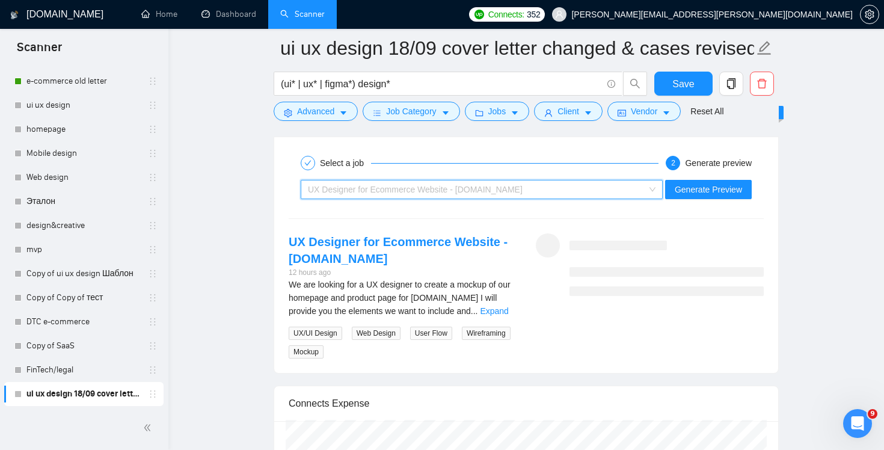
click at [468, 195] on div "UX Designer for Ecommerce Website - [DOMAIN_NAME]" at bounding box center [476, 189] width 337 height 18
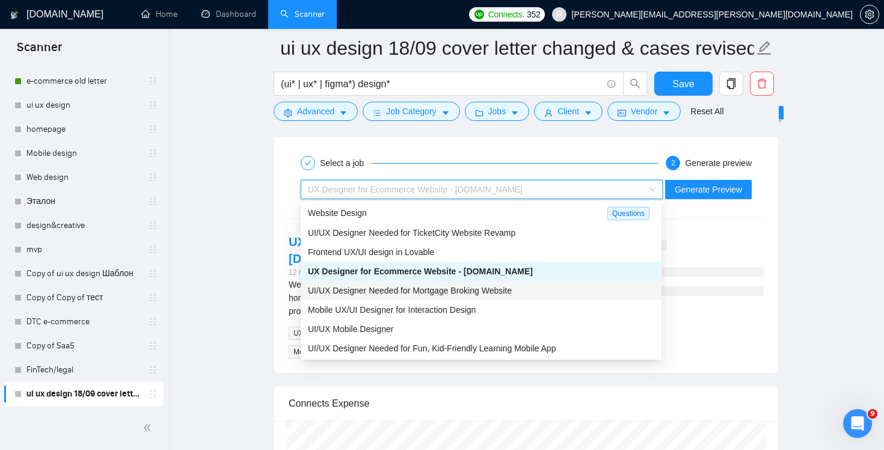
click at [456, 286] on span "UI/UX Designer Needed for Mortgage Broking Website" at bounding box center [410, 291] width 204 height 10
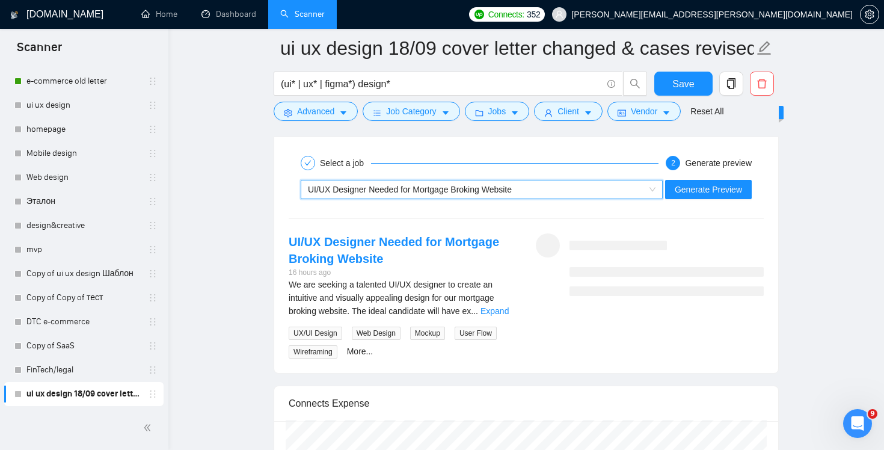
click at [480, 192] on span "UI/UX Designer Needed for Mortgage Broking Website" at bounding box center [410, 190] width 204 height 10
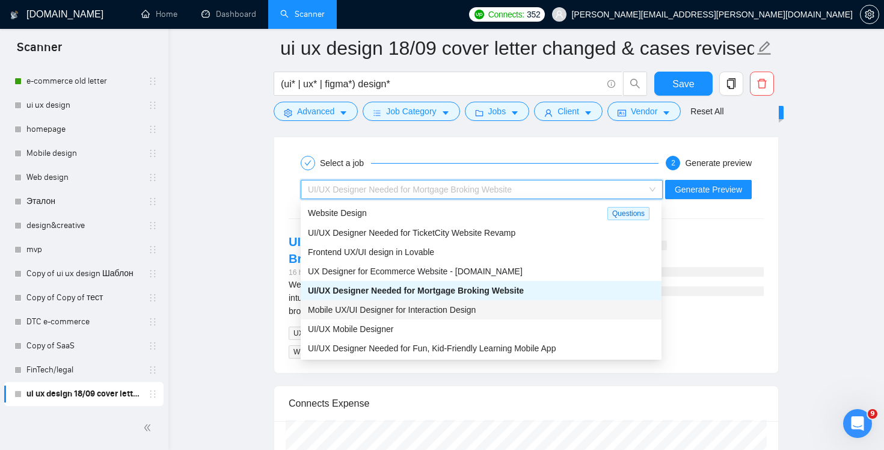
click at [465, 307] on span "Mobile UX/UI Designer for Interaction Design" at bounding box center [392, 310] width 168 height 10
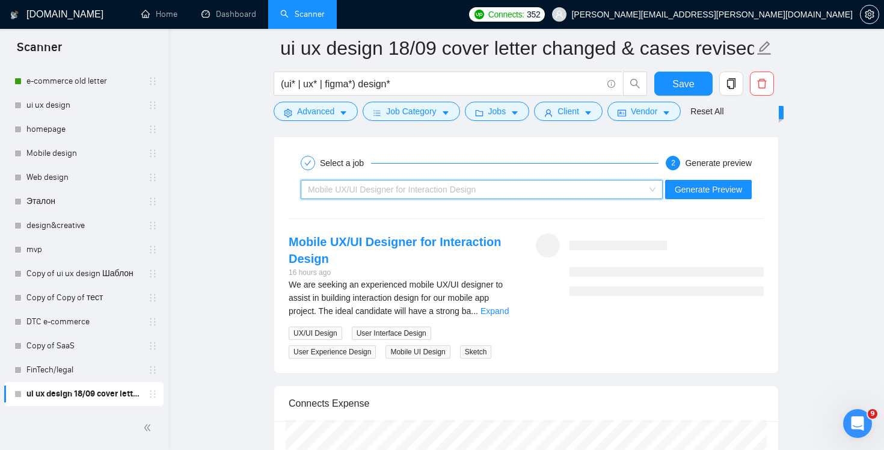
click at [507, 180] on div "Mobile UX/UI Designer for Interaction Design" at bounding box center [482, 189] width 362 height 19
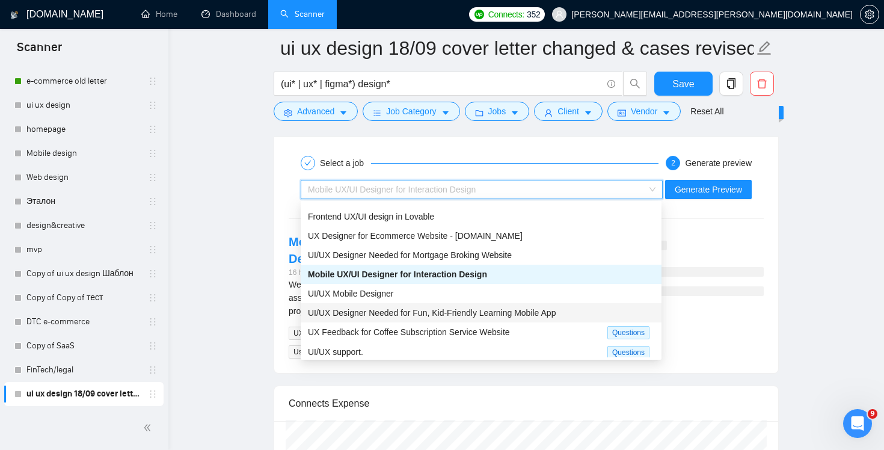
scroll to position [39, 0]
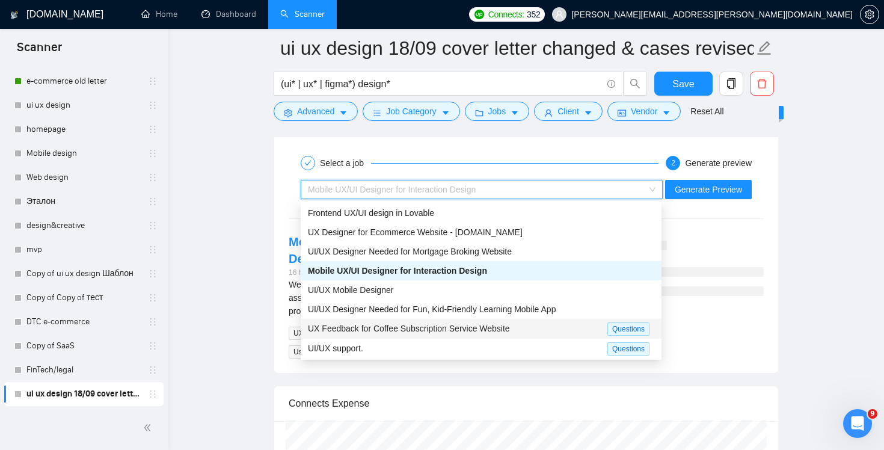
click at [492, 327] on span "UX Feedback for Coffee Subscription Service Website" at bounding box center [409, 328] width 202 height 10
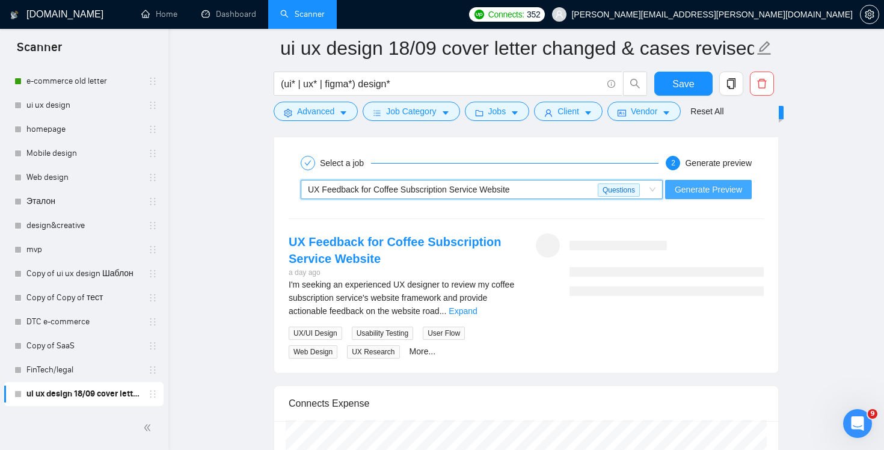
click at [700, 191] on span "Generate Preview" at bounding box center [707, 189] width 67 height 13
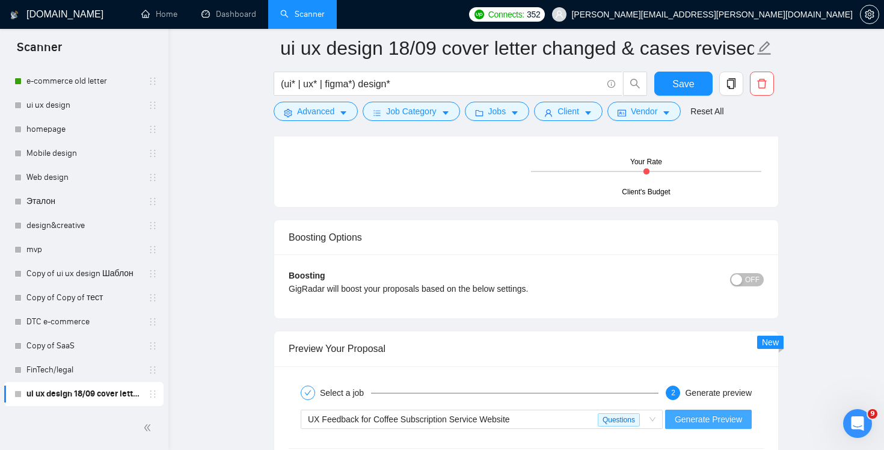
scroll to position [2349, 0]
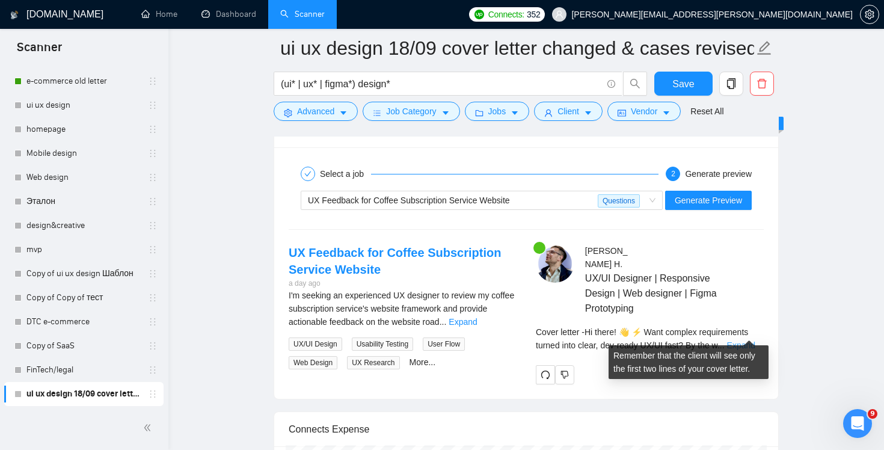
click at [749, 340] on link "Expand" at bounding box center [741, 345] width 28 height 10
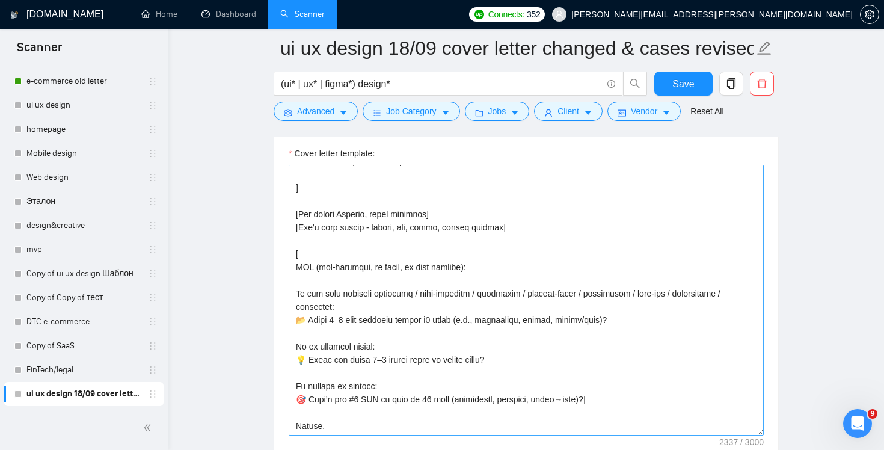
scroll to position [1411, 0]
click at [604, 390] on textarea "Cover letter template:" at bounding box center [526, 299] width 475 height 271
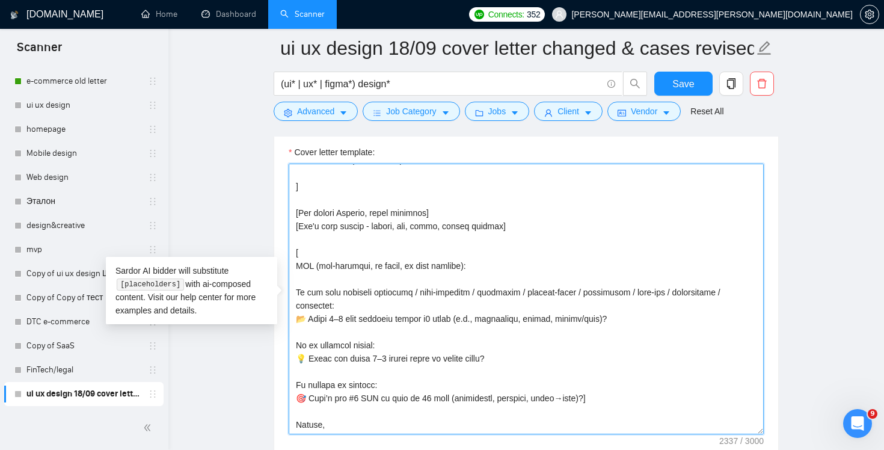
scroll to position [1482, 0]
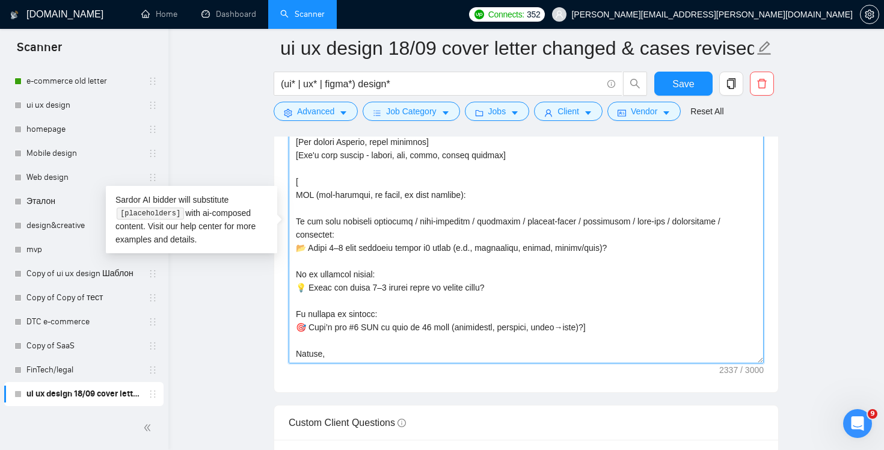
click at [614, 331] on textarea "Cover letter template:" at bounding box center [526, 228] width 475 height 271
click at [614, 318] on textarea "Cover letter template:" at bounding box center [526, 228] width 475 height 271
paste textarea "If helpful, let’s do a 15-min alignment today—I’ll send the first flow within 2…"
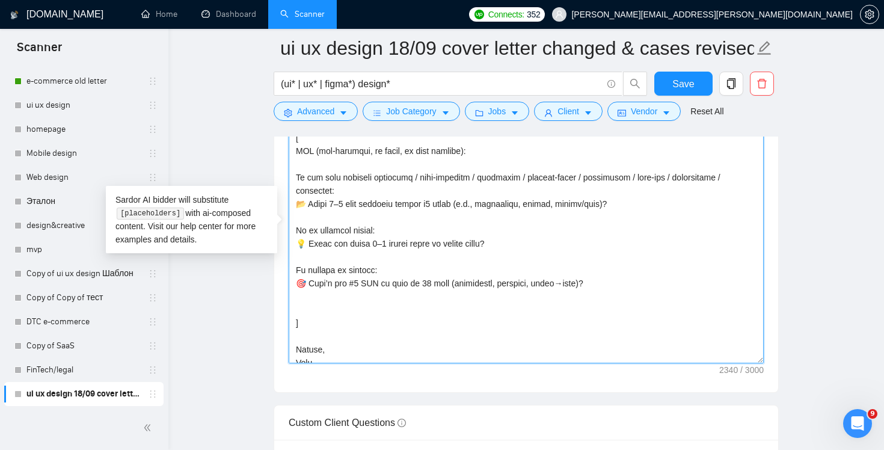
scroll to position [489, 0]
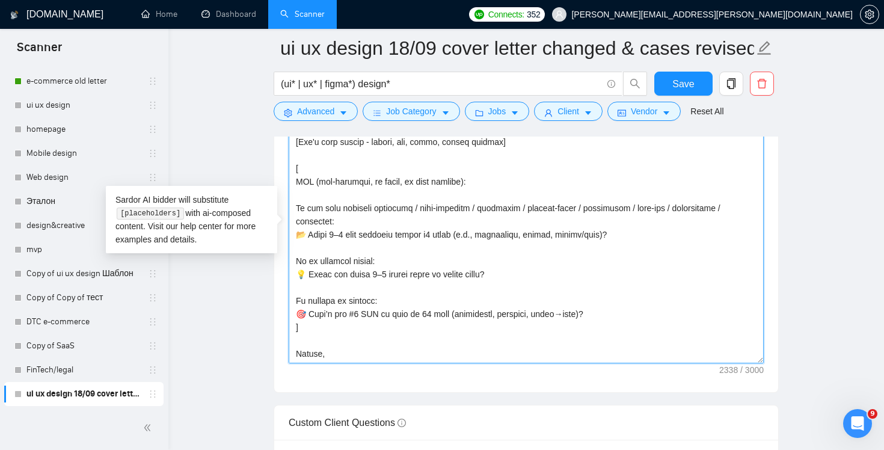
type textarea "Hi there! [use client's name if found] 👋 [Hooks (choose by the rules below — us…"
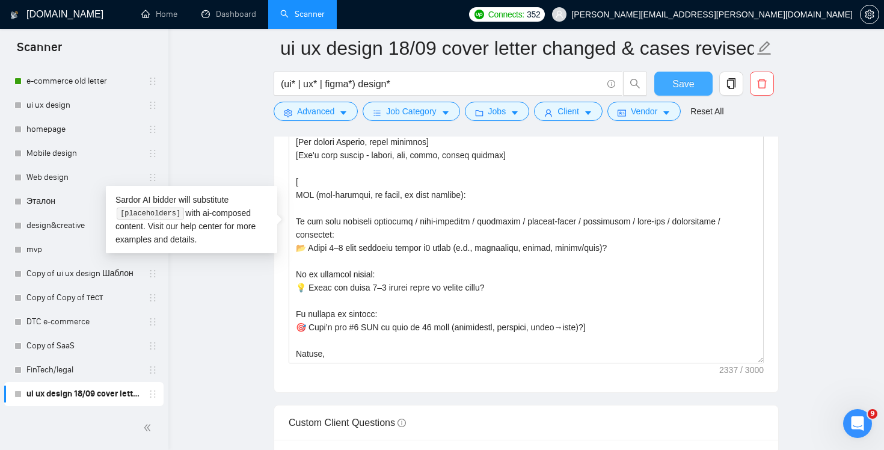
click at [672, 84] on button "Save" at bounding box center [683, 84] width 58 height 24
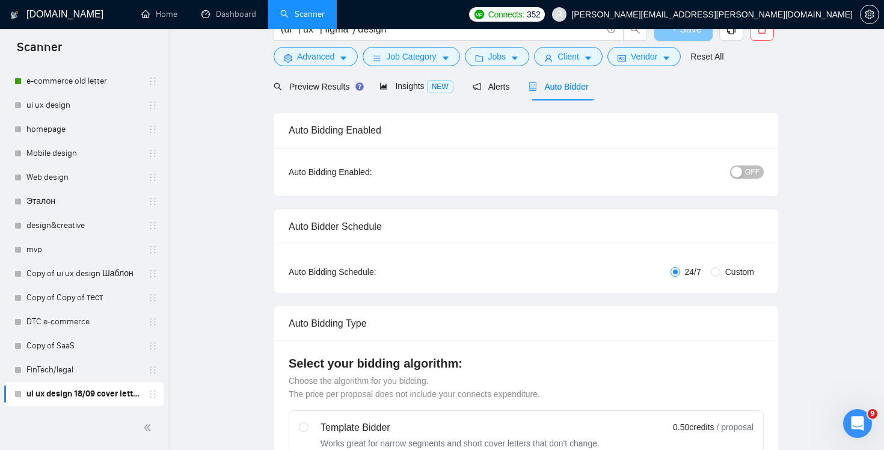
scroll to position [0, 0]
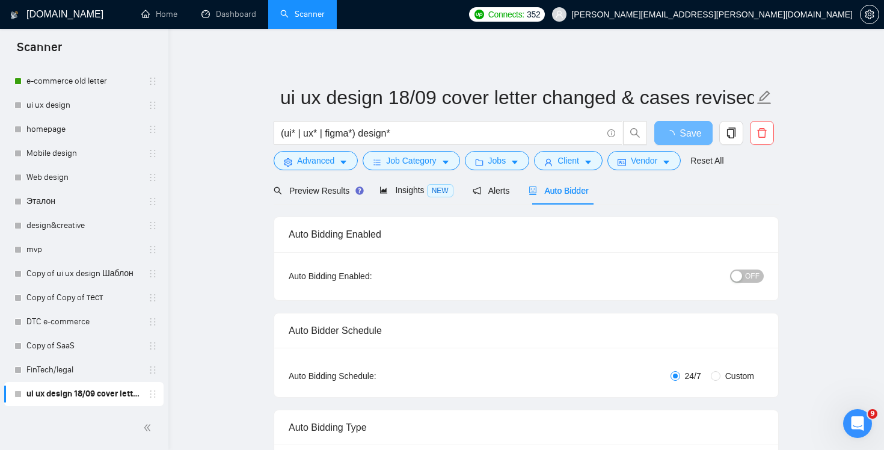
click at [757, 272] on span "OFF" at bounding box center [752, 275] width 14 height 13
click at [752, 276] on span "OFF" at bounding box center [752, 275] width 14 height 13
click at [688, 132] on span "Save" at bounding box center [683, 133] width 22 height 15
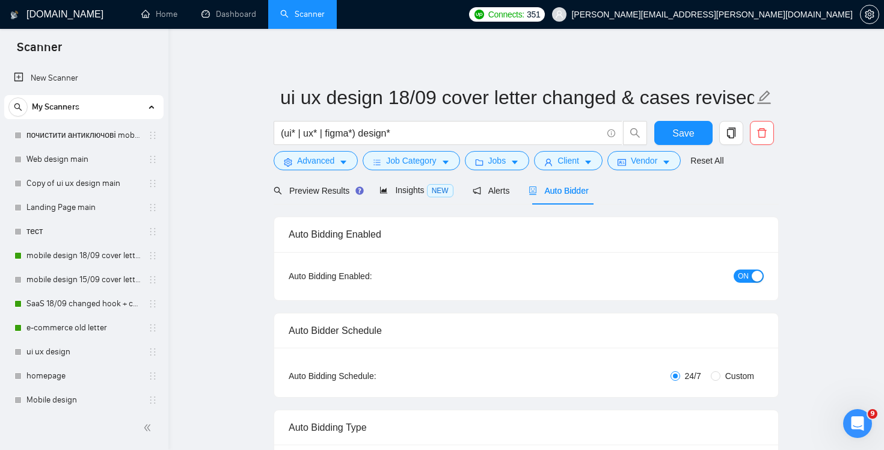
click at [55, 17] on h1 "[DOMAIN_NAME]" at bounding box center [64, 14] width 77 height 29
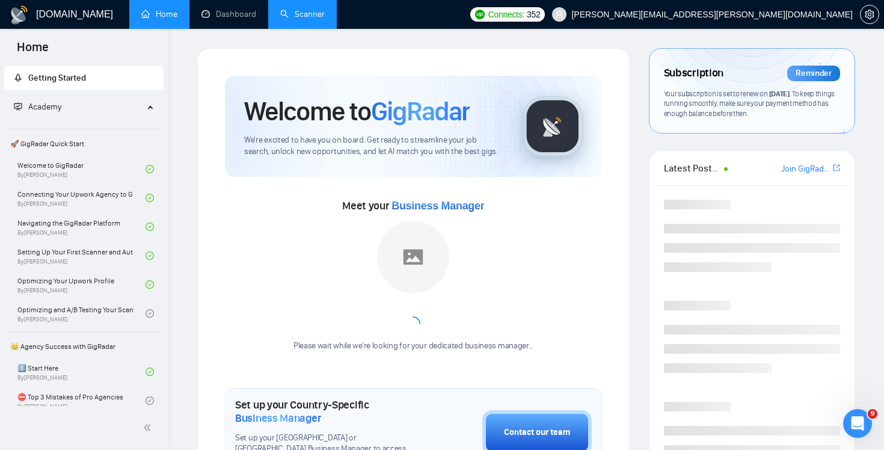
click at [303, 14] on link "Scanner" at bounding box center [302, 14] width 44 height 10
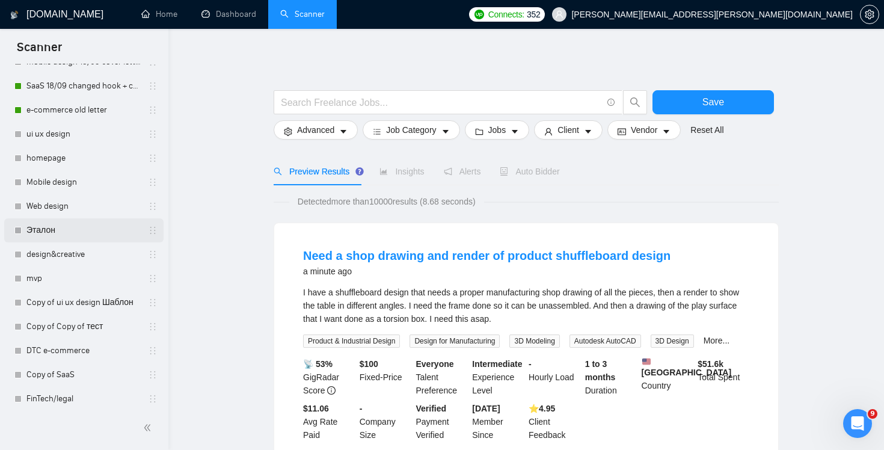
scroll to position [209, 0]
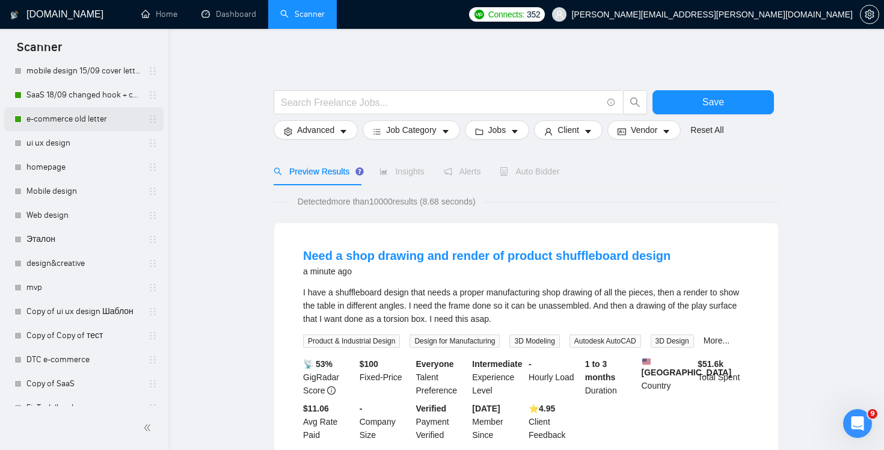
click at [77, 122] on link "e-commerce old letter" at bounding box center [83, 119] width 114 height 24
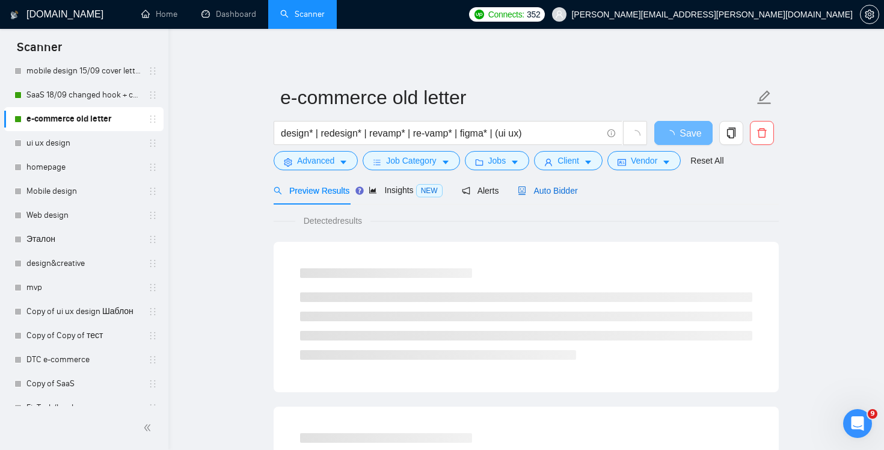
click at [553, 189] on span "Auto Bidder" at bounding box center [548, 191] width 60 height 10
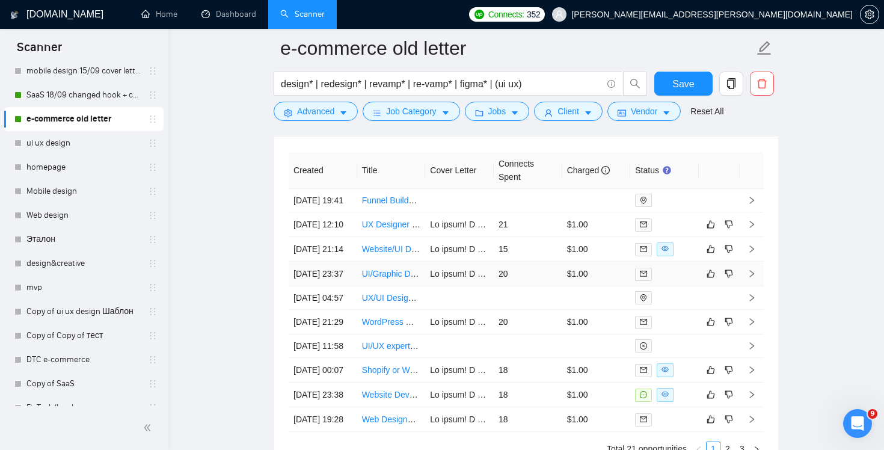
scroll to position [3000, 0]
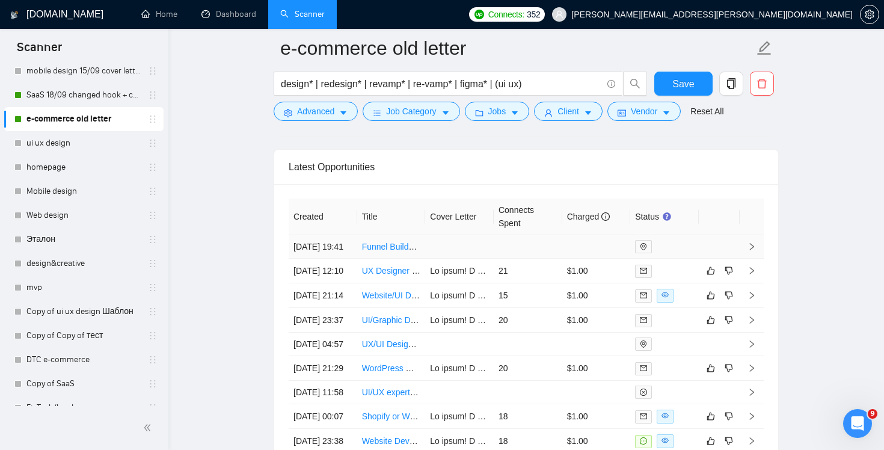
click at [524, 257] on td at bounding box center [528, 246] width 69 height 23
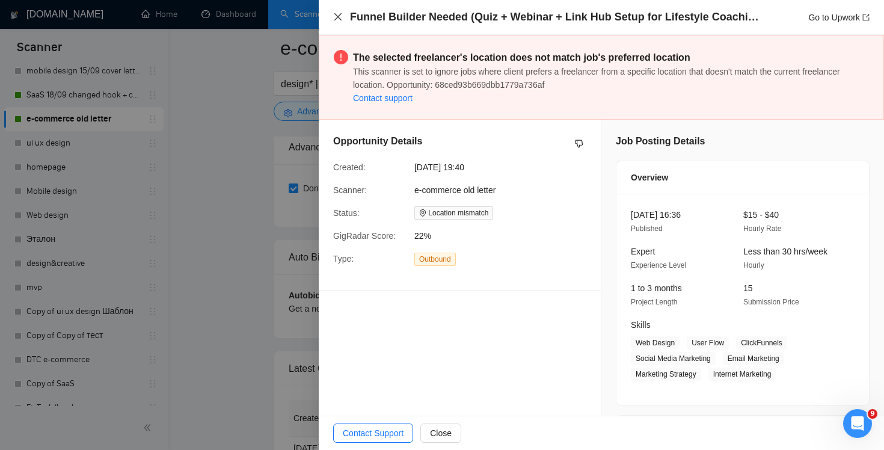
click at [334, 14] on icon "close" at bounding box center [338, 17] width 10 height 10
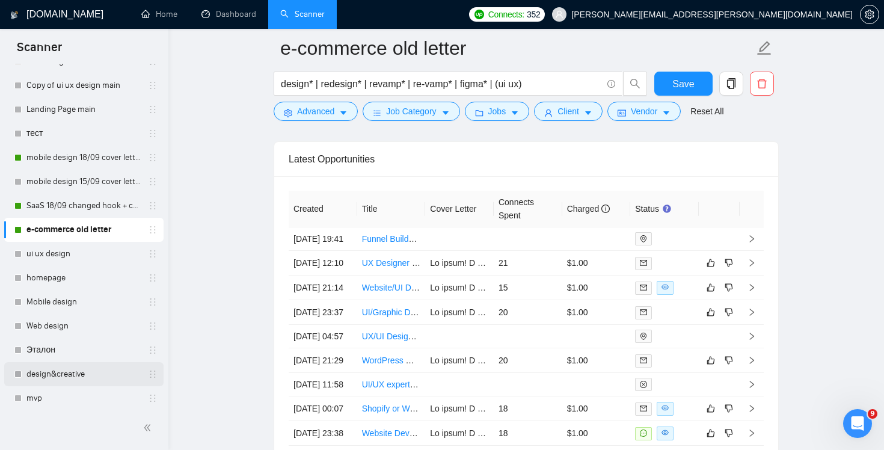
scroll to position [96, 0]
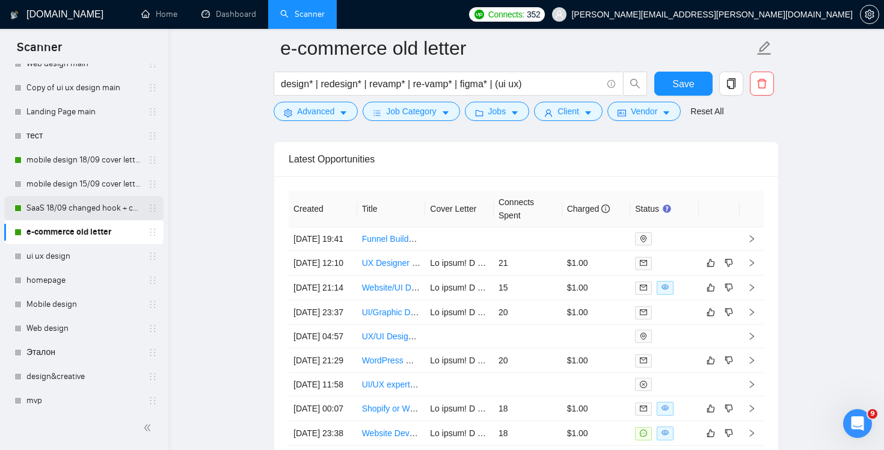
click at [90, 209] on link "SaaS 18/09 changed hook + case + final question" at bounding box center [83, 208] width 114 height 24
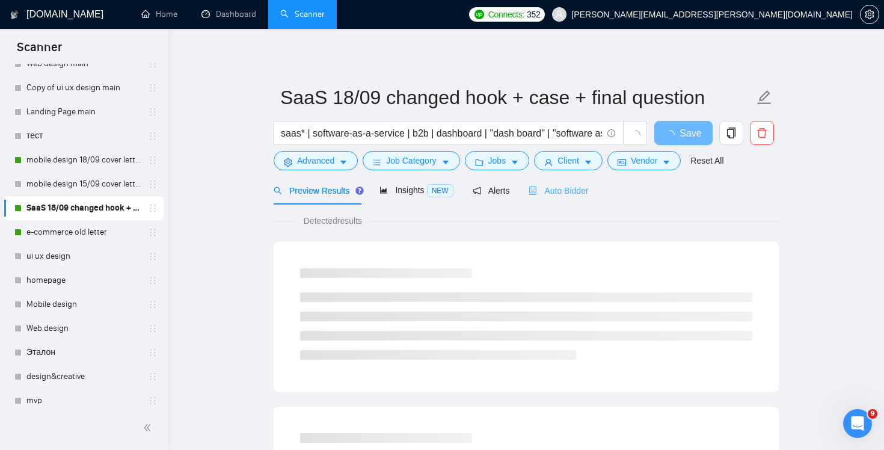
click at [581, 182] on div "Auto Bidder" at bounding box center [558, 190] width 60 height 28
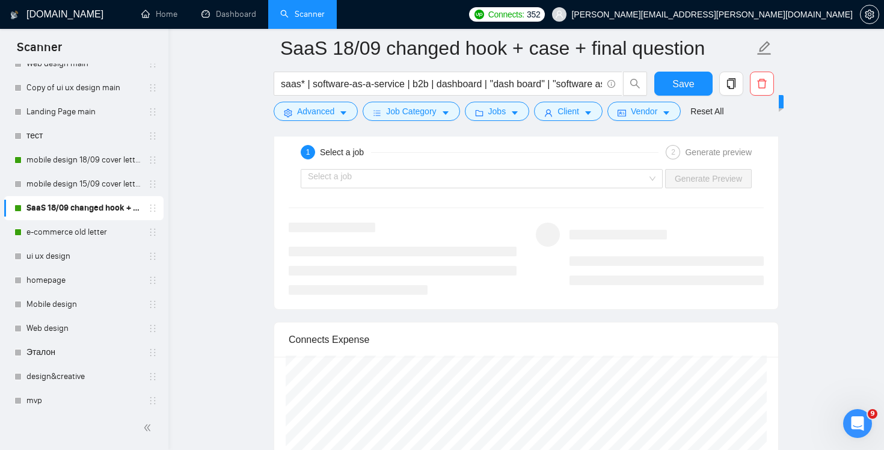
scroll to position [2990, 0]
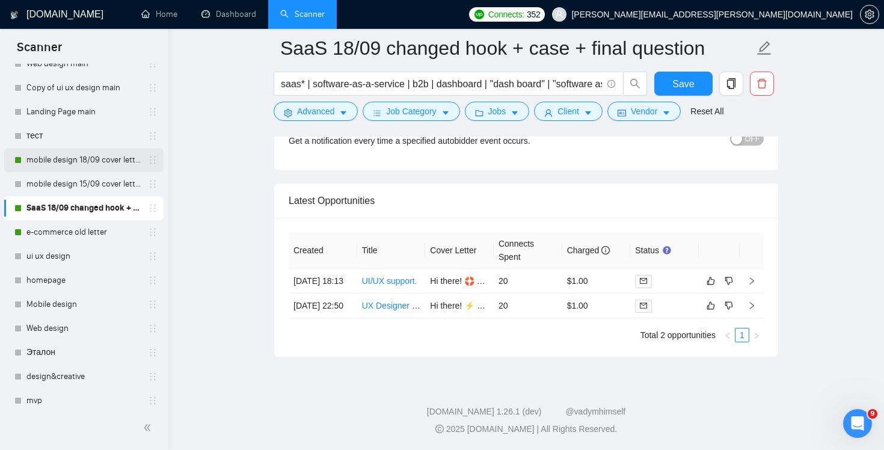
click at [91, 165] on link "mobile design 18/09 cover letter another first part" at bounding box center [83, 160] width 114 height 24
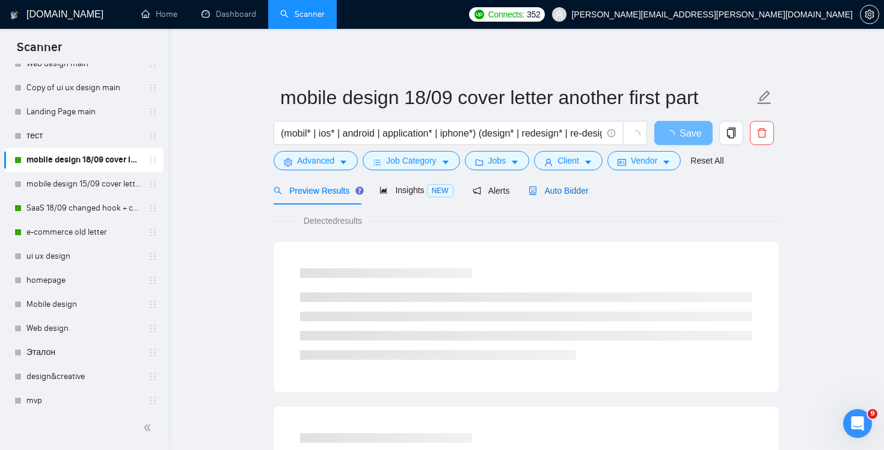
click at [567, 186] on span "Auto Bidder" at bounding box center [558, 191] width 60 height 10
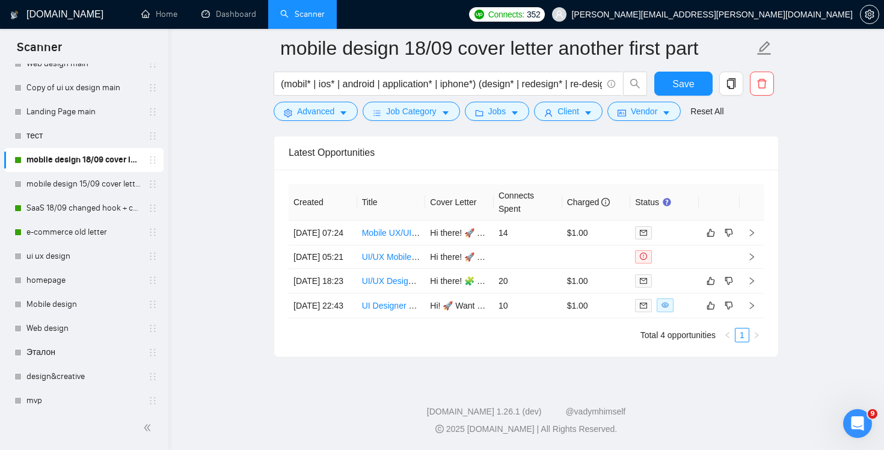
scroll to position [2896, 0]
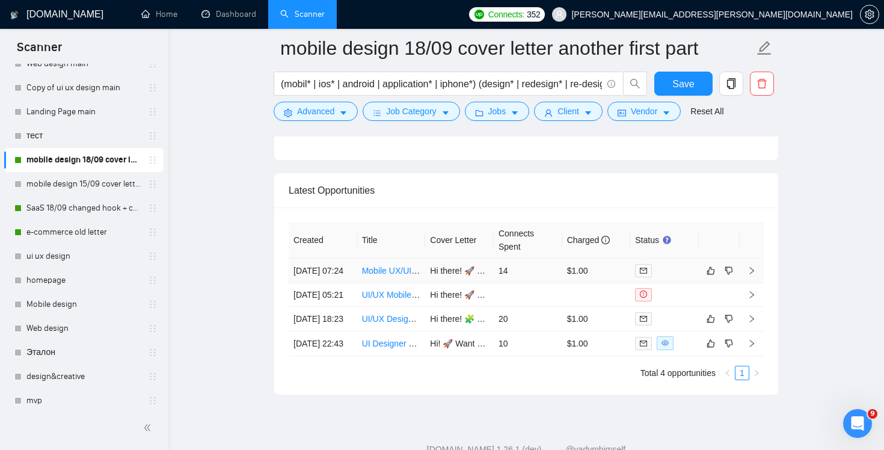
click at [543, 283] on td "14" at bounding box center [528, 270] width 69 height 25
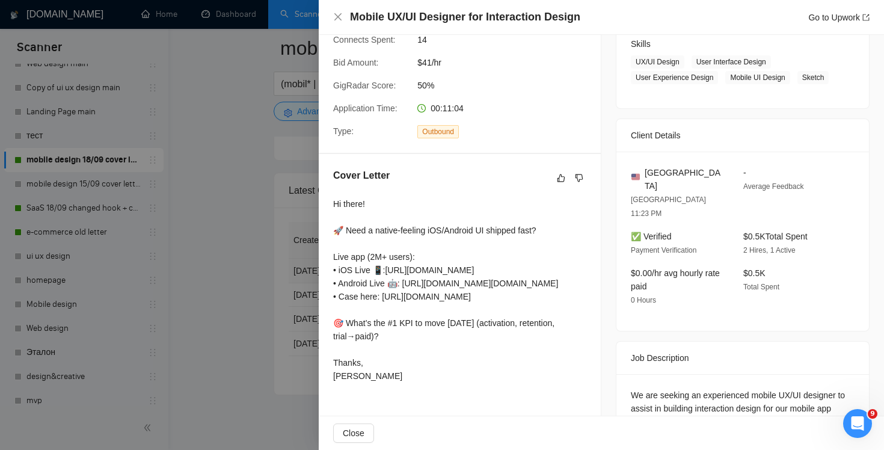
scroll to position [269, 0]
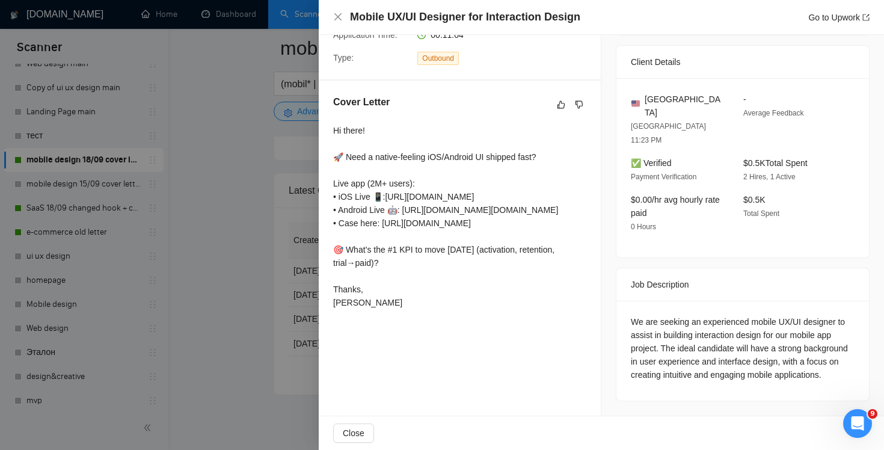
click at [244, 230] on div at bounding box center [442, 225] width 884 height 450
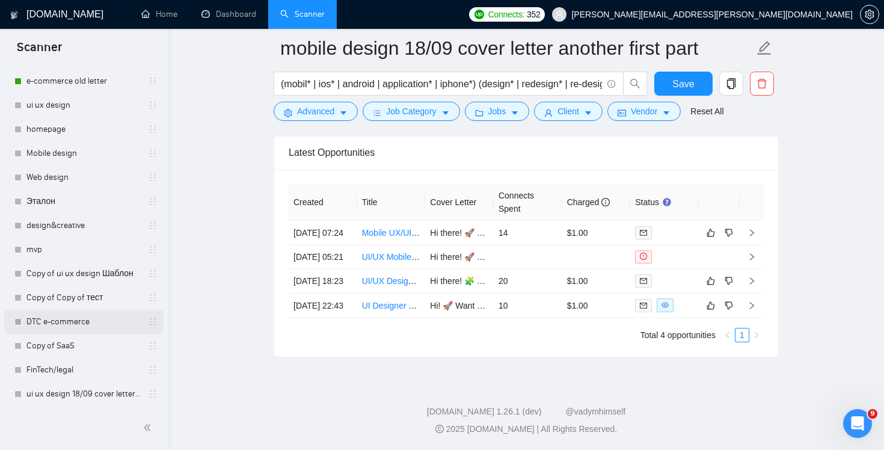
scroll to position [2983, 0]
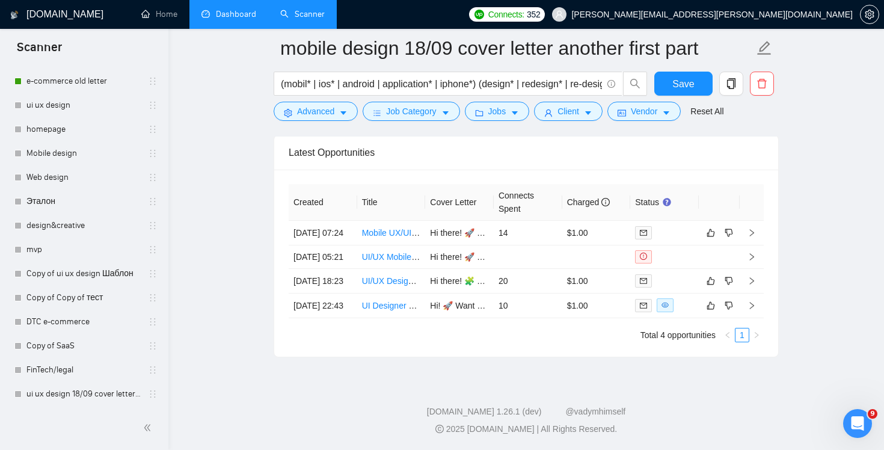
click at [233, 12] on link "Dashboard" at bounding box center [228, 14] width 55 height 10
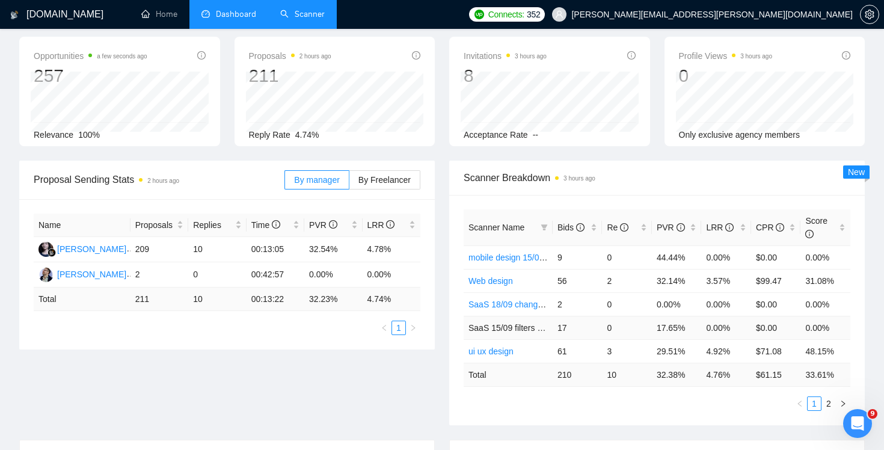
scroll to position [123, 0]
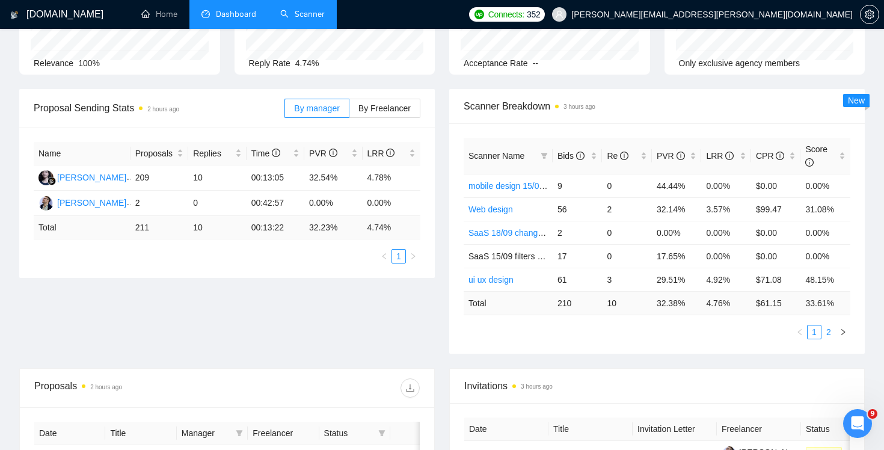
click at [831, 334] on link "2" at bounding box center [828, 331] width 13 height 13
click at [810, 334] on link "1" at bounding box center [813, 331] width 13 height 13
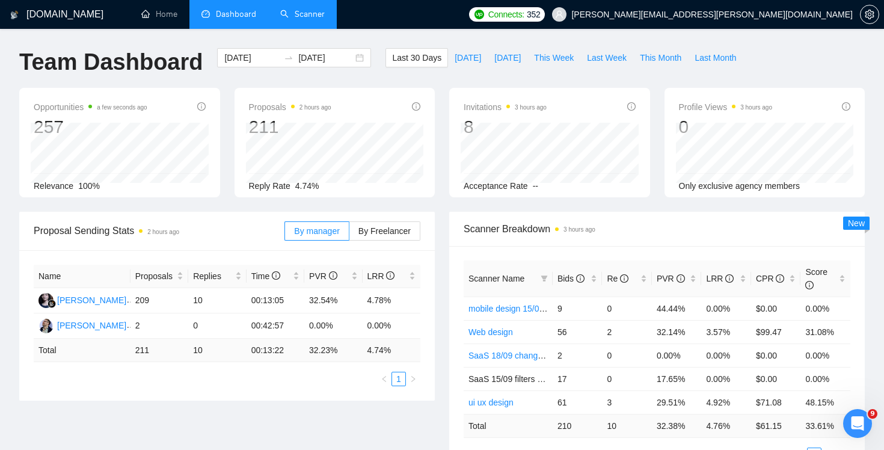
click at [302, 13] on link "Scanner" at bounding box center [302, 14] width 44 height 10
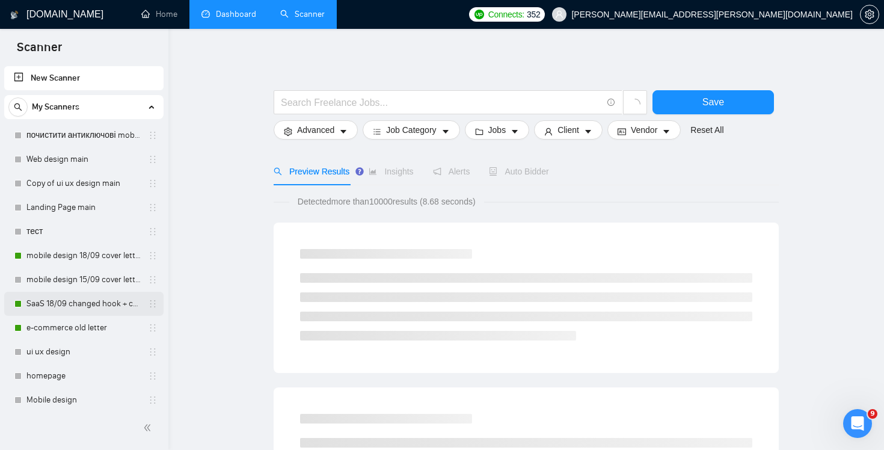
scroll to position [246, 0]
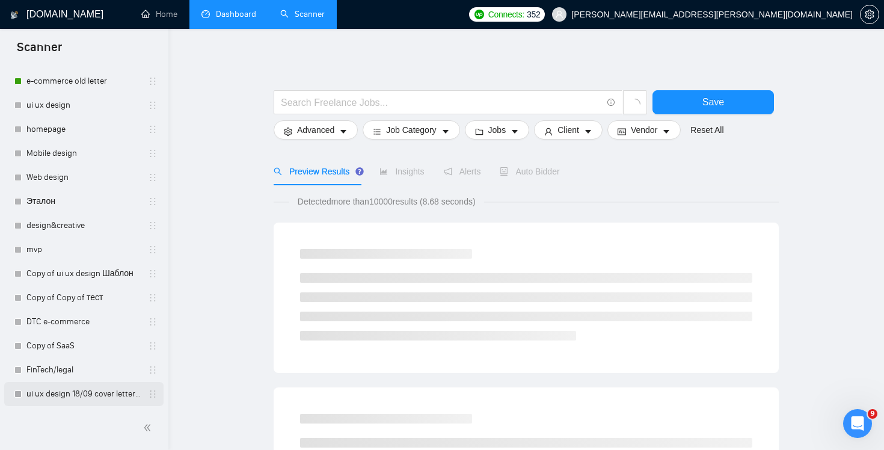
click at [103, 402] on link "ui ux design 18/09 cover letter changed & cases revised" at bounding box center [83, 394] width 114 height 24
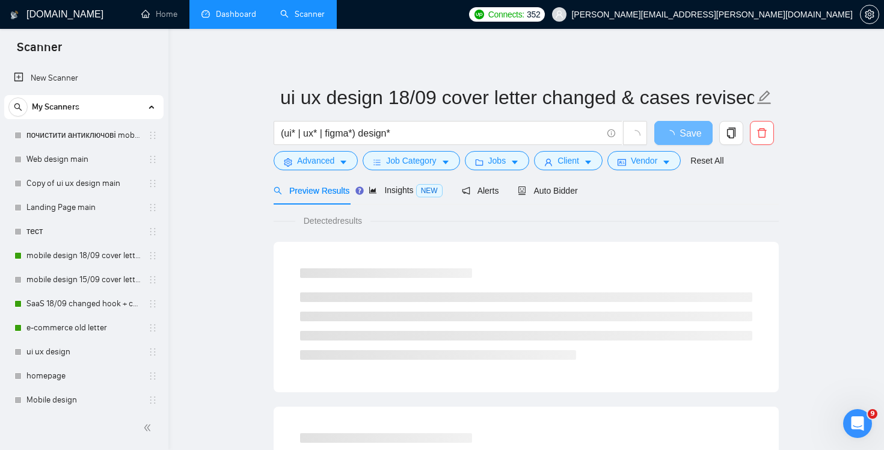
click at [223, 9] on link "Dashboard" at bounding box center [228, 14] width 55 height 10
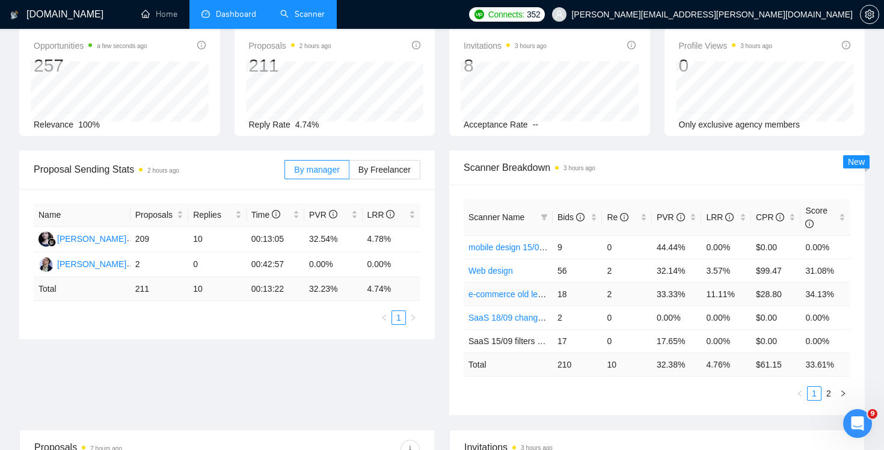
scroll to position [118, 0]
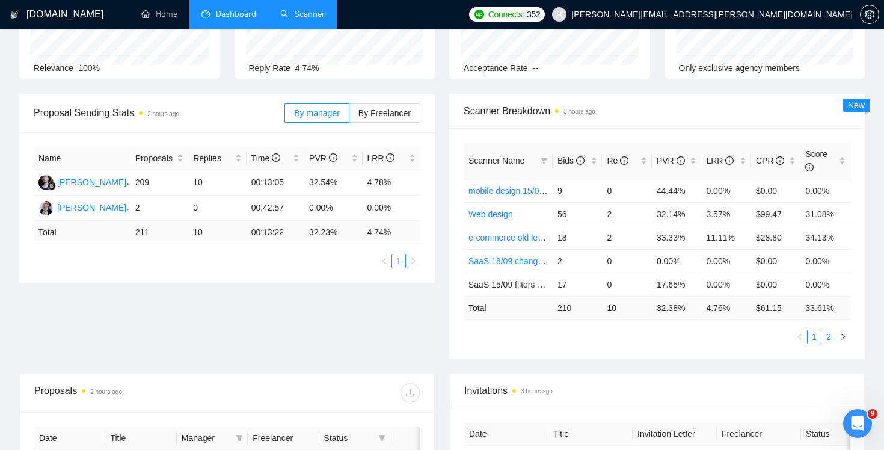
click at [828, 336] on link "2" at bounding box center [828, 336] width 13 height 13
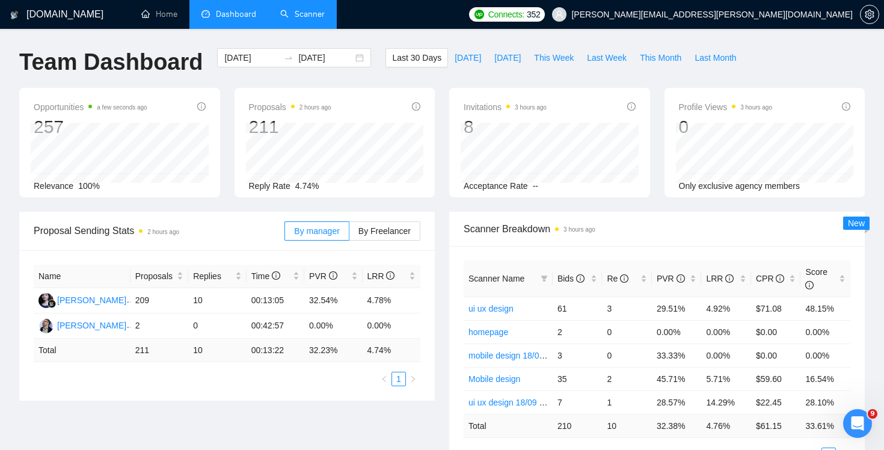
click at [310, 15] on link "Scanner" at bounding box center [302, 14] width 44 height 10
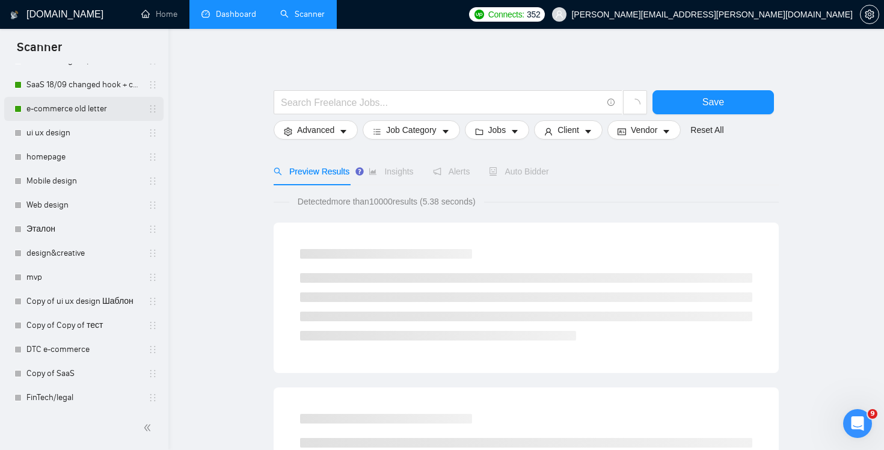
scroll to position [246, 0]
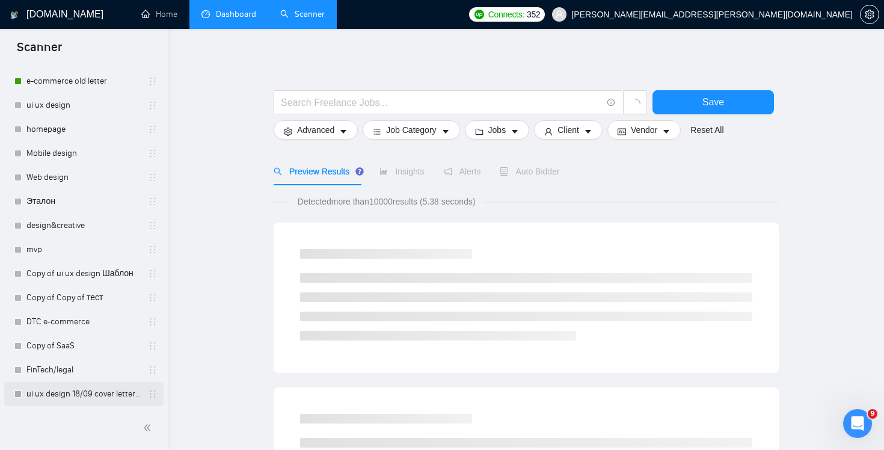
click at [90, 390] on link "ui ux design 18/09 cover letter changed & cases revised" at bounding box center [83, 394] width 114 height 24
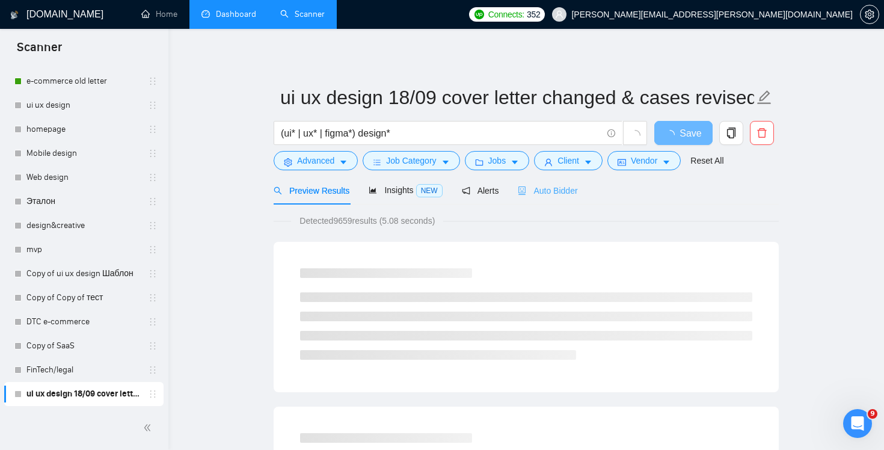
click at [546, 198] on div "Auto Bidder" at bounding box center [548, 190] width 60 height 28
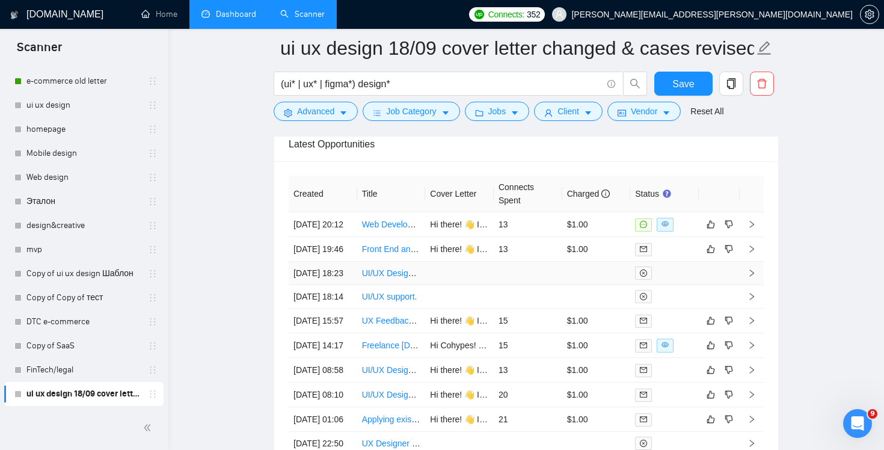
scroll to position [3009, 0]
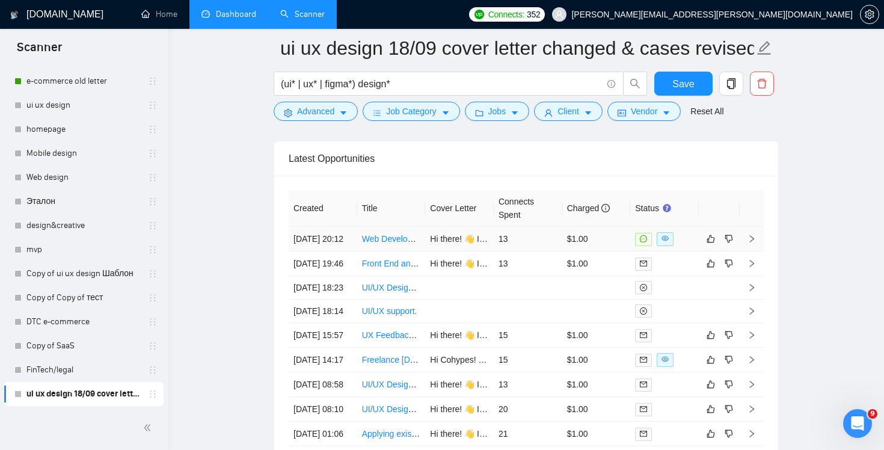
click at [554, 251] on td "13" at bounding box center [528, 239] width 69 height 25
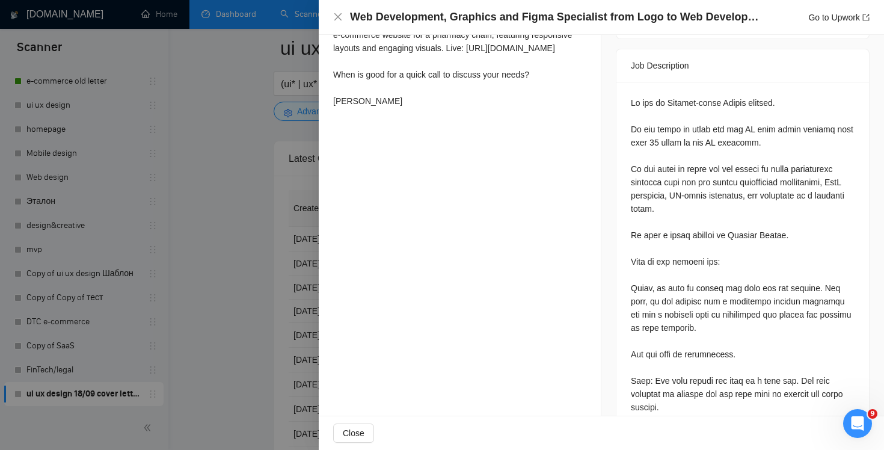
scroll to position [940, 0]
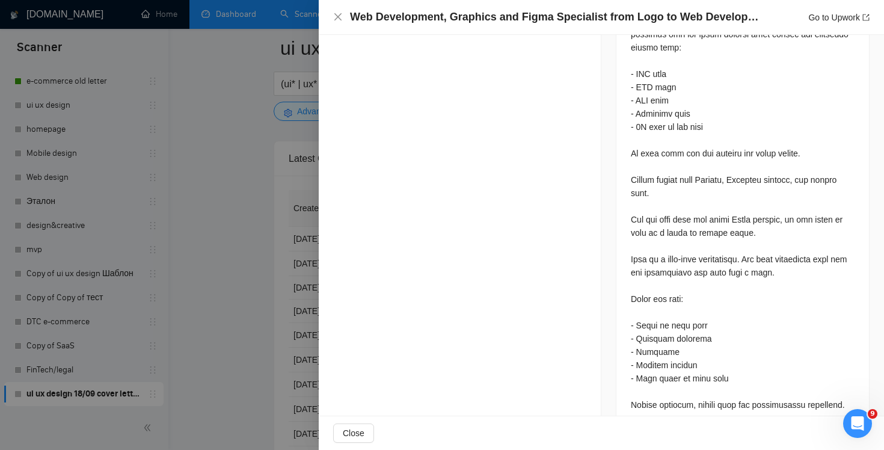
click at [338, 9] on div "Web Development, Graphics and Figma Specialist from Logo to Web Development Go …" at bounding box center [601, 17] width 565 height 35
click at [335, 15] on icon "close" at bounding box center [337, 16] width 7 height 7
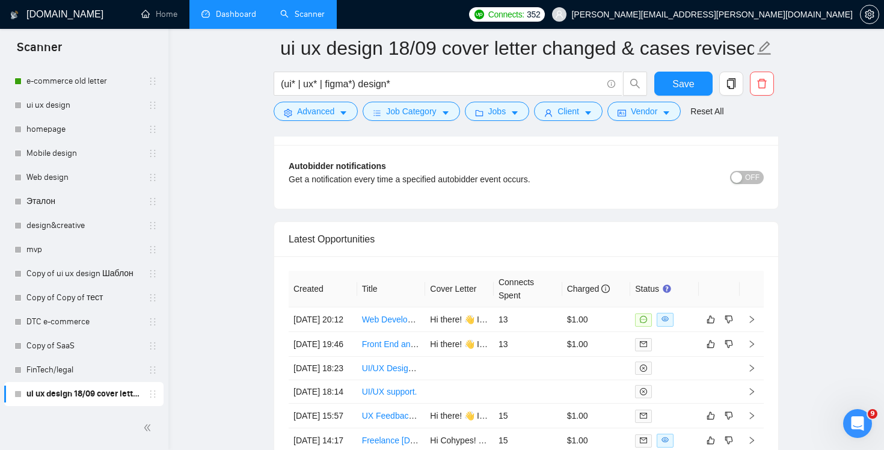
scroll to position [2750, 0]
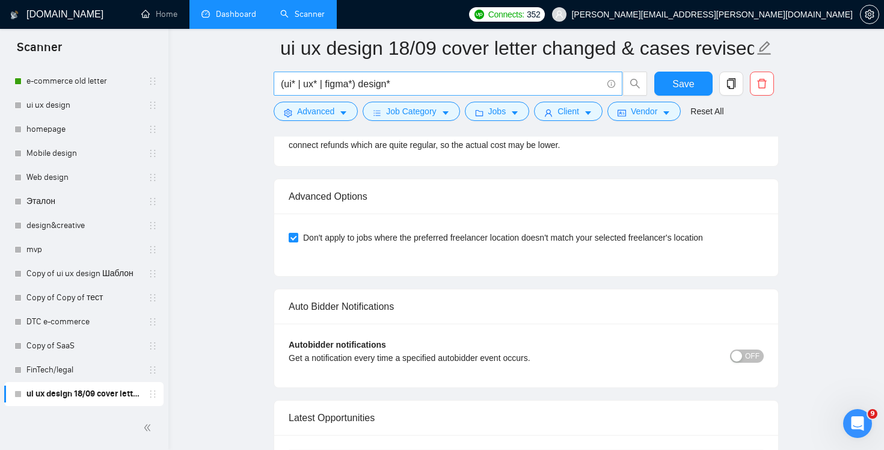
click at [413, 92] on span "(ui* | ux* | figma*) design*" at bounding box center [448, 84] width 349 height 24
click at [412, 90] on input "(ui* | ux* | figma*) design*" at bounding box center [441, 83] width 321 height 15
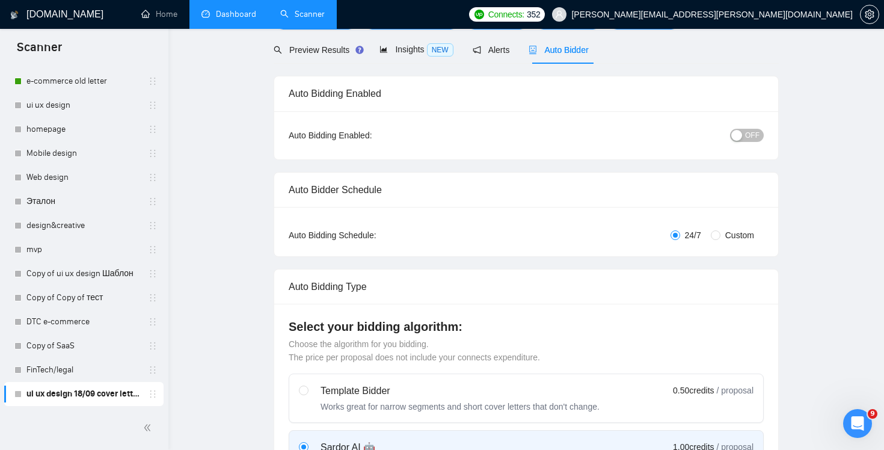
scroll to position [0, 0]
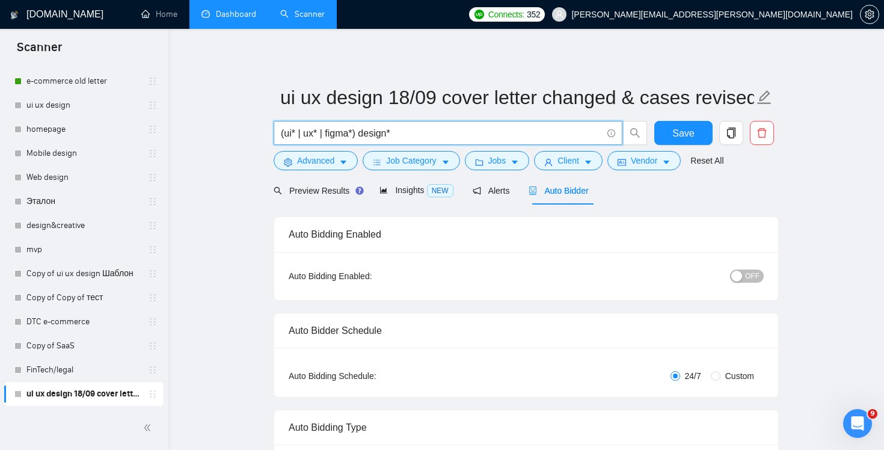
drag, startPoint x: 454, startPoint y: 129, endPoint x: 239, endPoint y: 130, distance: 215.2
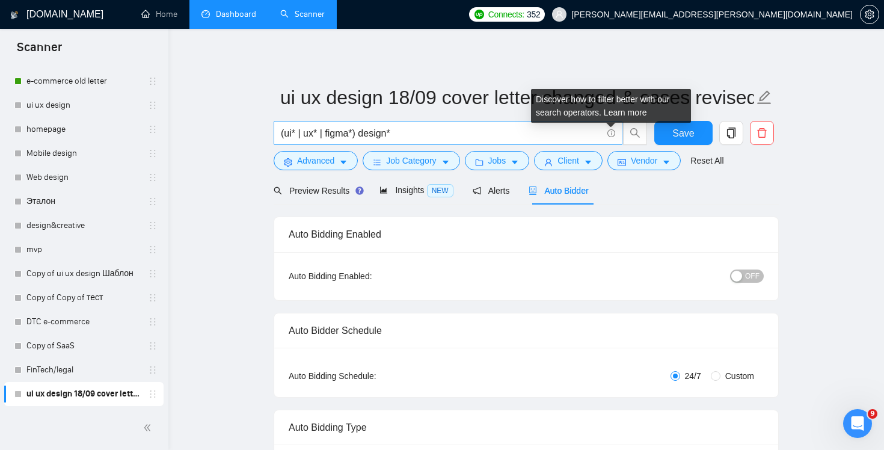
click at [612, 133] on icon "info-circle" at bounding box center [611, 133] width 8 height 8
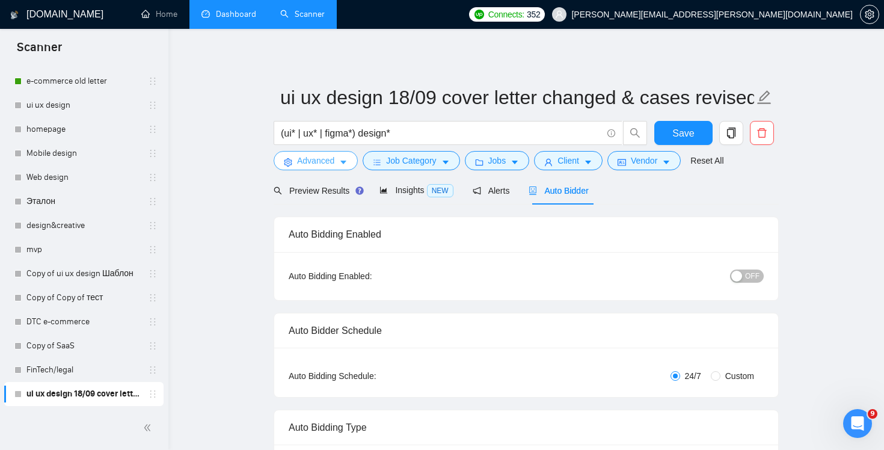
click at [305, 157] on span "Advanced" at bounding box center [315, 160] width 37 height 13
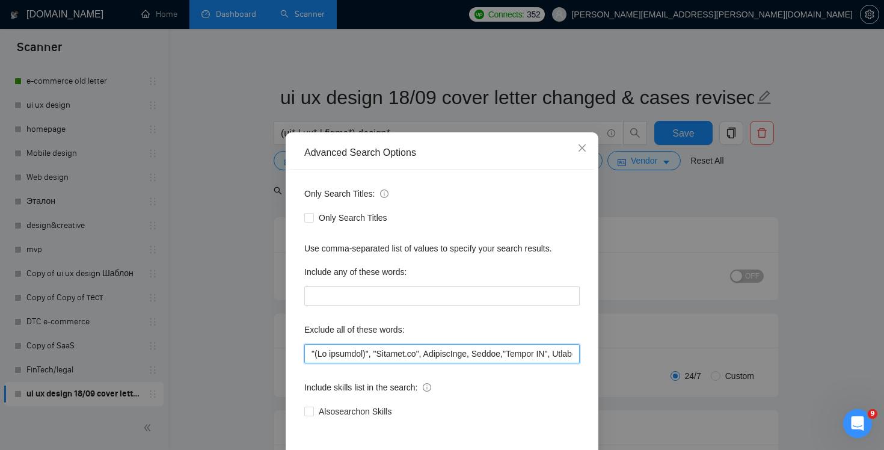
click at [422, 354] on input "text" at bounding box center [441, 353] width 275 height 19
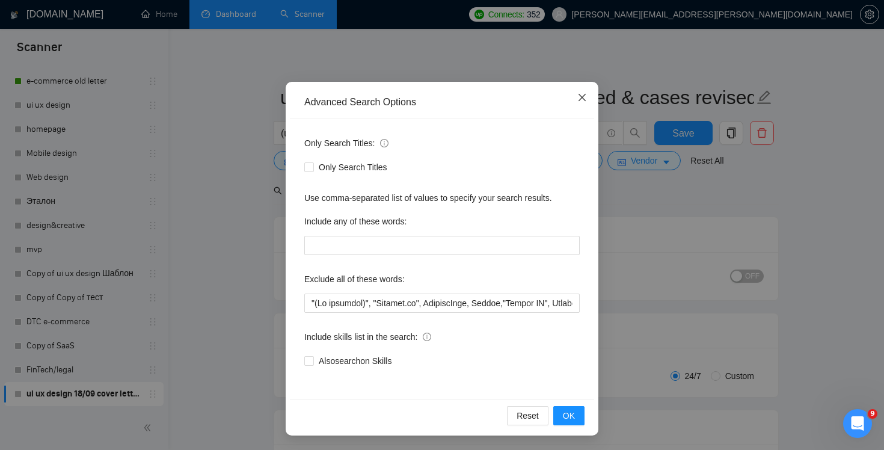
click at [587, 99] on span "Close" at bounding box center [582, 98] width 32 height 32
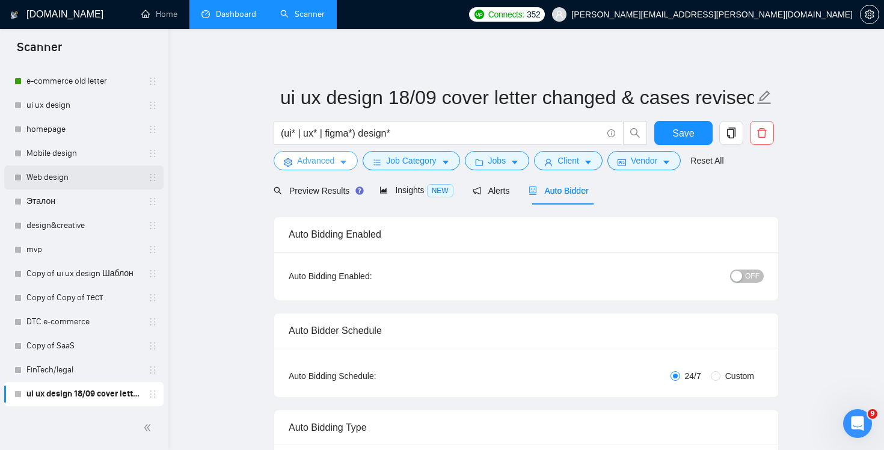
scroll to position [0, 0]
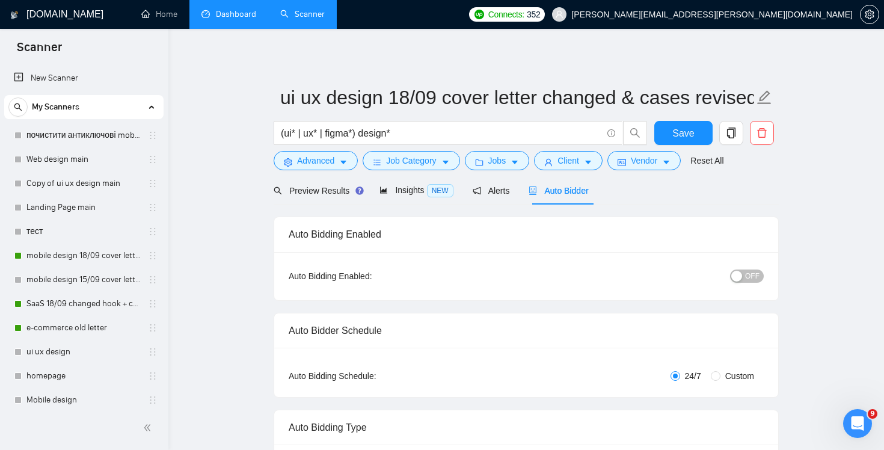
click at [208, 11] on link "Dashboard" at bounding box center [228, 14] width 55 height 10
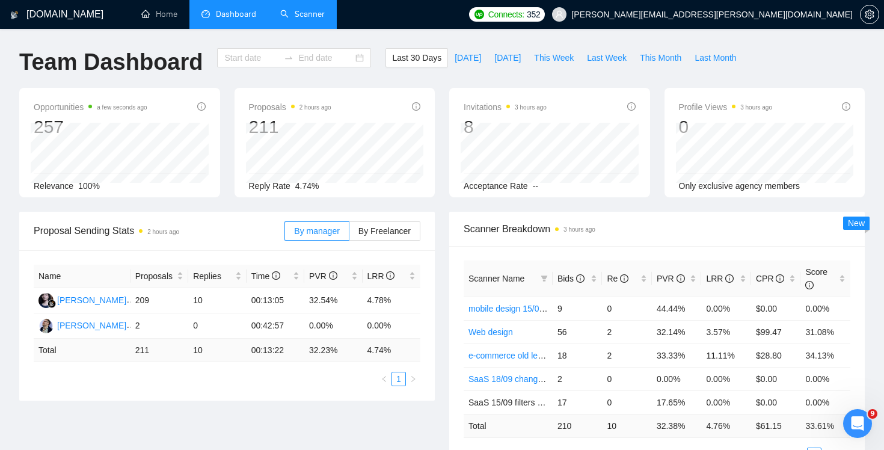
type input "[DATE]"
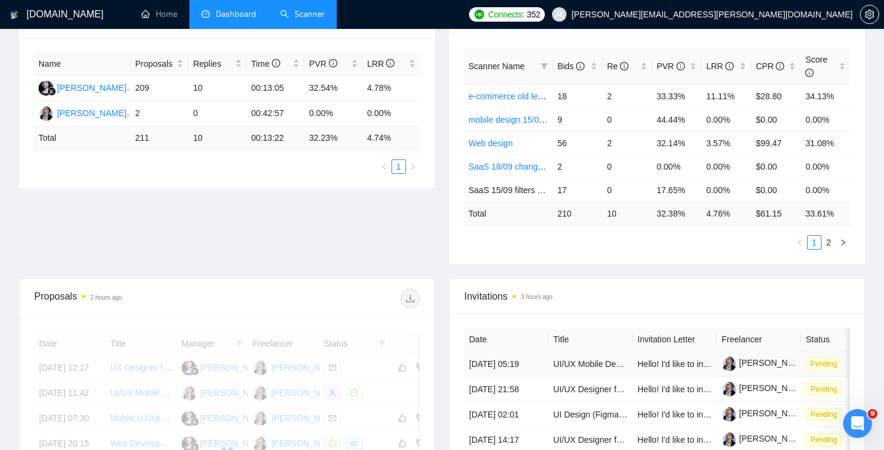
scroll to position [194, 0]
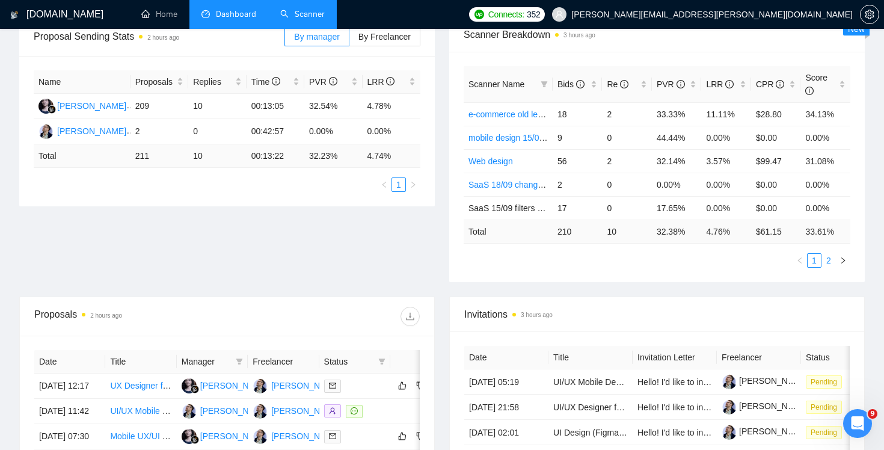
click at [835, 264] on li "2" at bounding box center [828, 260] width 14 height 14
click at [809, 263] on link "1" at bounding box center [813, 260] width 13 height 13
